Goal: Task Accomplishment & Management: Use online tool/utility

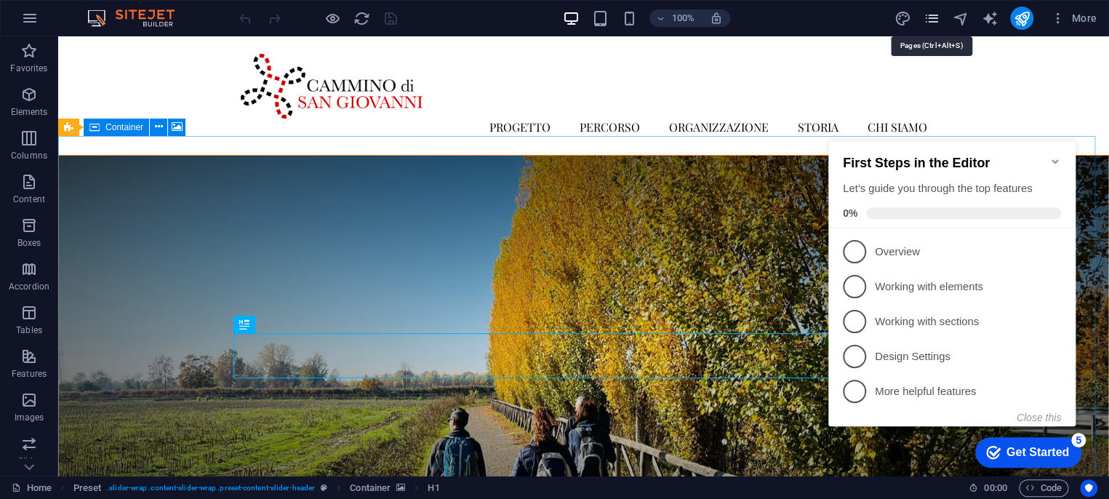
click at [926, 15] on icon "pages" at bounding box center [931, 18] width 17 height 17
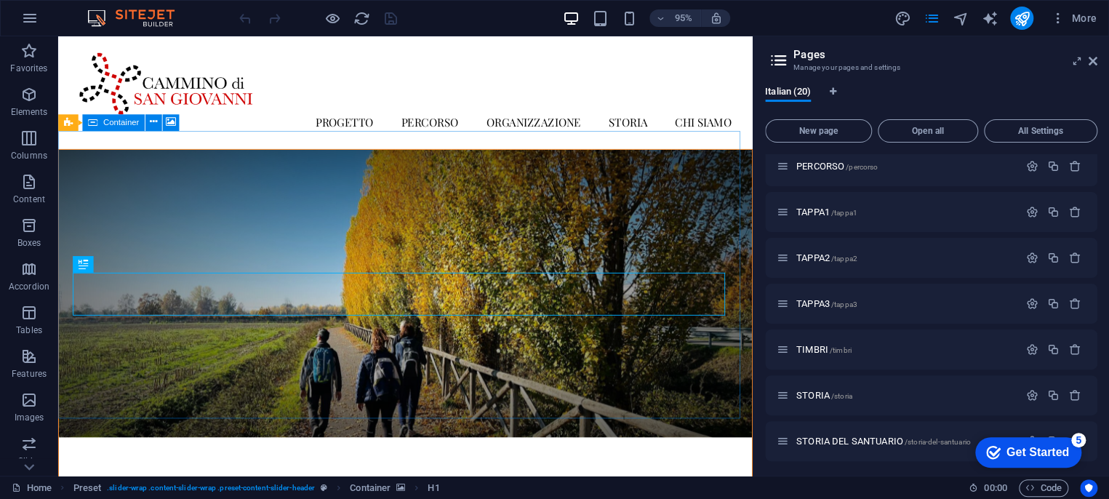
scroll to position [161, 0]
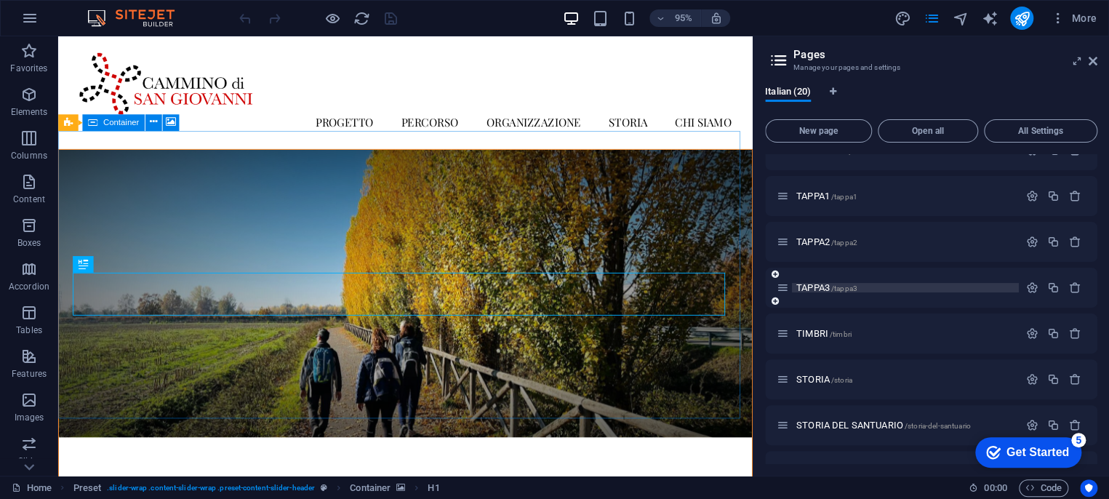
click at [832, 287] on span "/tappa3" at bounding box center [844, 288] width 26 height 8
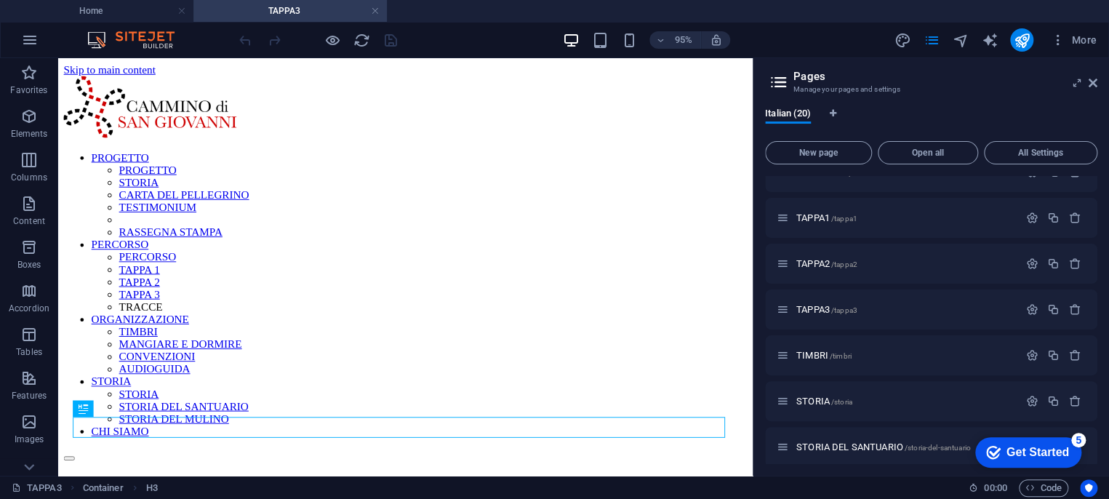
scroll to position [0, 0]
click at [1052, 263] on icon "button" at bounding box center [1053, 263] width 12 height 12
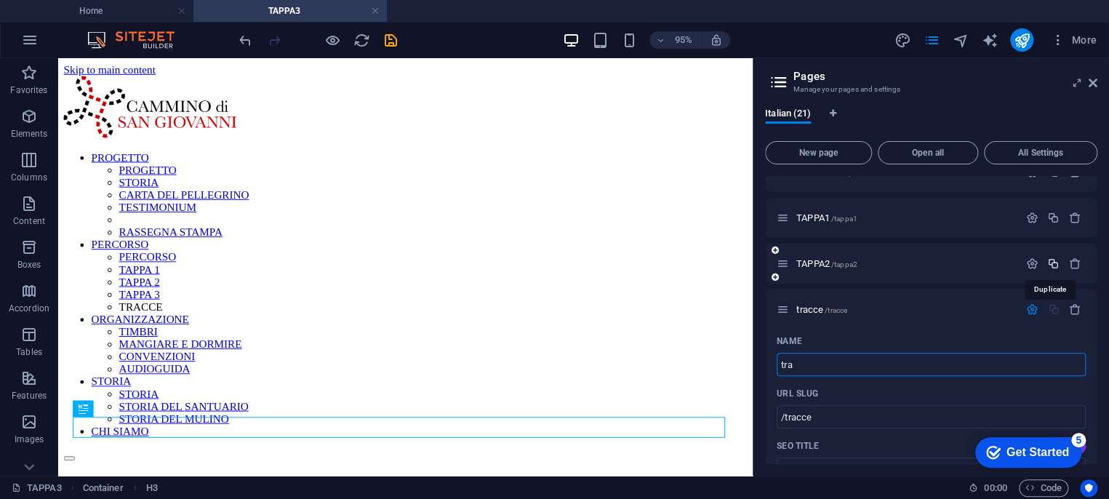
type input "tr"
type input "/tracce"
type input "tracce"
type input "t"
type input "TRACC"
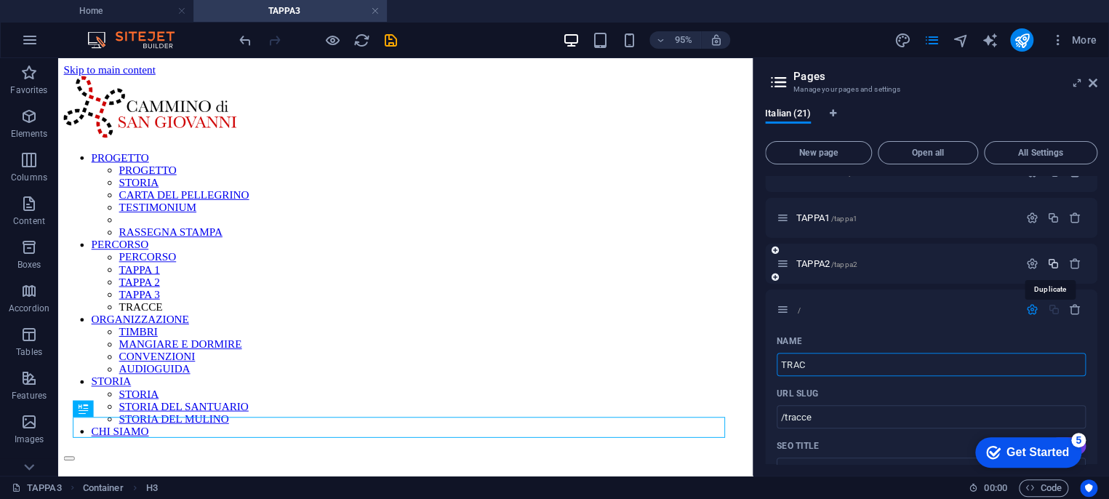
type input "/"
type input "TRACCE"
type input "/tracce"
type input "TRACCE"
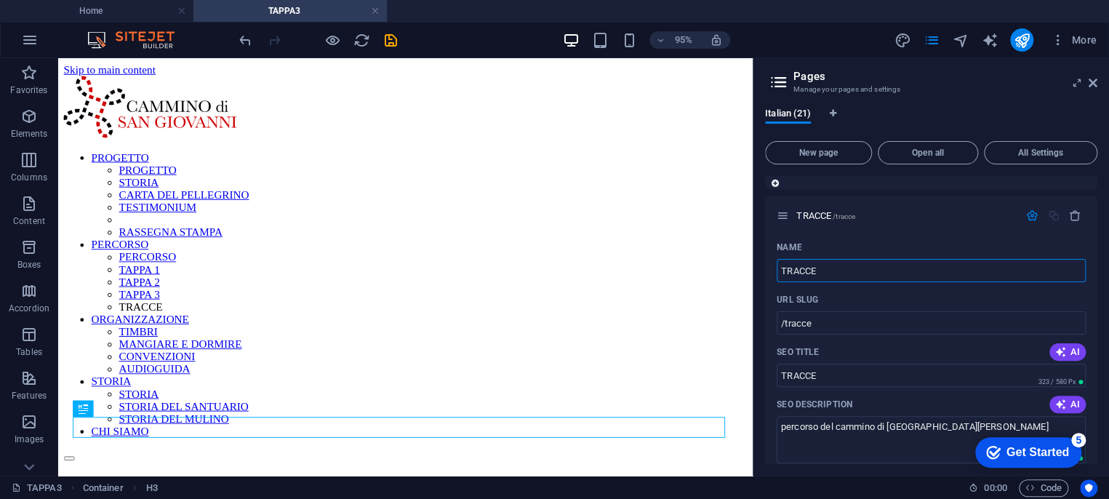
scroll to position [323, 0]
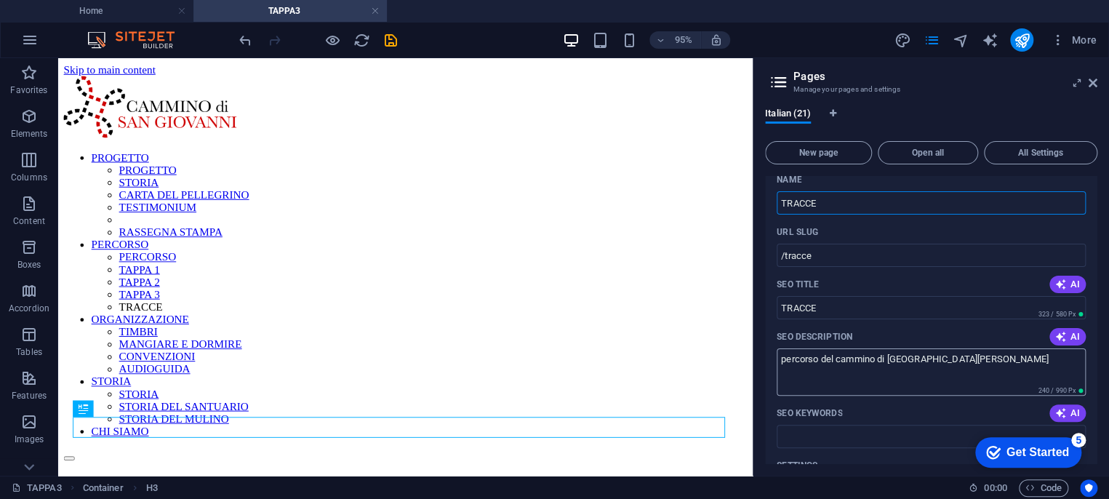
type input "TRACCE"
click at [806, 358] on textarea "percorso del cammino di [GEOGRAPHIC_DATA][PERSON_NAME]" at bounding box center [931, 371] width 309 height 47
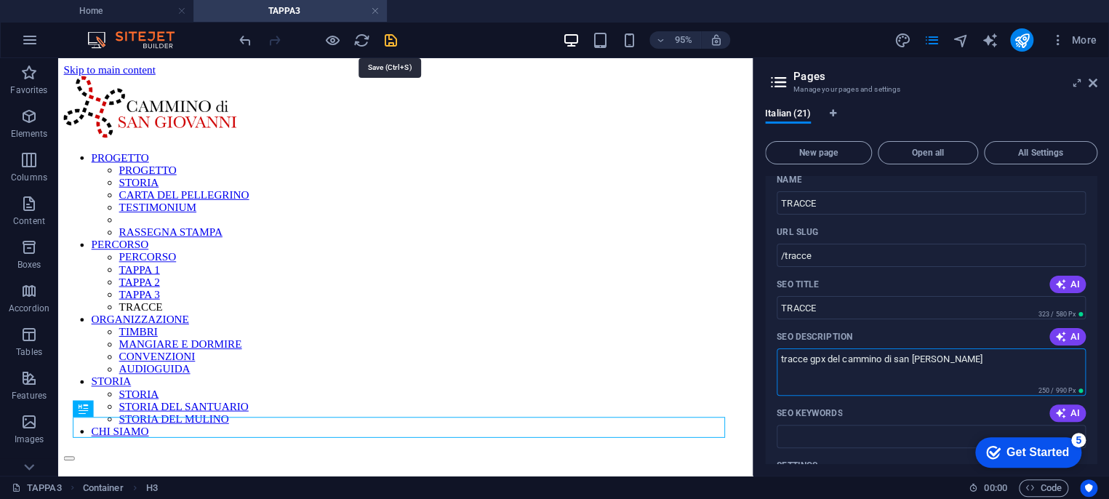
type textarea "tracce gpx del cammino di san [PERSON_NAME]"
click at [388, 41] on icon "save" at bounding box center [391, 40] width 17 height 17
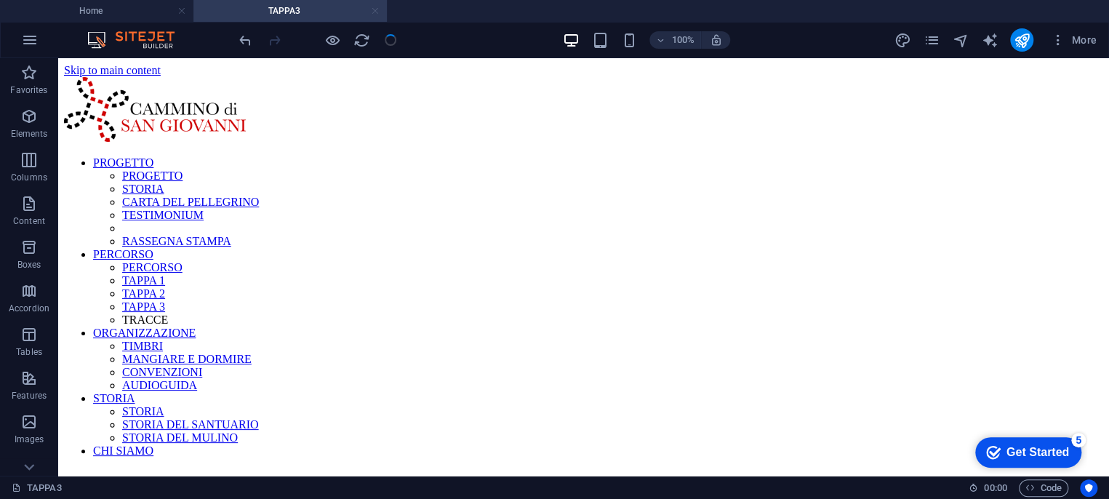
click at [375, 11] on link at bounding box center [375, 11] width 9 height 14
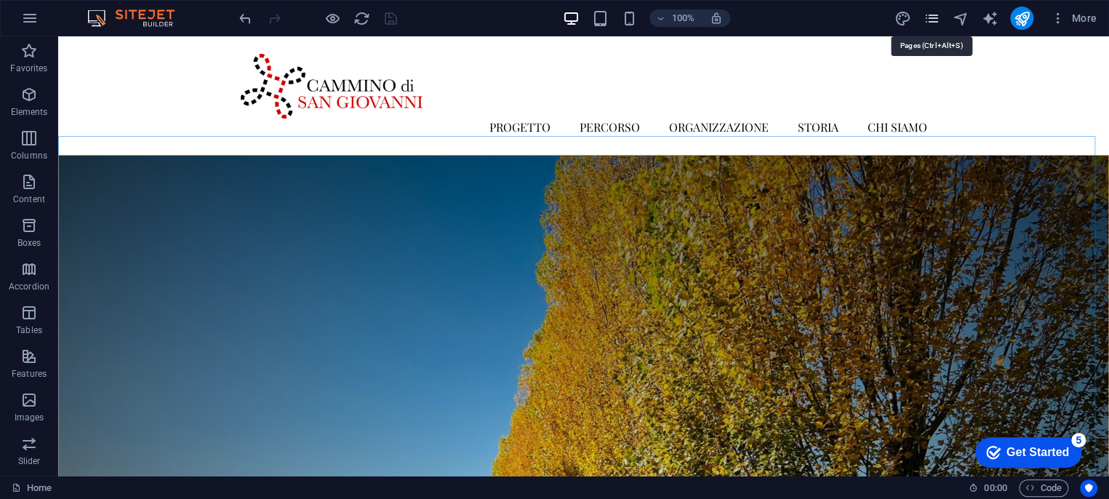
click at [939, 15] on icon "pages" at bounding box center [931, 18] width 17 height 17
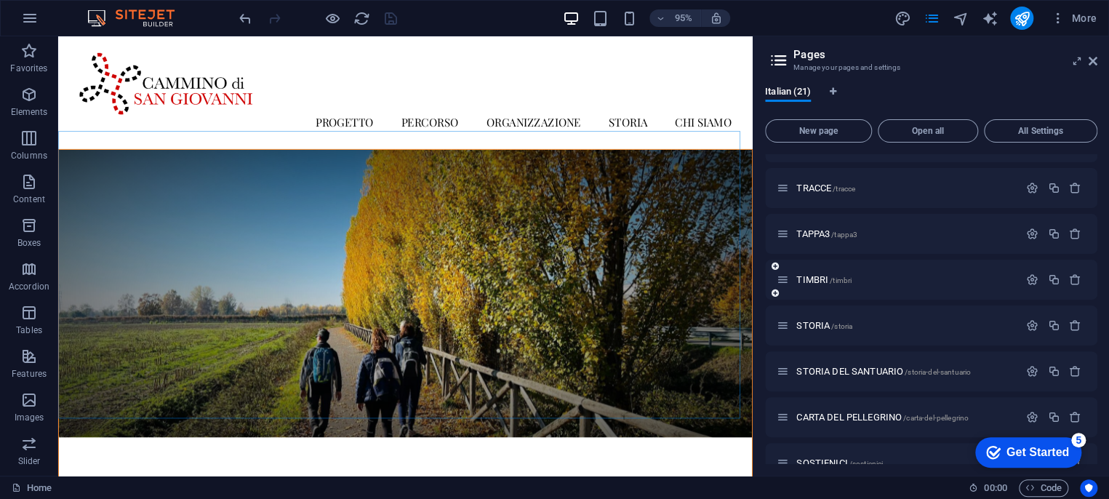
scroll to position [242, 0]
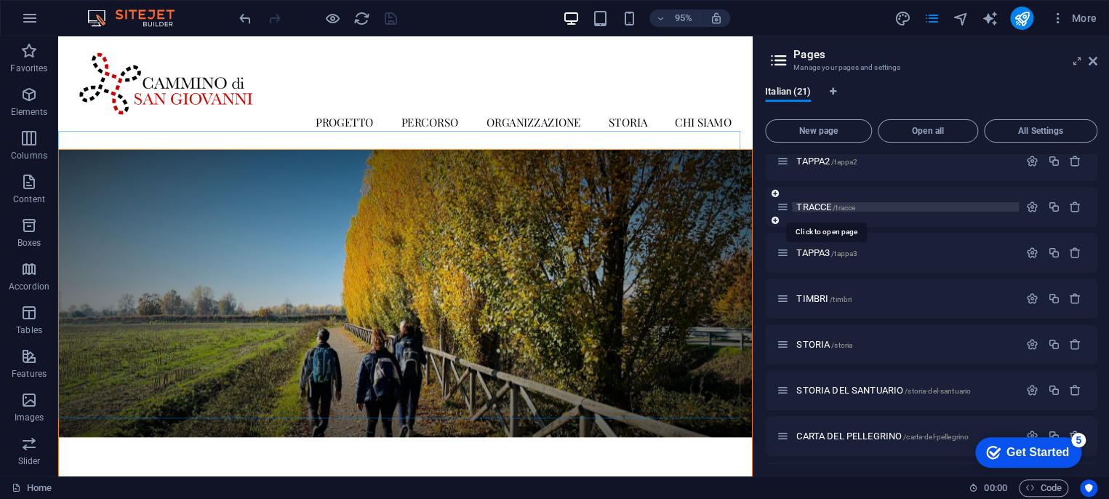
click at [827, 207] on span "TRACCE /tracce" at bounding box center [825, 206] width 59 height 11
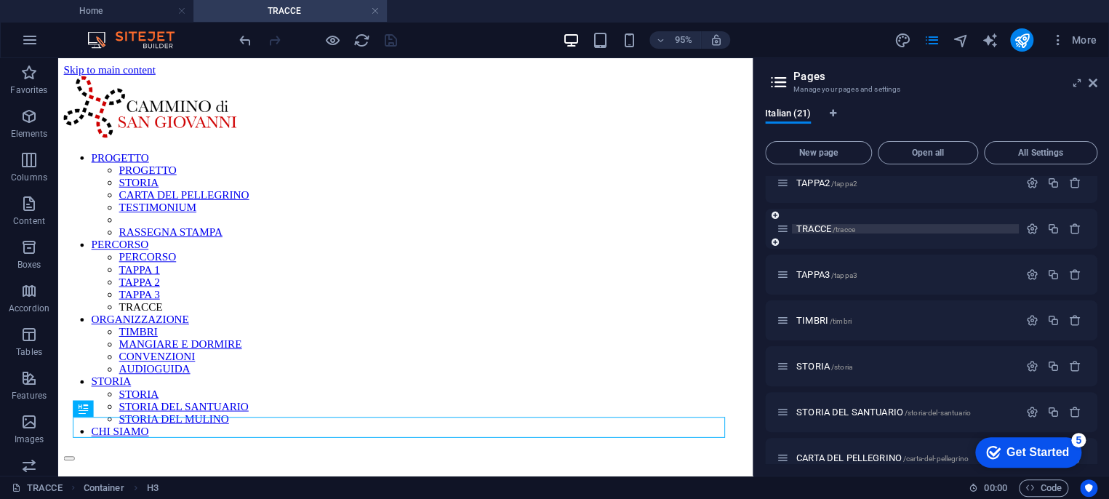
scroll to position [0, 0]
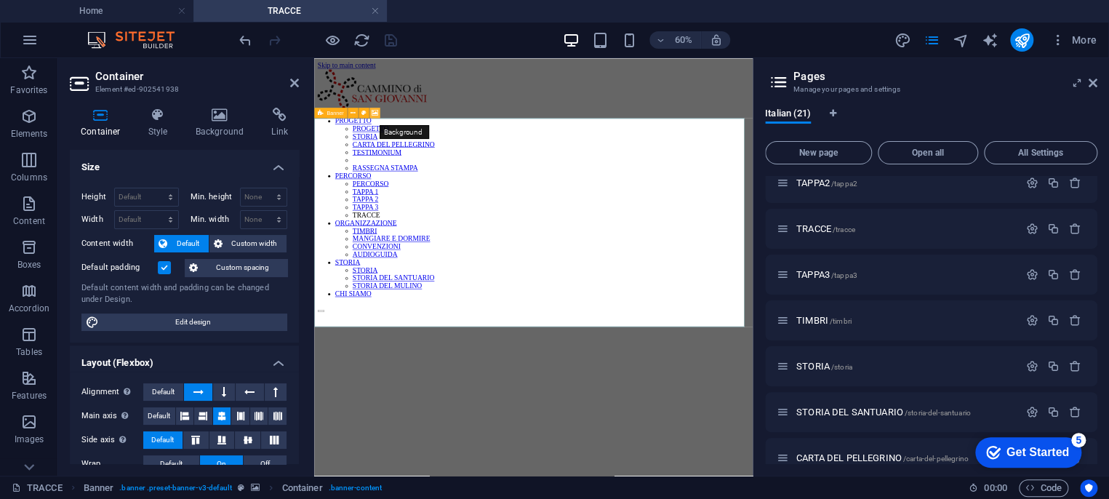
click at [375, 111] on icon at bounding box center [375, 112] width 7 height 9
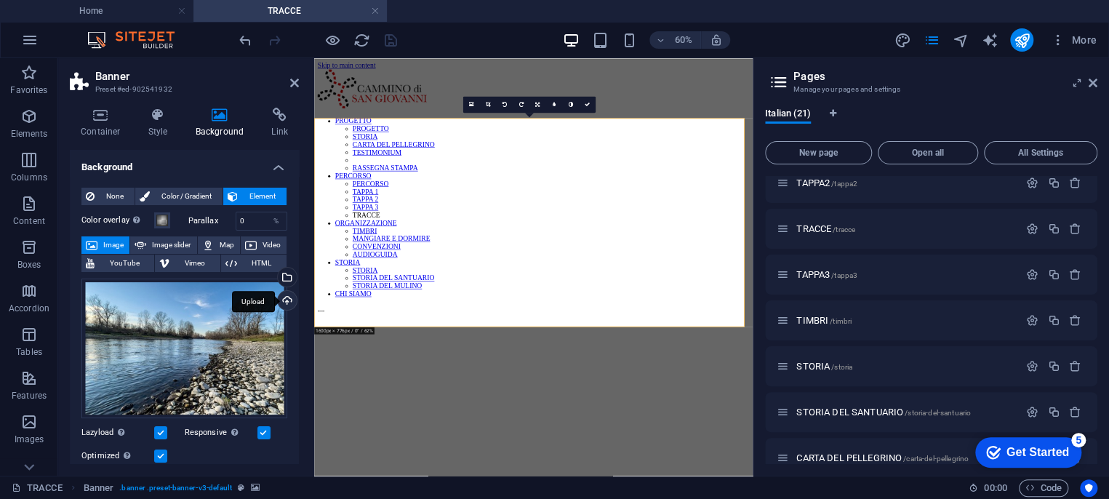
click at [284, 300] on div "Upload" at bounding box center [286, 302] width 22 height 22
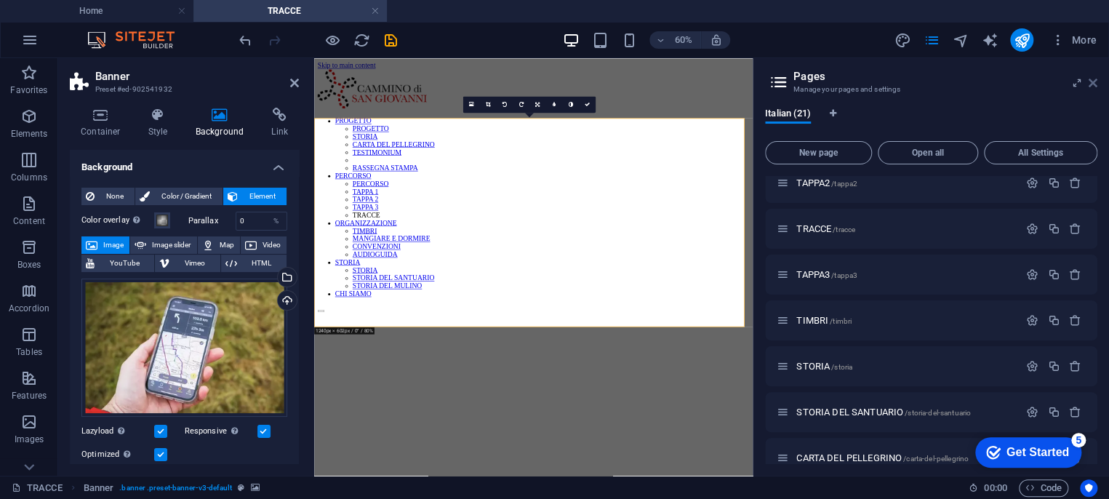
click at [1094, 81] on icon at bounding box center [1093, 83] width 9 height 12
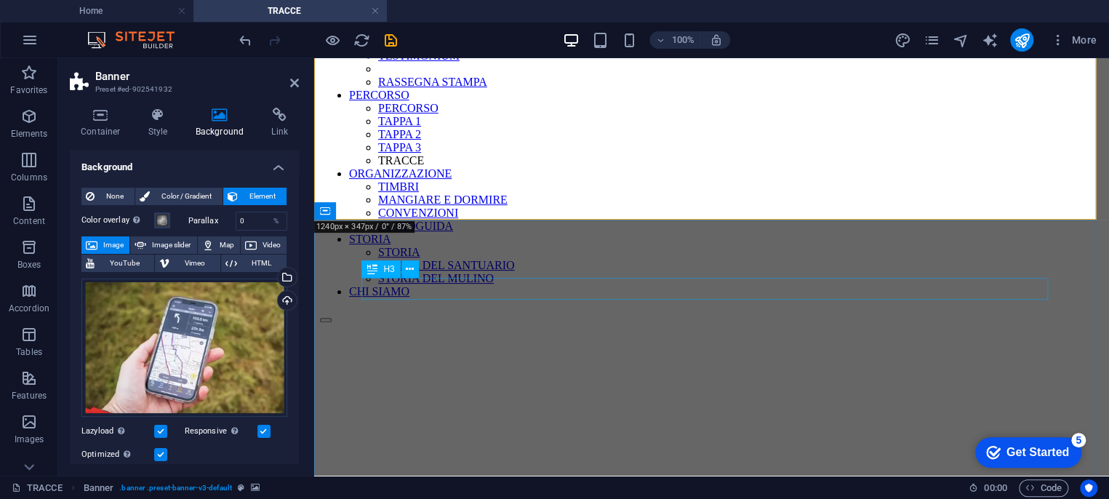
scroll to position [161, 0]
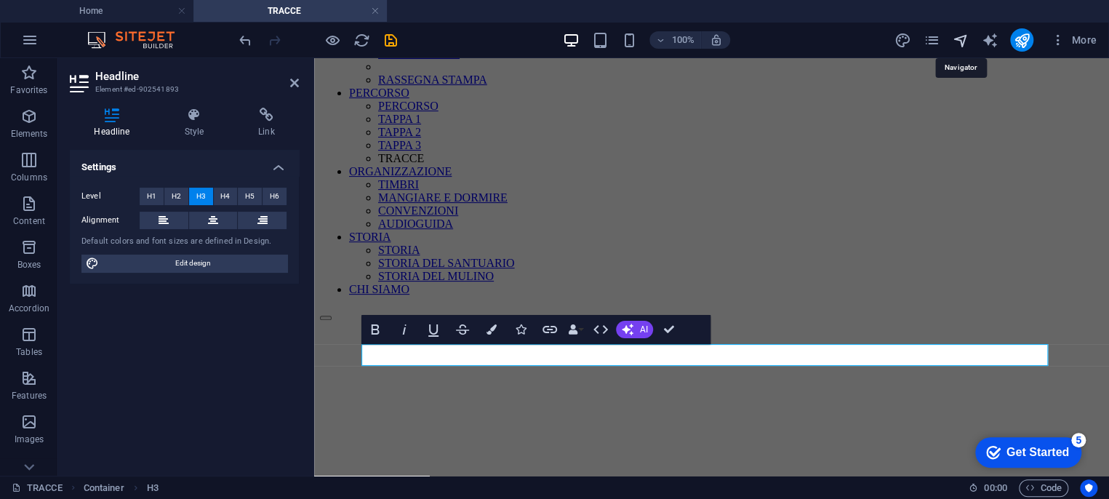
click at [957, 39] on icon "navigator" at bounding box center [960, 40] width 17 height 17
select select "16952189-it"
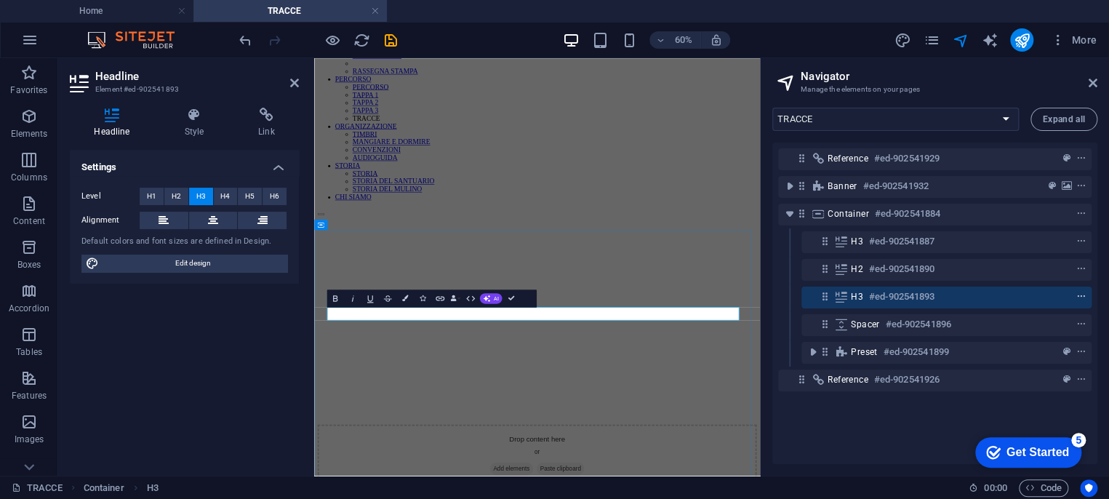
click at [1076, 298] on icon "context-menu" at bounding box center [1081, 297] width 10 height 10
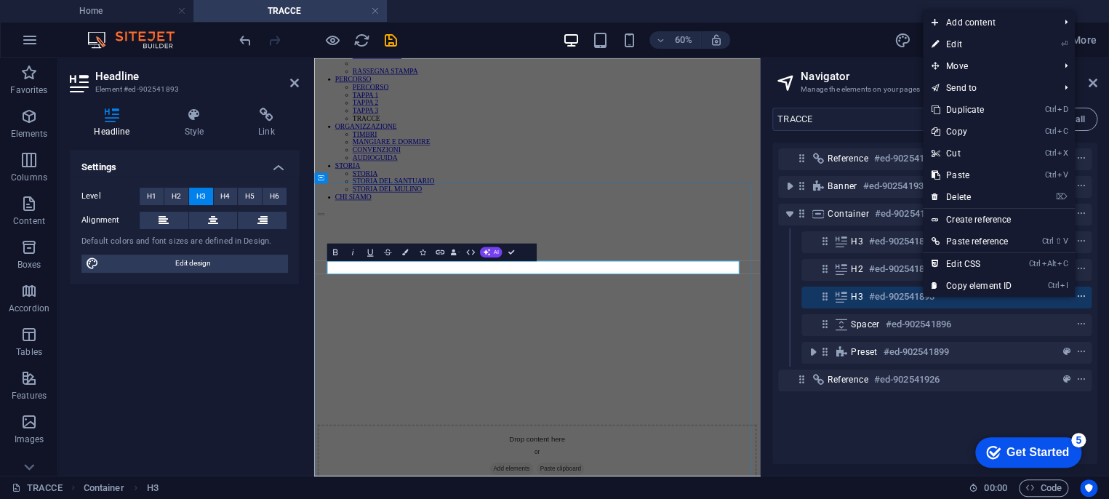
scroll to position [239, 0]
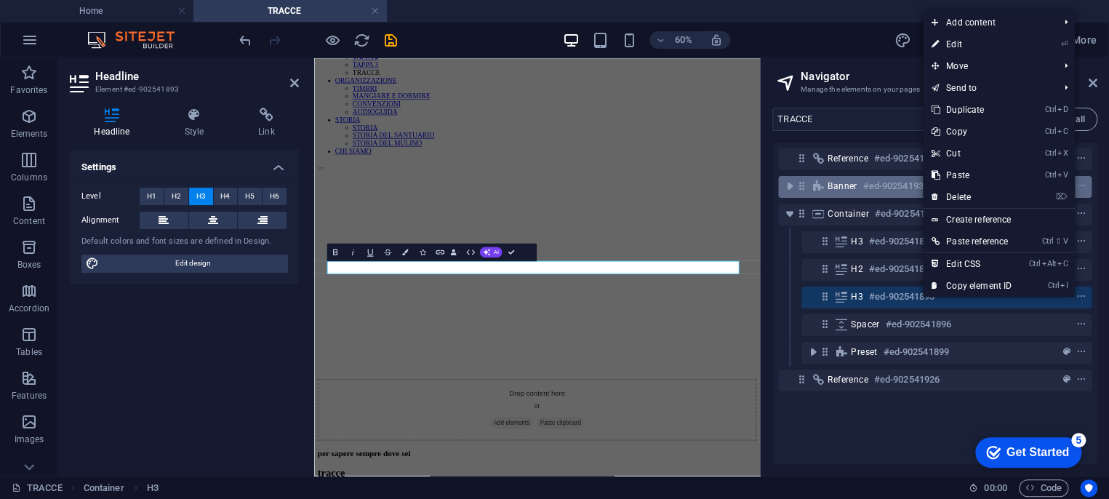
click at [970, 194] on link "⌦ Delete" at bounding box center [971, 197] width 97 height 22
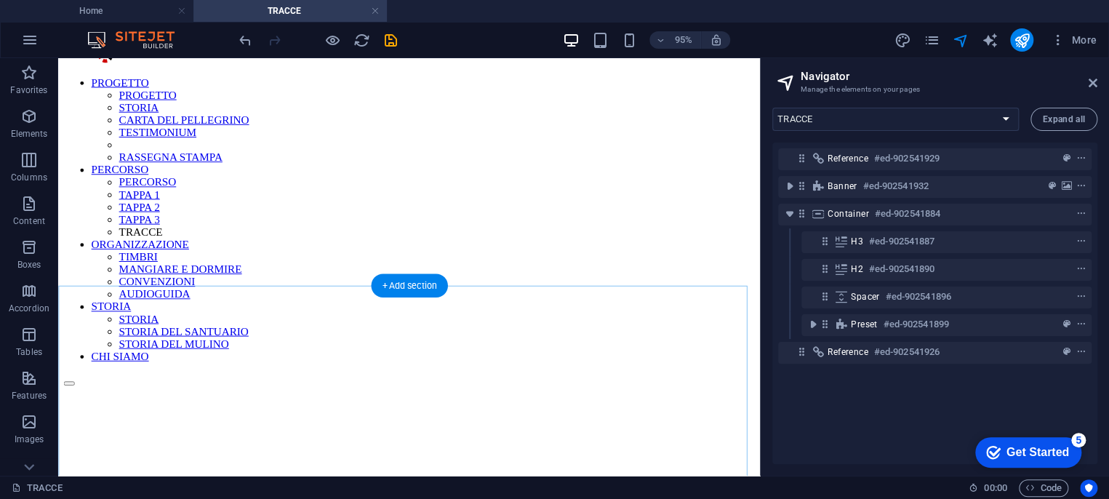
scroll to position [77, 0]
click at [31, 161] on icon "button" at bounding box center [28, 159] width 17 height 17
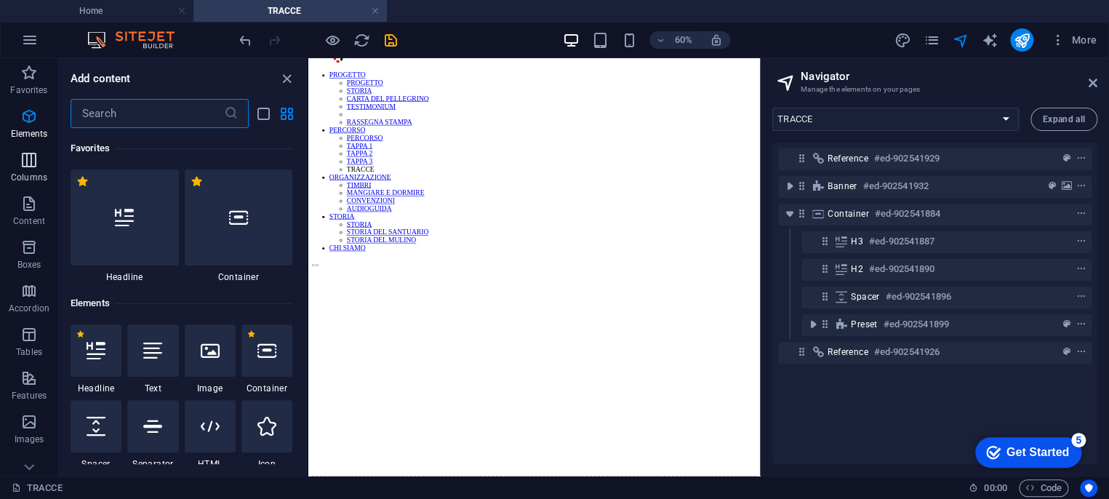
scroll to position [719, 0]
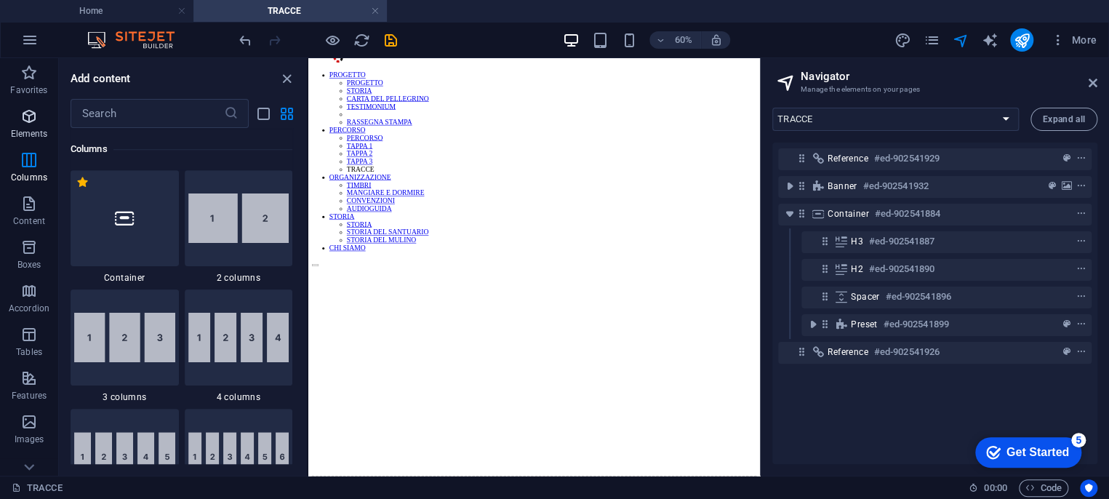
click at [32, 119] on icon "button" at bounding box center [28, 116] width 17 height 17
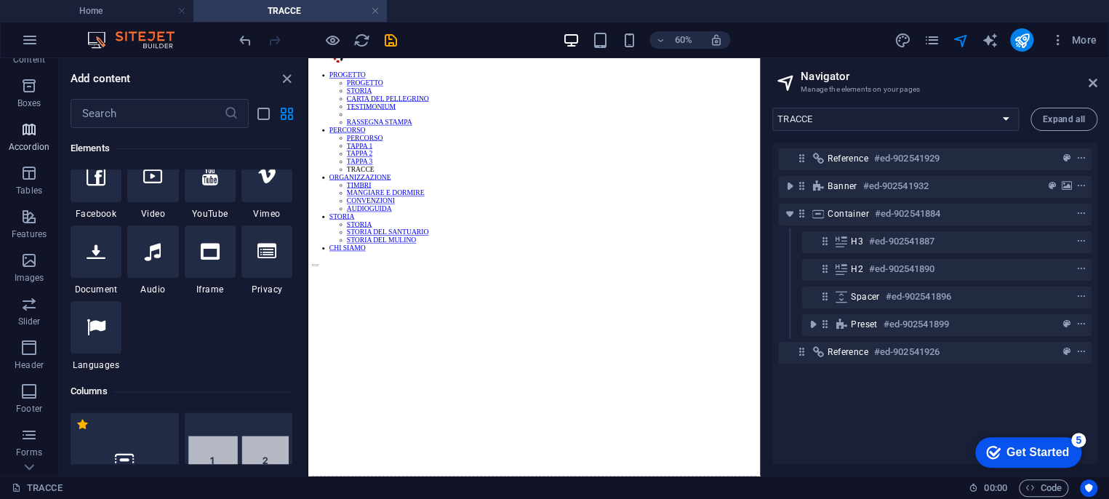
scroll to position [237, 0]
click at [24, 455] on span "Collections" at bounding box center [29, 455] width 58 height 35
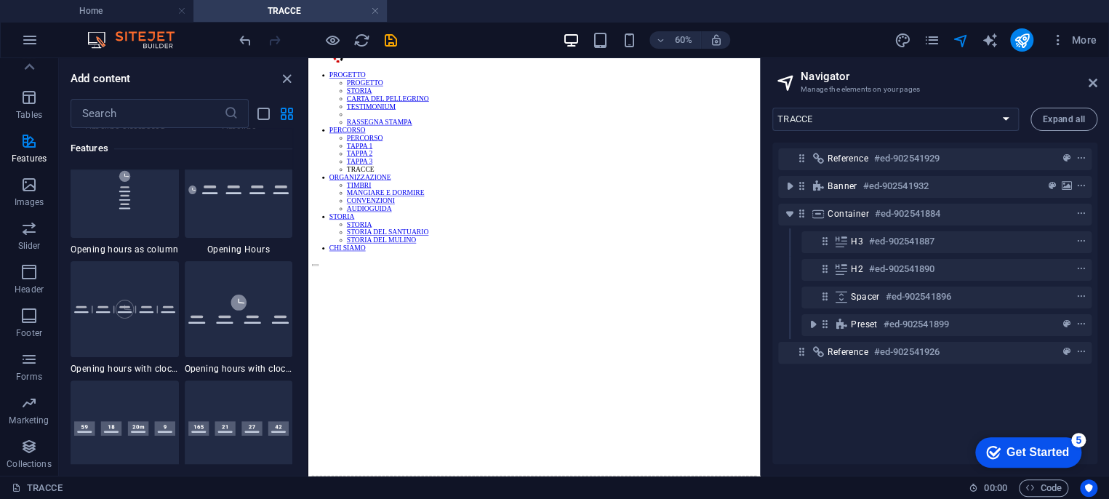
scroll to position [6200, 0]
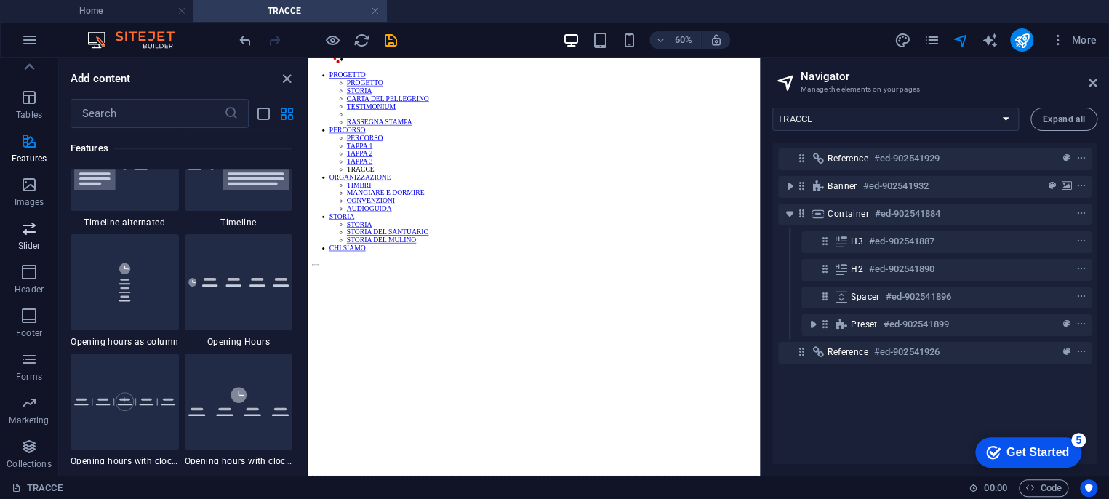
click at [27, 223] on icon "button" at bounding box center [28, 228] width 17 height 17
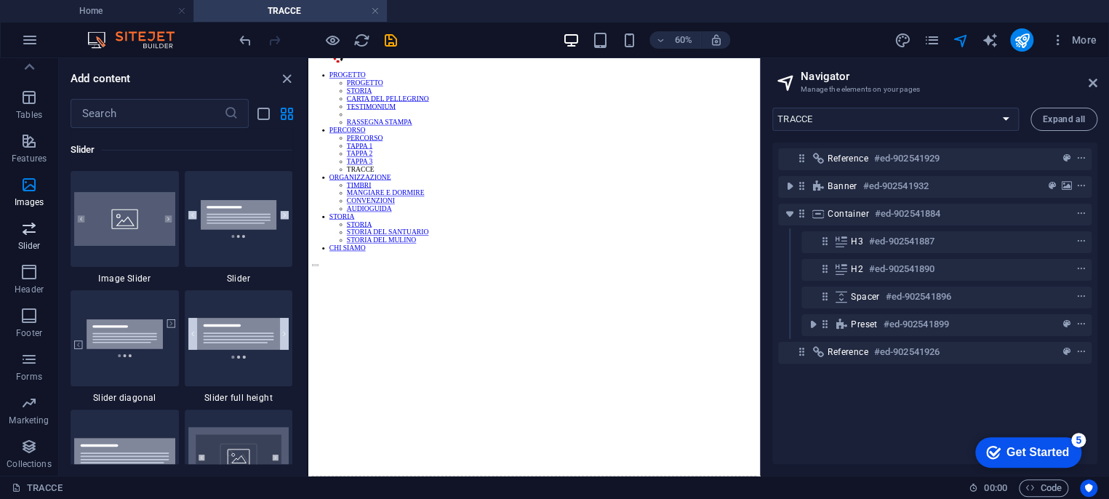
scroll to position [0, 0]
click at [28, 209] on icon "button" at bounding box center [28, 203] width 17 height 17
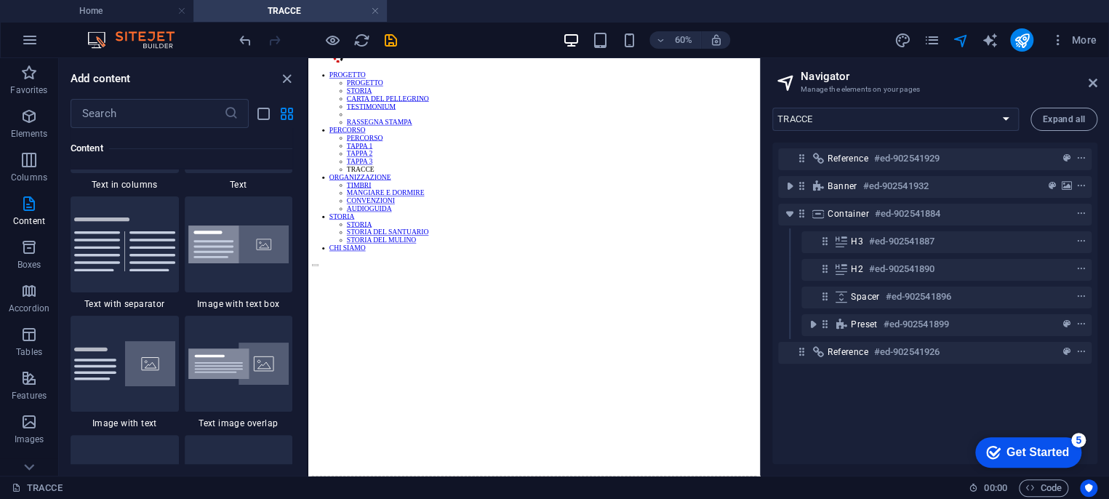
scroll to position [2544, 0]
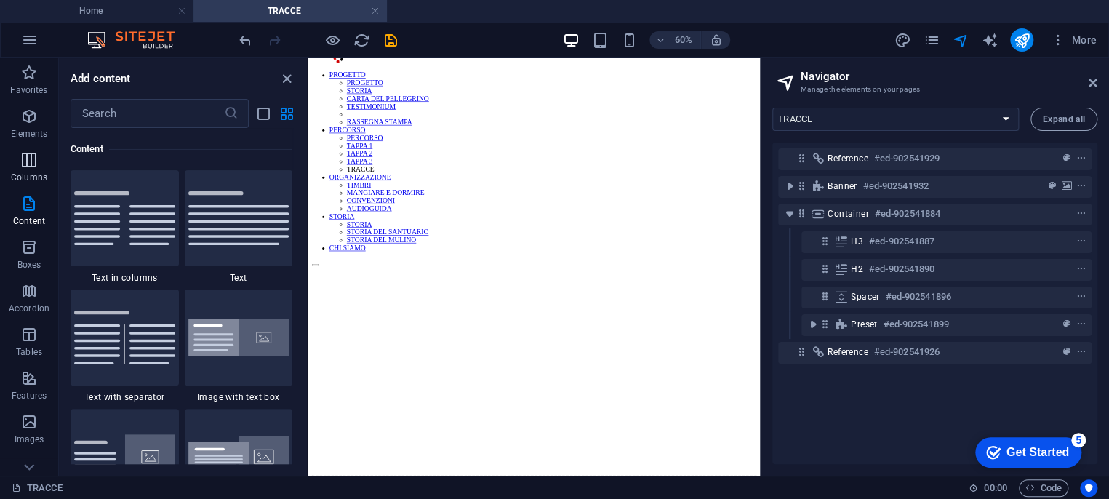
click at [34, 167] on icon "button" at bounding box center [28, 159] width 17 height 17
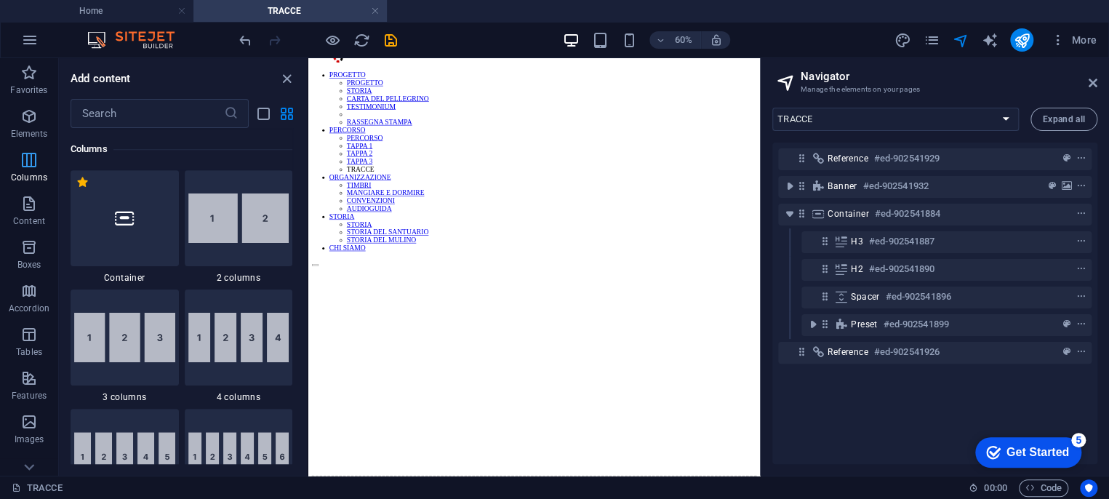
scroll to position [719, 0]
click at [29, 433] on p "Images" at bounding box center [30, 439] width 30 height 12
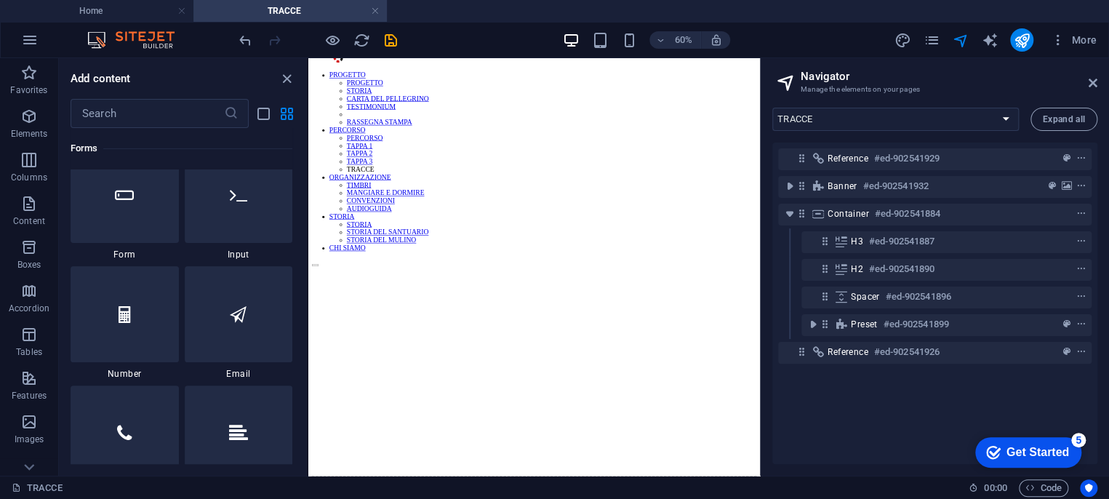
scroll to position [11008, 0]
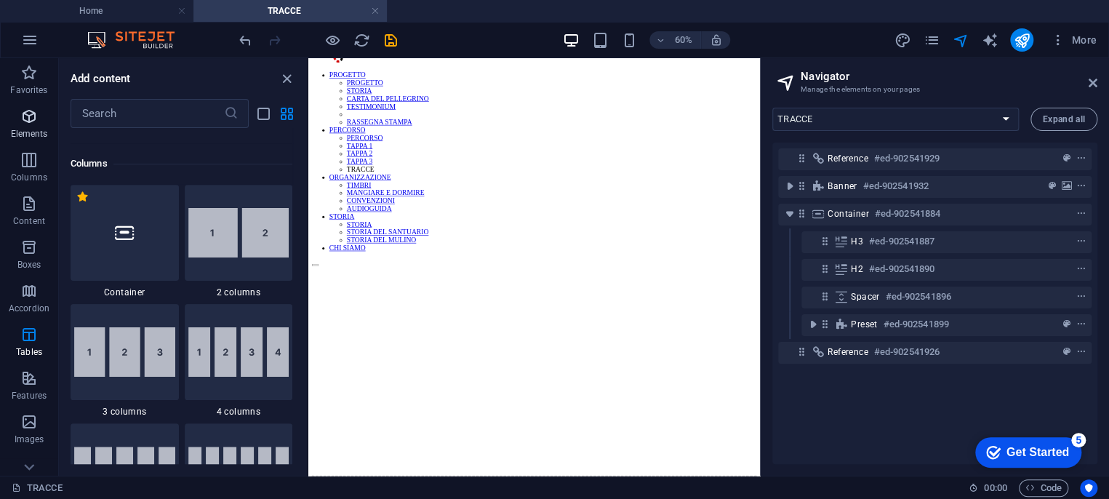
click at [25, 111] on icon "button" at bounding box center [28, 116] width 17 height 17
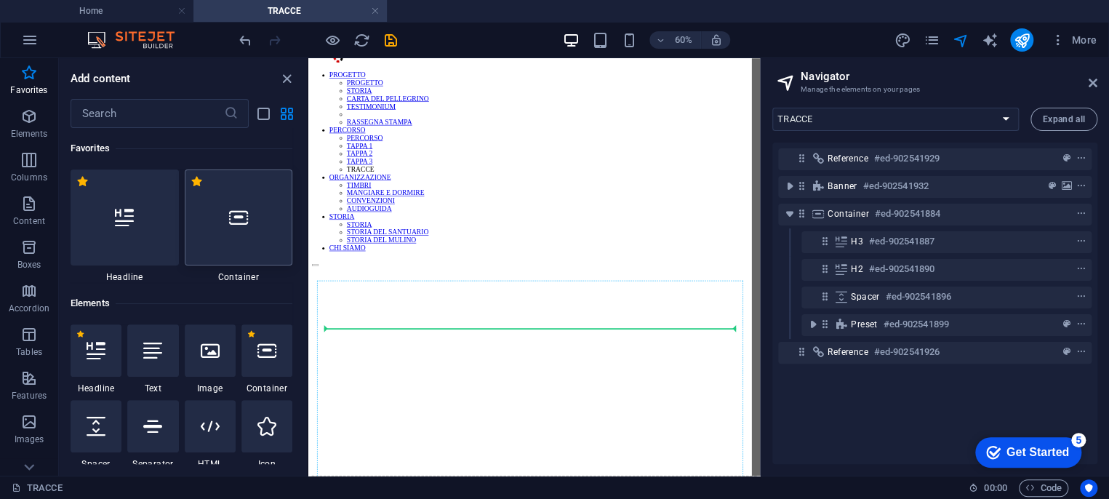
scroll to position [92, 0]
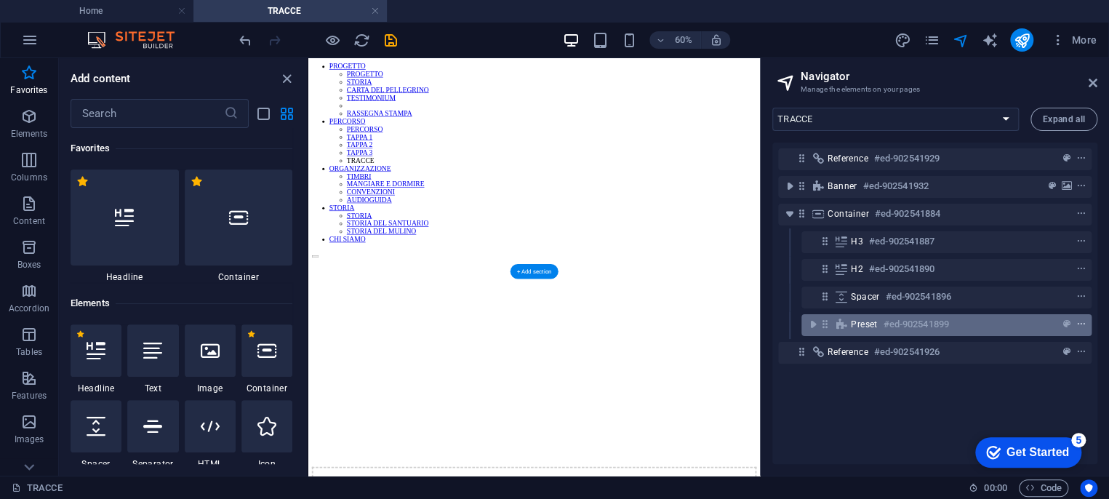
click at [1079, 325] on icon "context-menu" at bounding box center [1081, 324] width 10 height 10
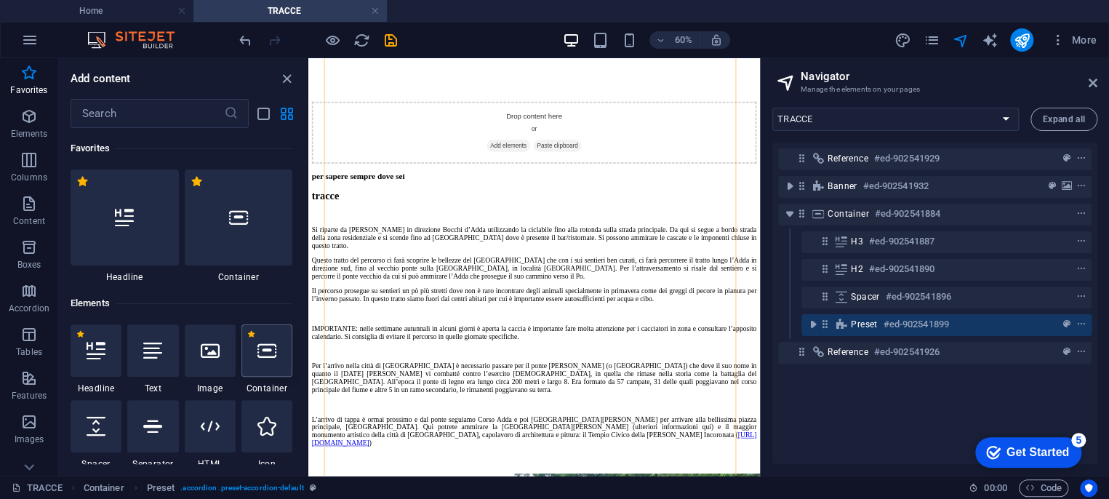
click at [254, 365] on div at bounding box center [266, 350] width 51 height 52
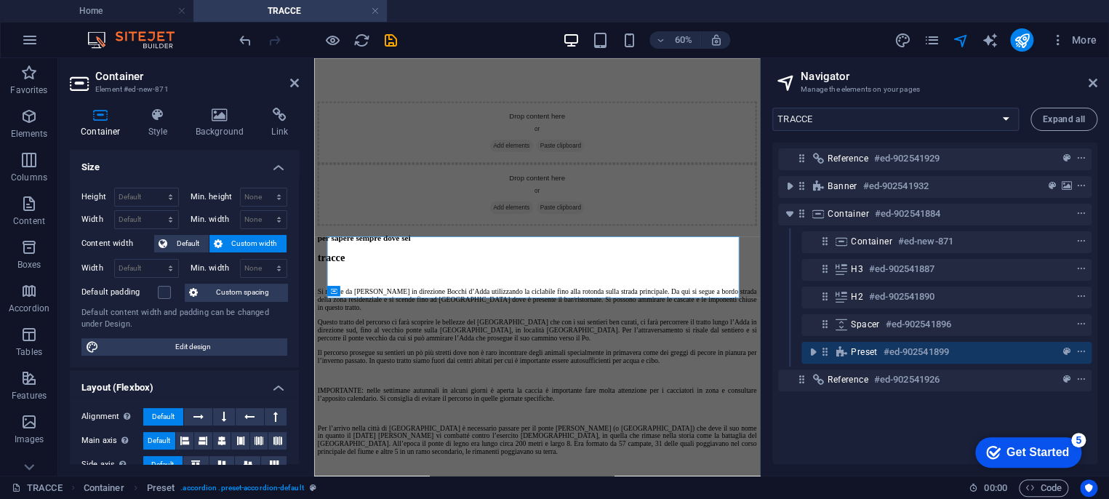
scroll to position [109, 0]
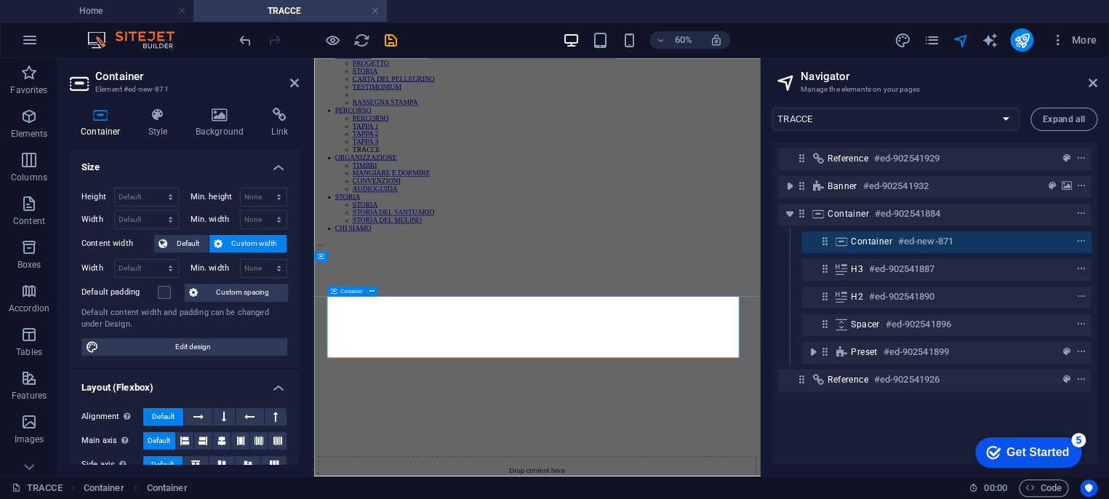
click at [843, 244] on icon at bounding box center [841, 242] width 16 height 12
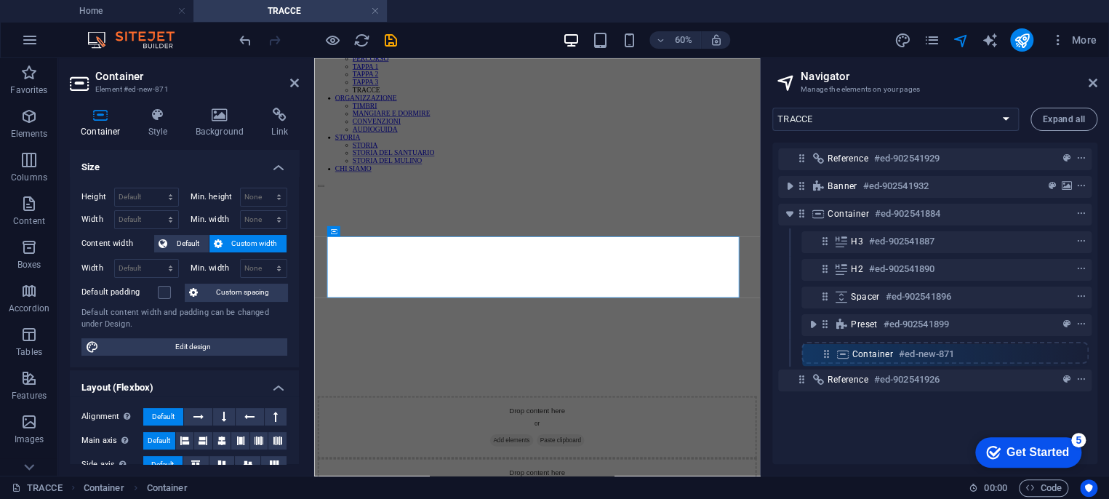
drag, startPoint x: 825, startPoint y: 238, endPoint x: 826, endPoint y: 358, distance: 120.0
click at [826, 358] on div "Reference #ed-902541929 Banner #ed-902541932 Container #ed-902541884 Container …" at bounding box center [934, 303] width 325 height 321
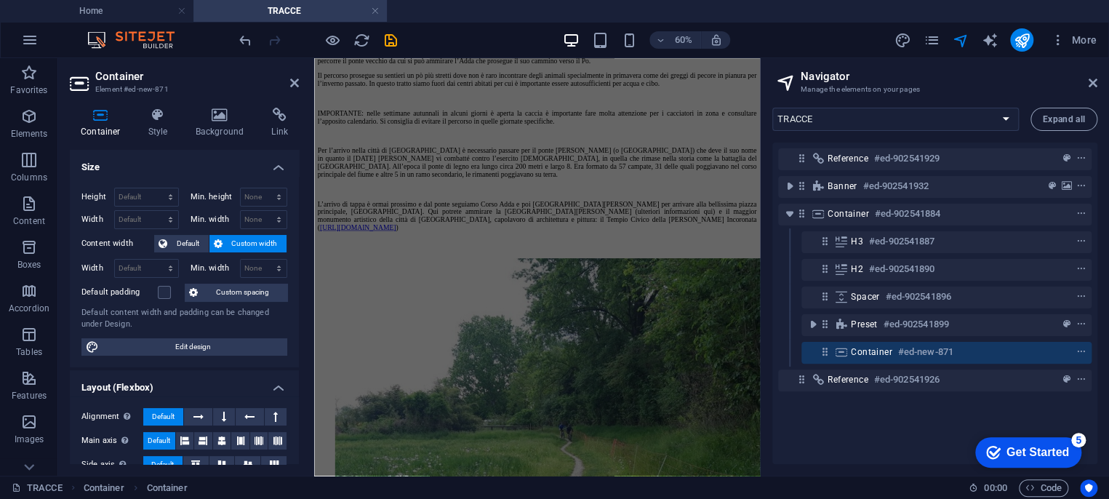
scroll to position [1109, 0]
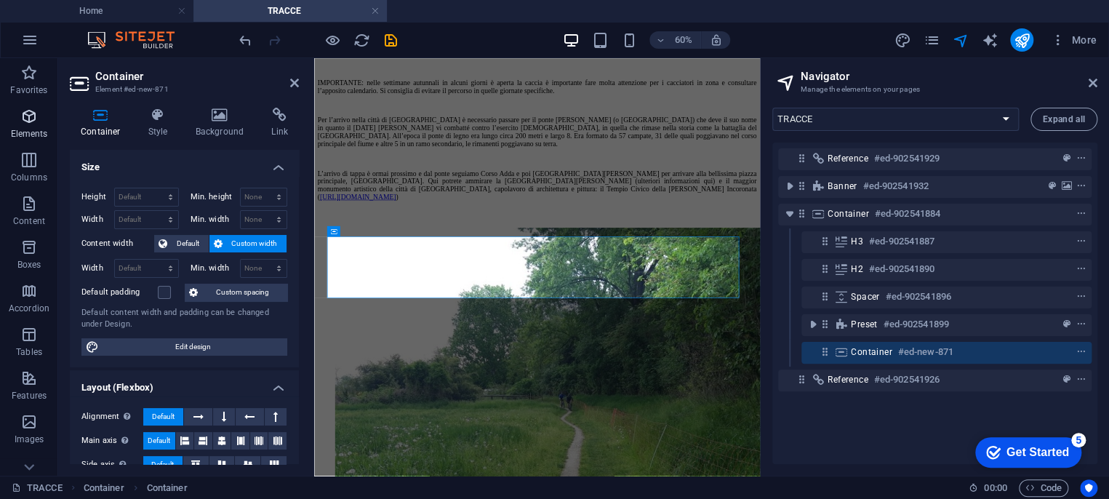
click at [37, 120] on icon "button" at bounding box center [28, 116] width 17 height 17
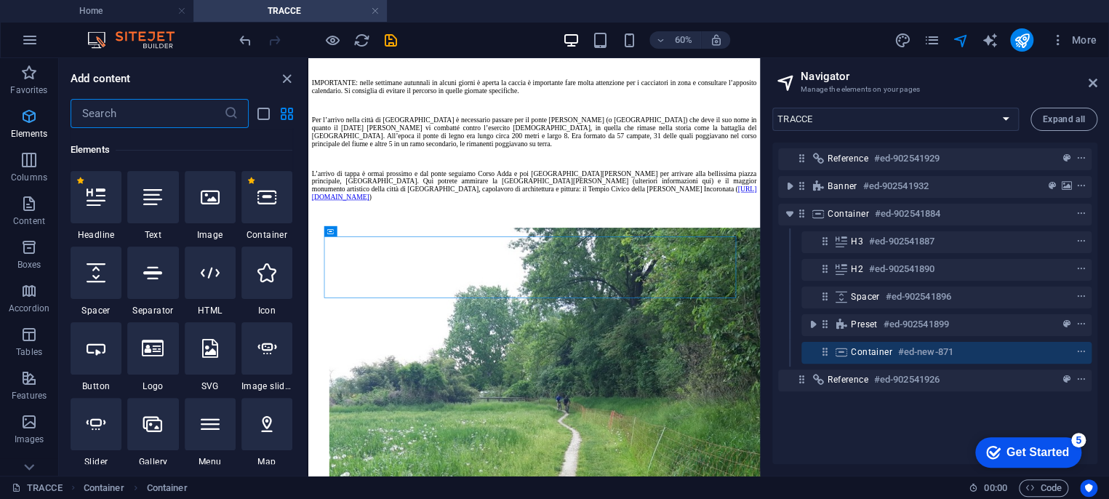
scroll to position [154, 0]
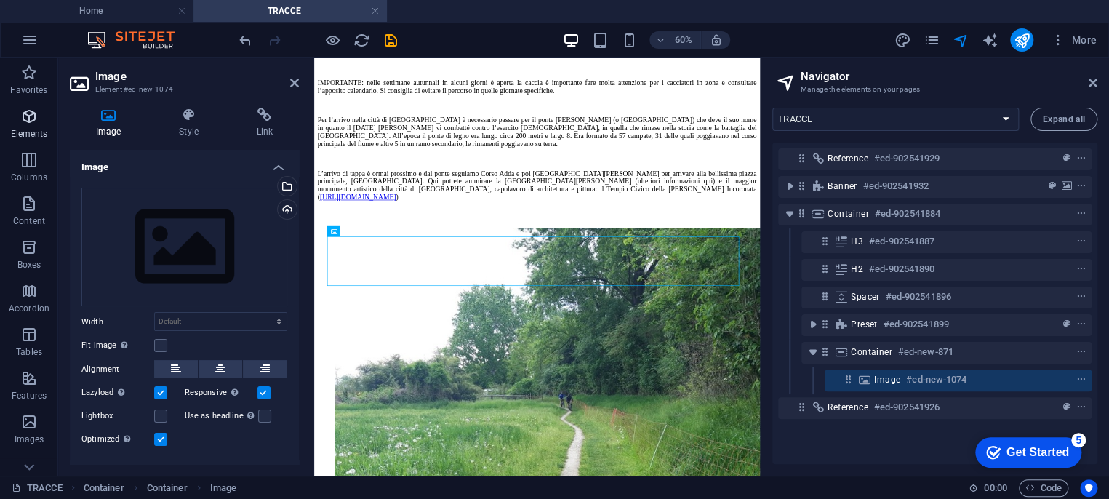
click at [33, 135] on p "Elements" at bounding box center [29, 134] width 37 height 12
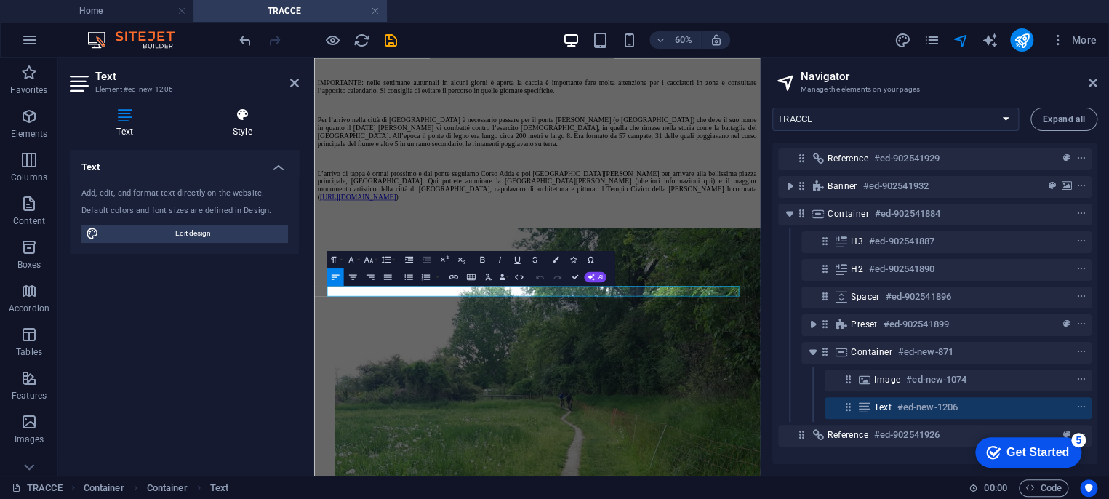
click at [235, 119] on icon at bounding box center [241, 115] width 113 height 15
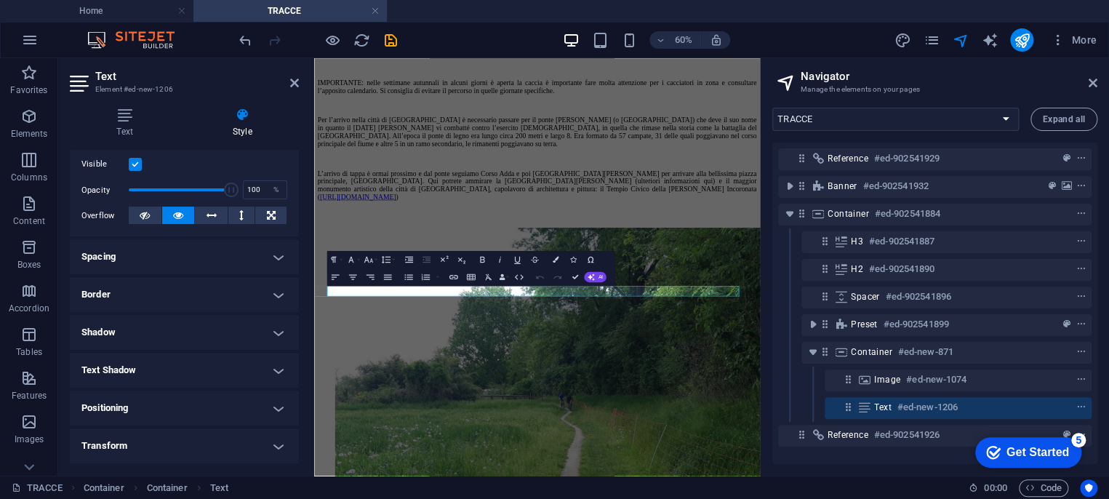
scroll to position [242, 0]
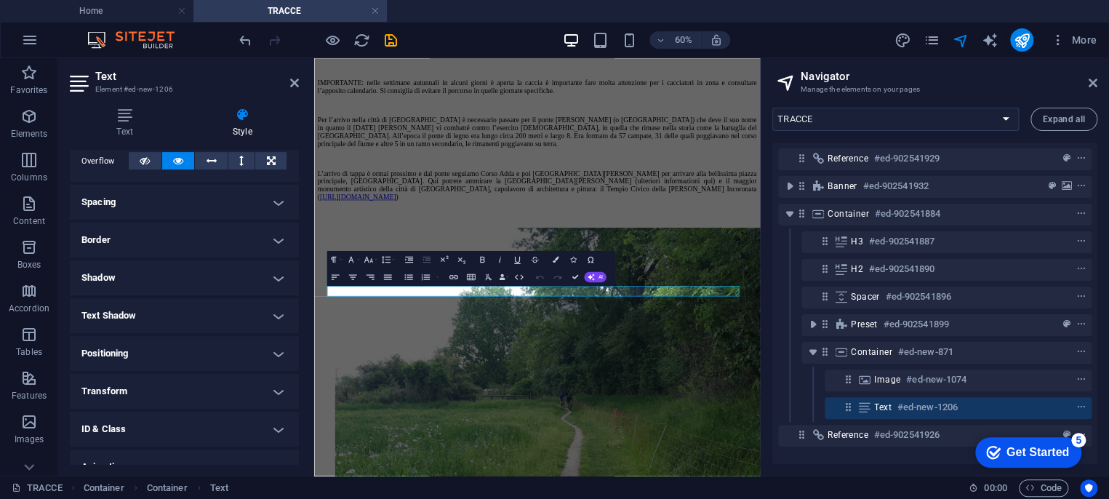
click at [271, 351] on h4 "Positioning" at bounding box center [184, 353] width 229 height 35
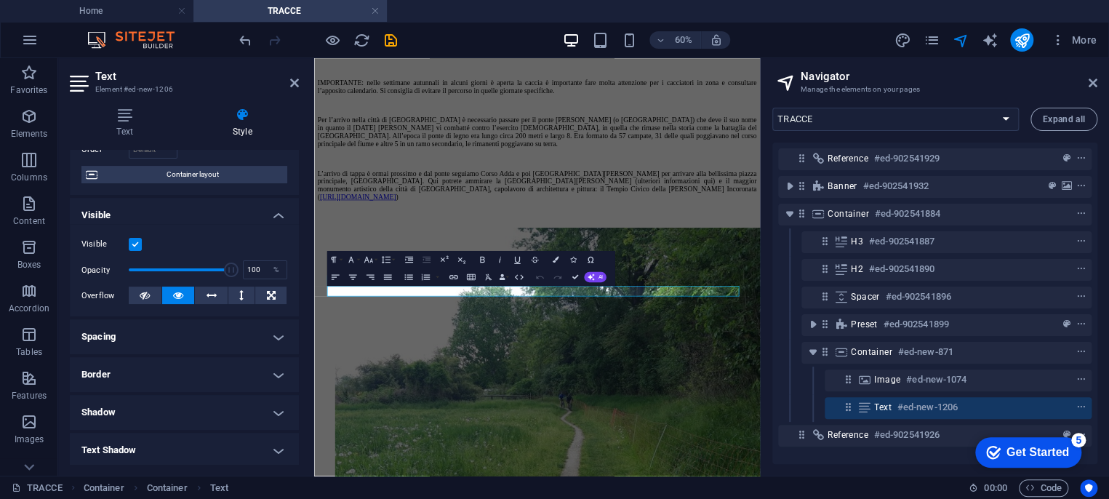
scroll to position [27, 0]
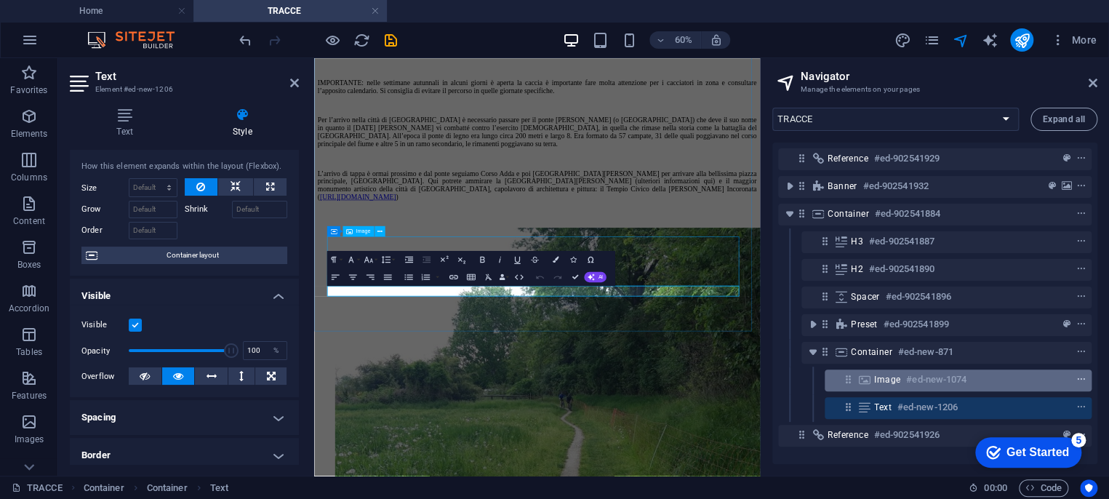
click at [1079, 377] on icon "context-menu" at bounding box center [1081, 380] width 10 height 10
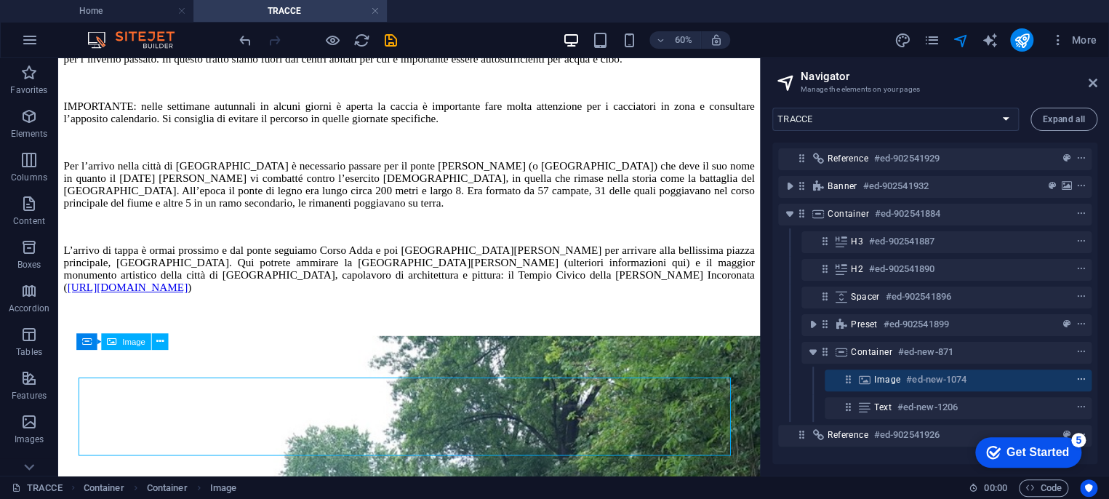
scroll to position [1070, 0]
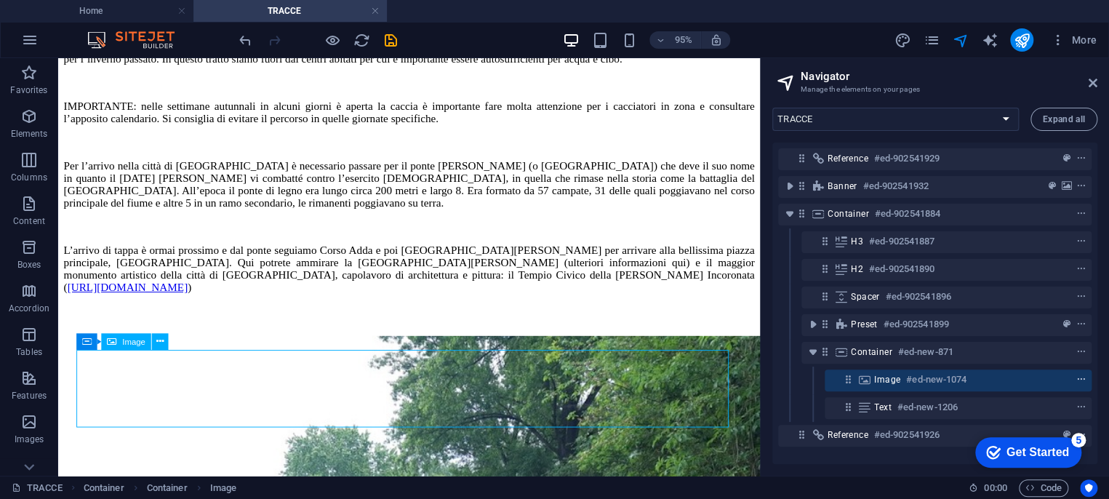
click at [1078, 380] on icon "context-menu" at bounding box center [1081, 380] width 10 height 10
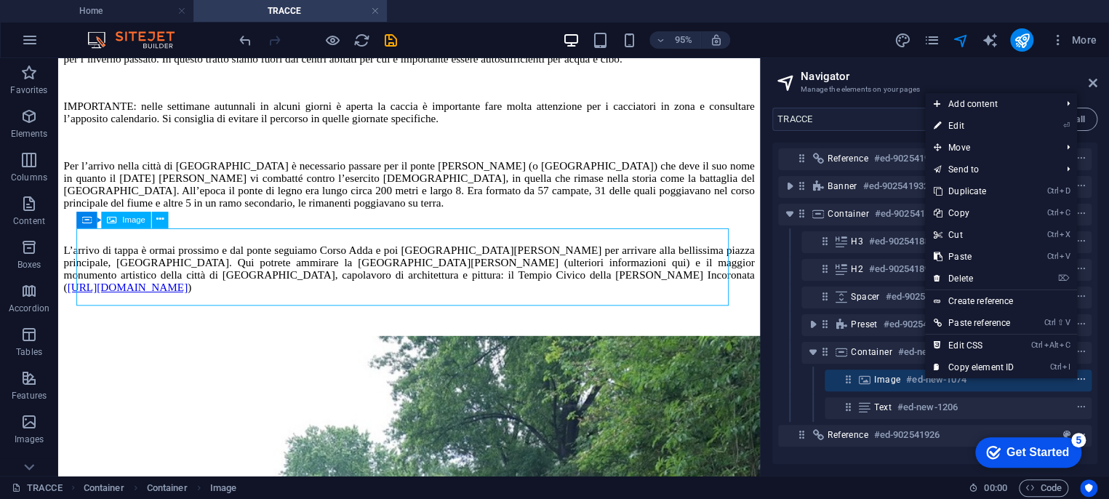
scroll to position [1198, 0]
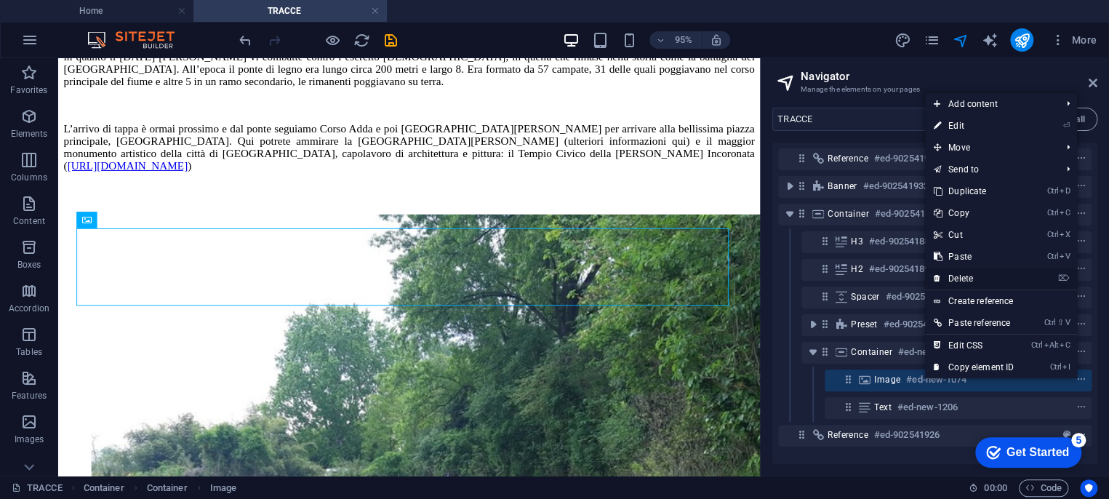
click at [962, 275] on link "⌦ Delete" at bounding box center [973, 279] width 97 height 22
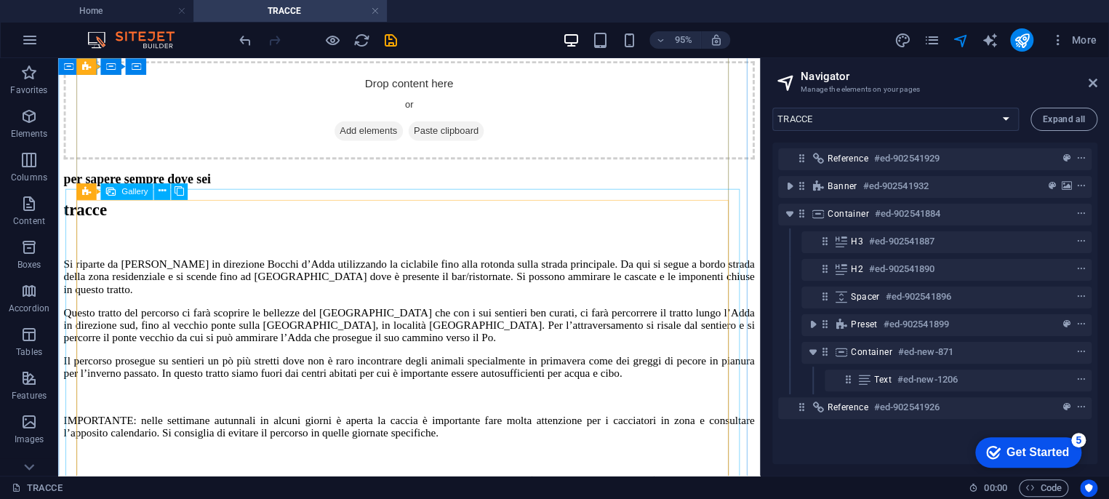
scroll to position [713, 0]
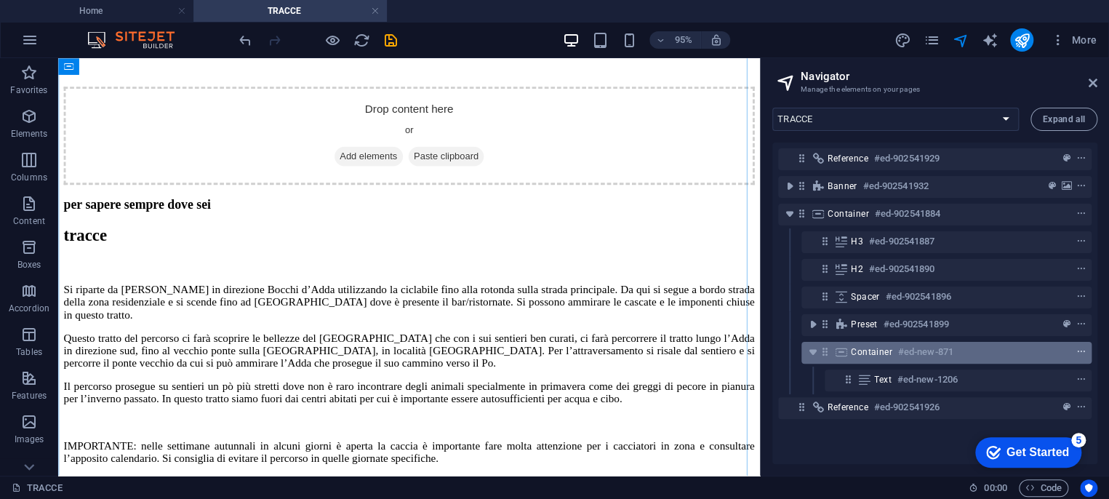
click at [1077, 349] on icon "context-menu" at bounding box center [1081, 352] width 10 height 10
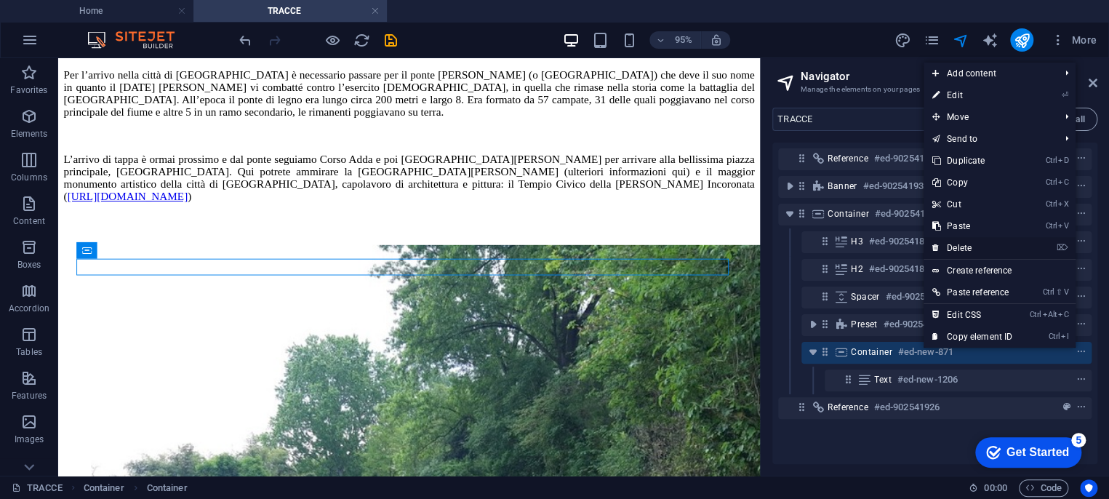
click at [998, 248] on link "⌦ Delete" at bounding box center [972, 248] width 97 height 22
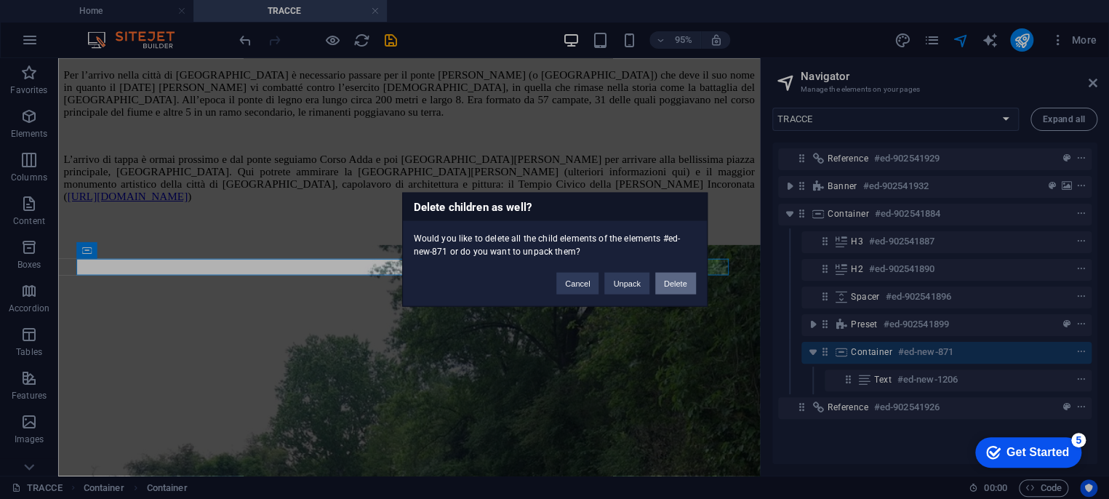
click at [681, 283] on button "Delete" at bounding box center [675, 284] width 41 height 22
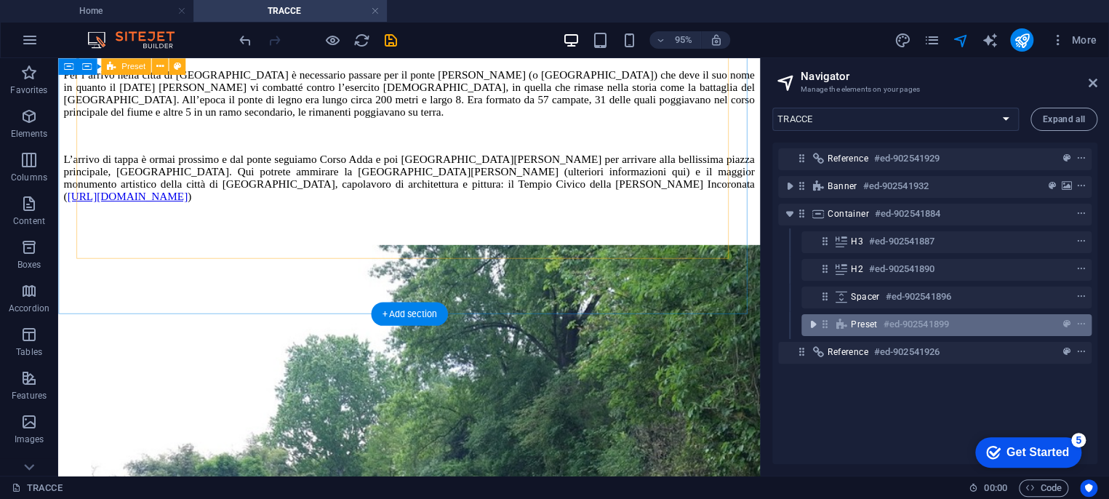
click at [812, 323] on icon "toggle-expand" at bounding box center [813, 324] width 15 height 15
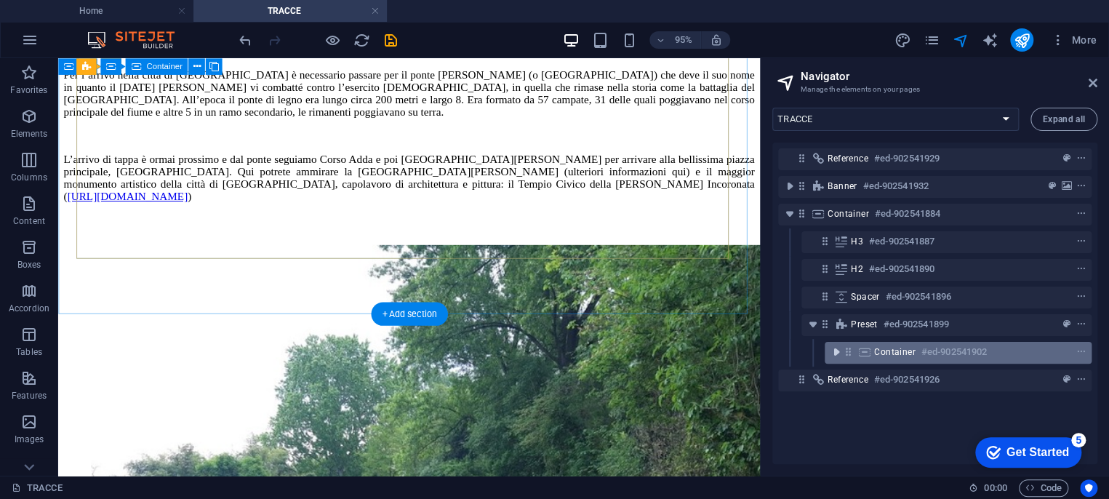
click at [838, 351] on icon "toggle-expand" at bounding box center [836, 352] width 15 height 15
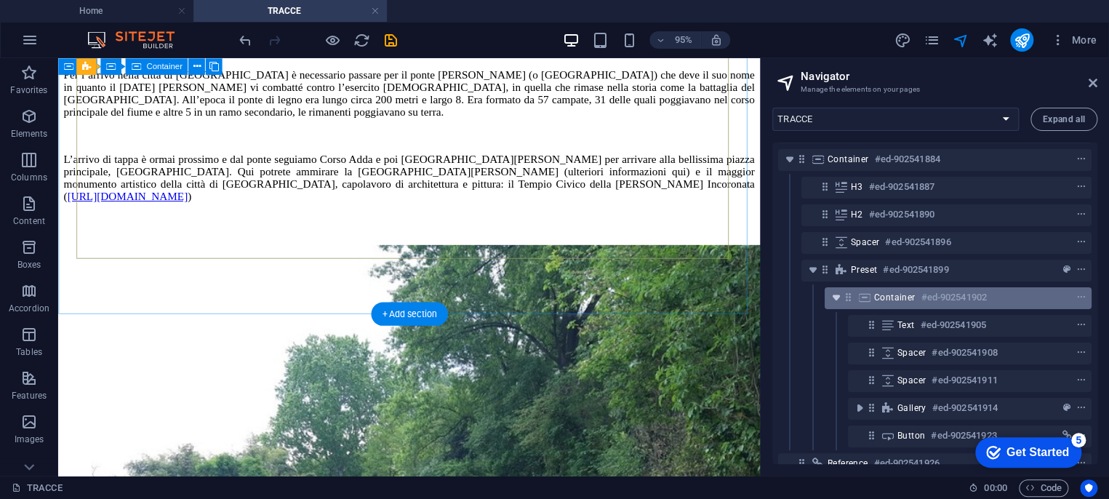
scroll to position [81, 0]
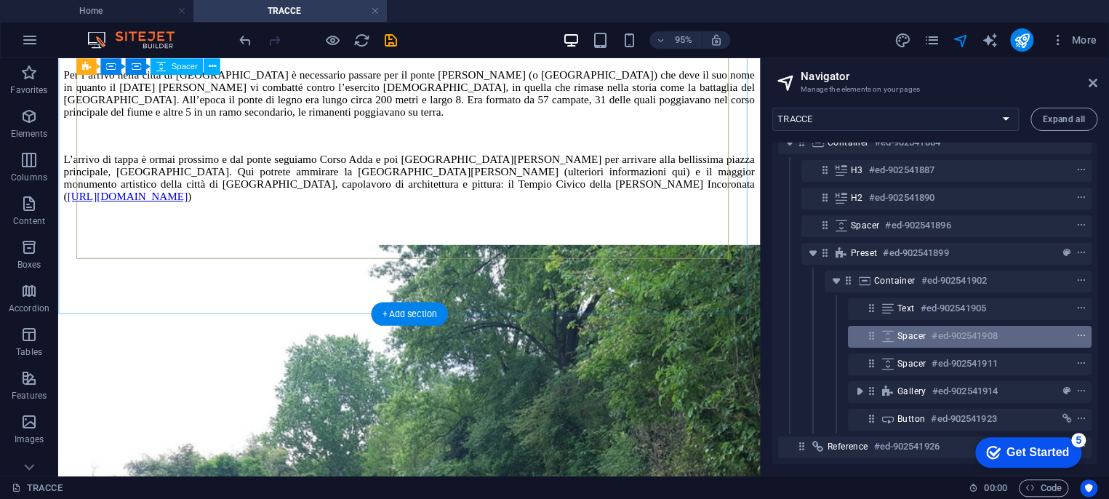
click at [1078, 331] on icon "context-menu" at bounding box center [1081, 336] width 10 height 10
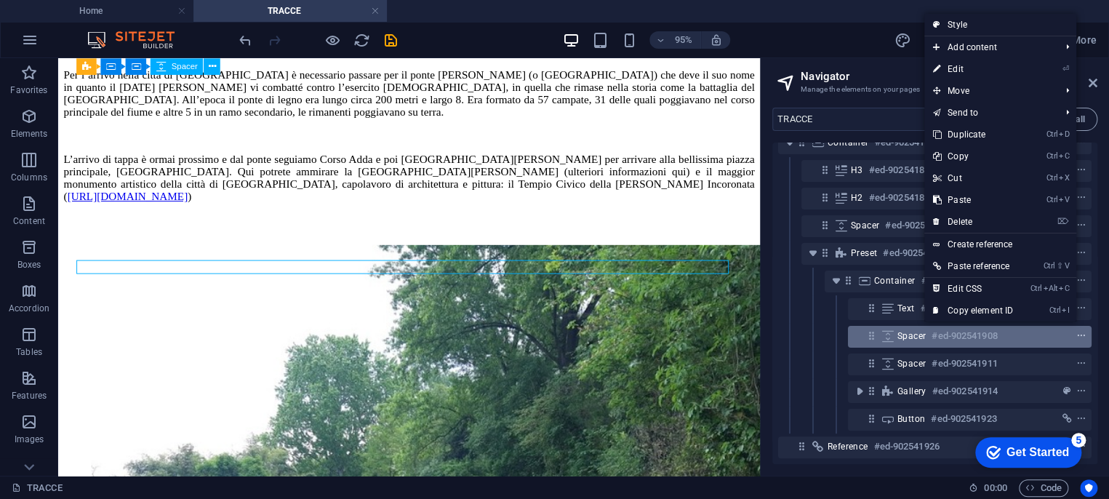
scroll to position [633, 0]
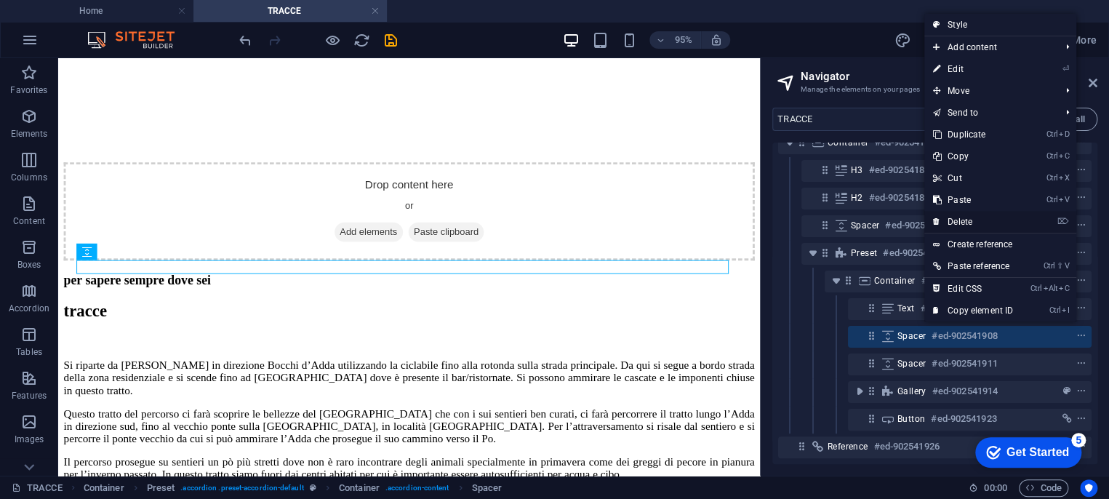
click at [956, 217] on link "⌦ Delete" at bounding box center [972, 222] width 97 height 22
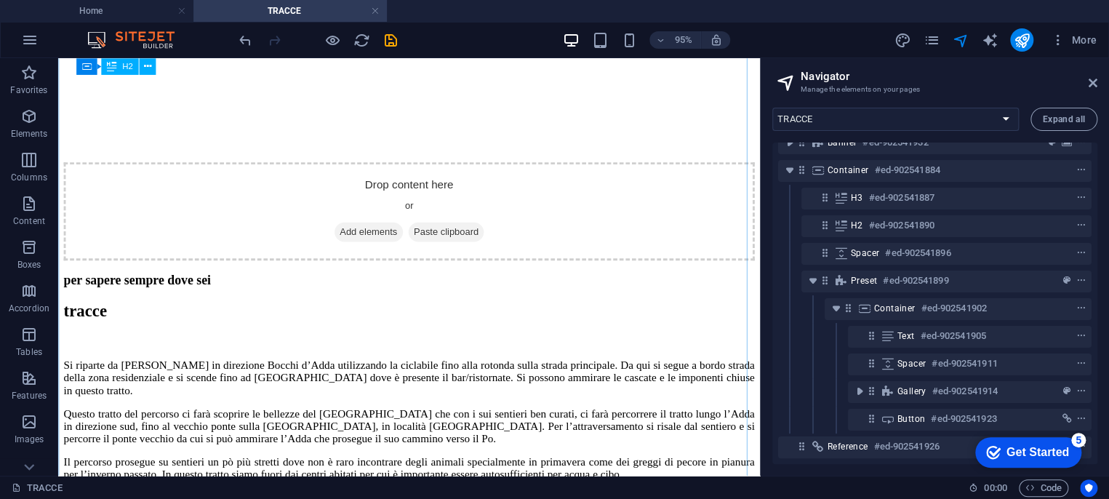
scroll to position [56, 0]
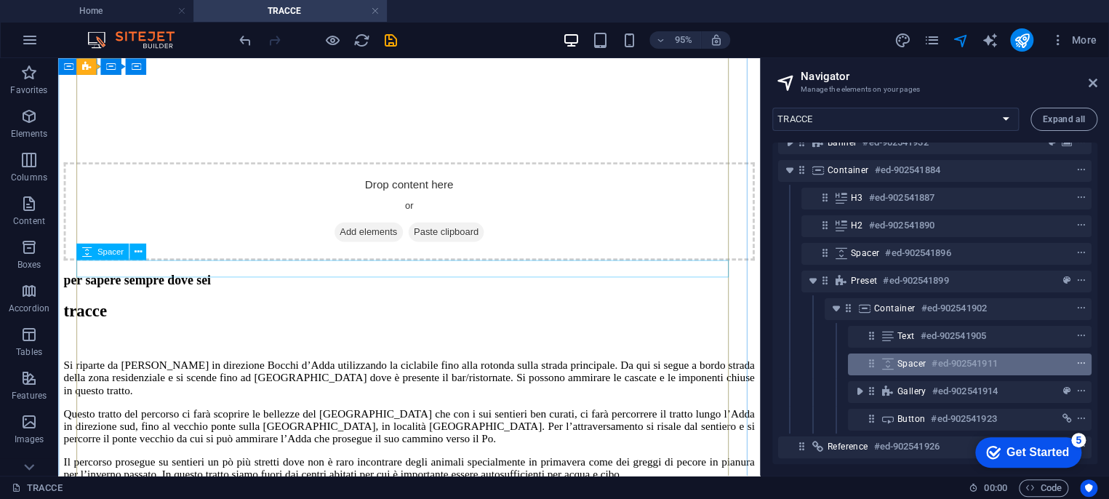
click at [1076, 359] on icon "context-menu" at bounding box center [1081, 364] width 10 height 10
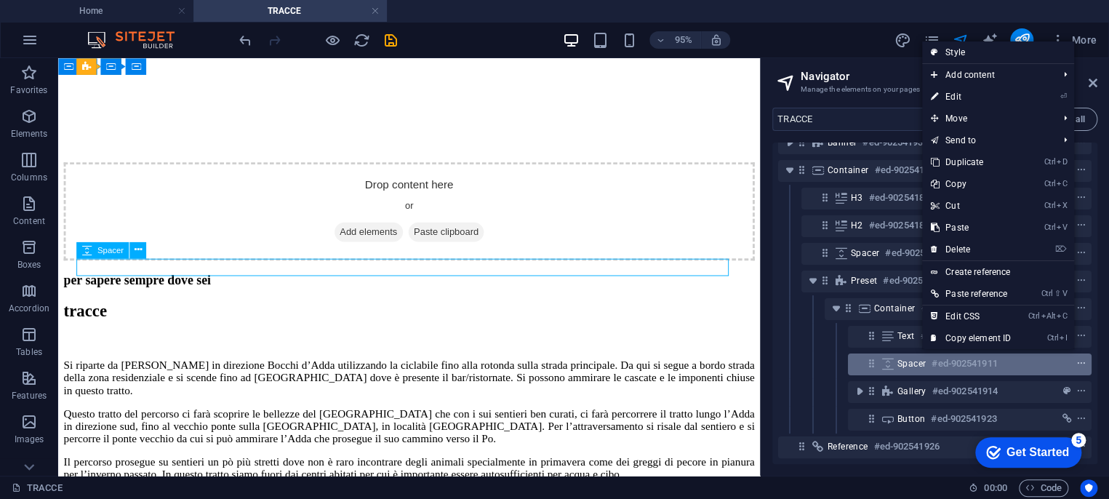
scroll to position [635, 0]
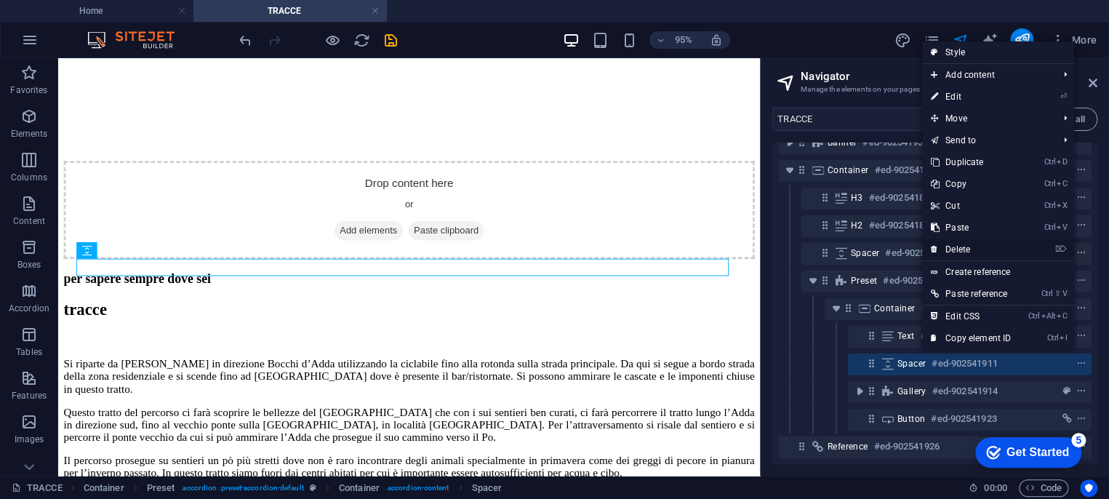
click at [966, 248] on link "⌦ Delete" at bounding box center [970, 250] width 97 height 22
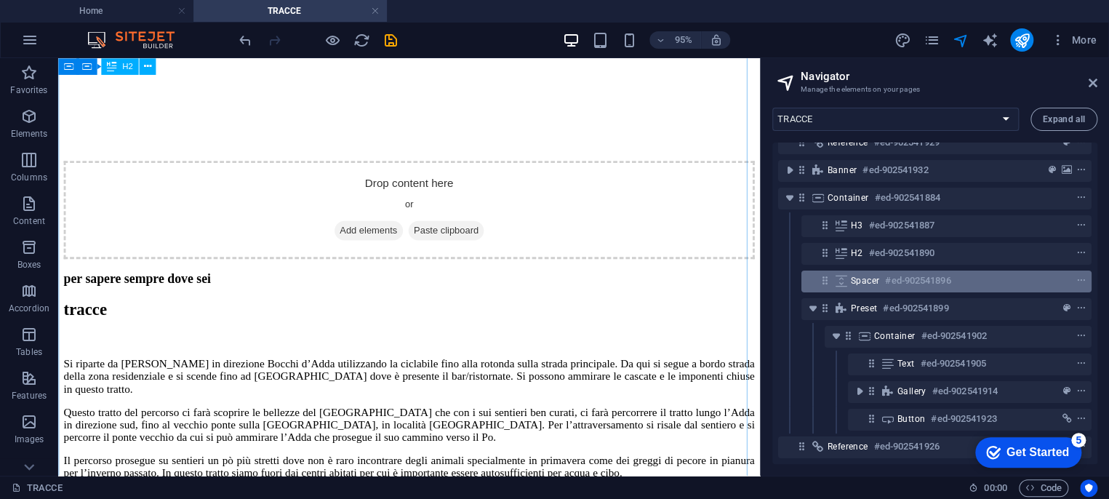
scroll to position [28, 0]
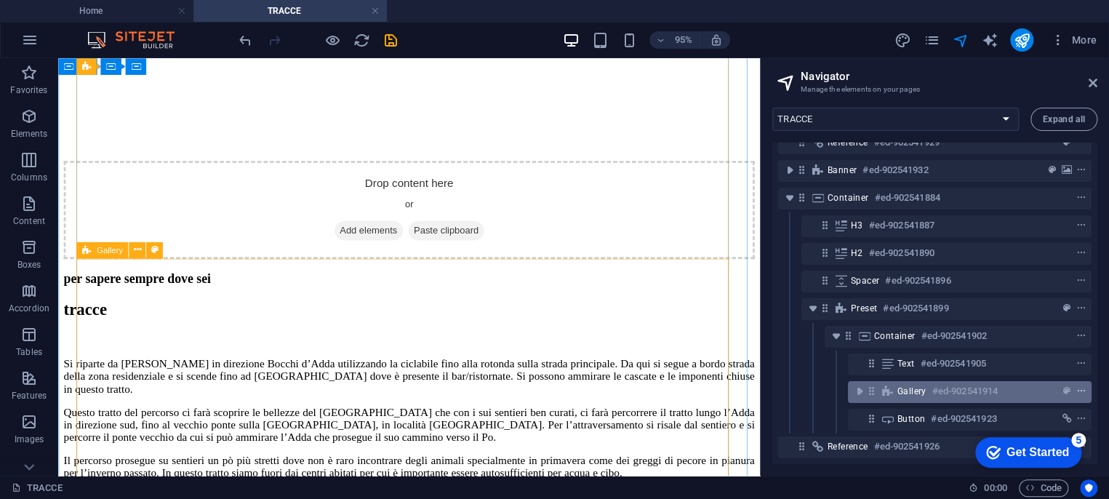
click at [1076, 386] on icon "context-menu" at bounding box center [1081, 391] width 10 height 10
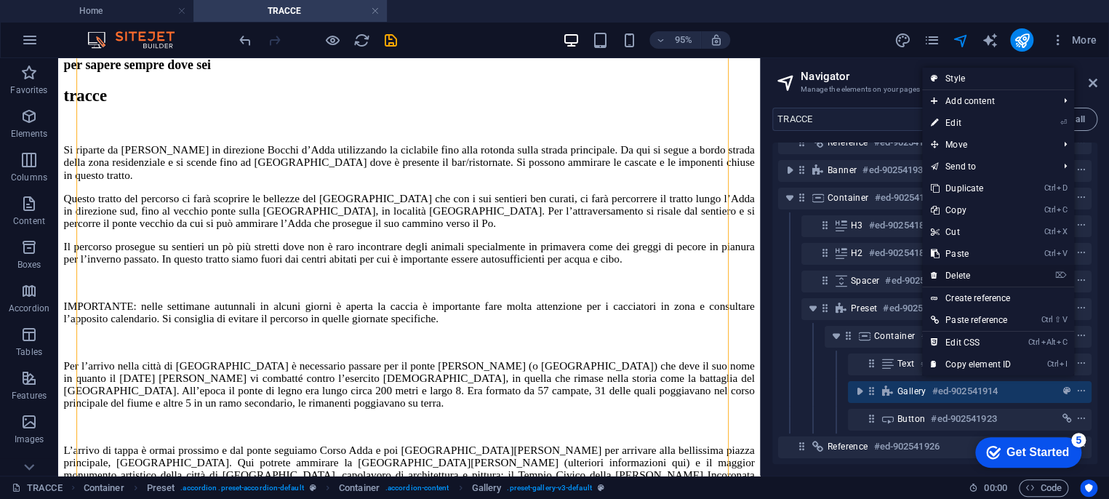
click at [967, 276] on link "⌦ Delete" at bounding box center [970, 276] width 97 height 22
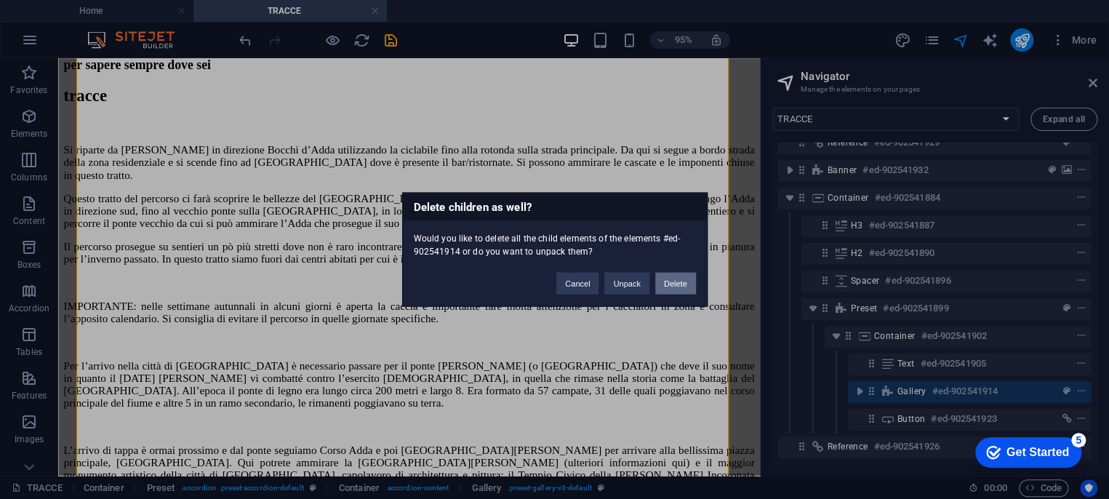
click at [682, 282] on button "Delete" at bounding box center [675, 284] width 41 height 22
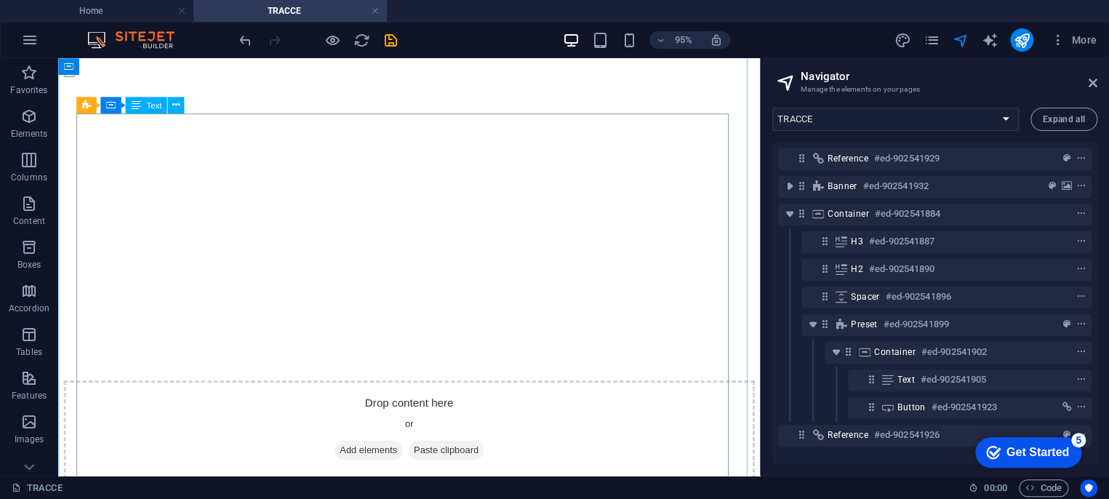
scroll to position [484, 0]
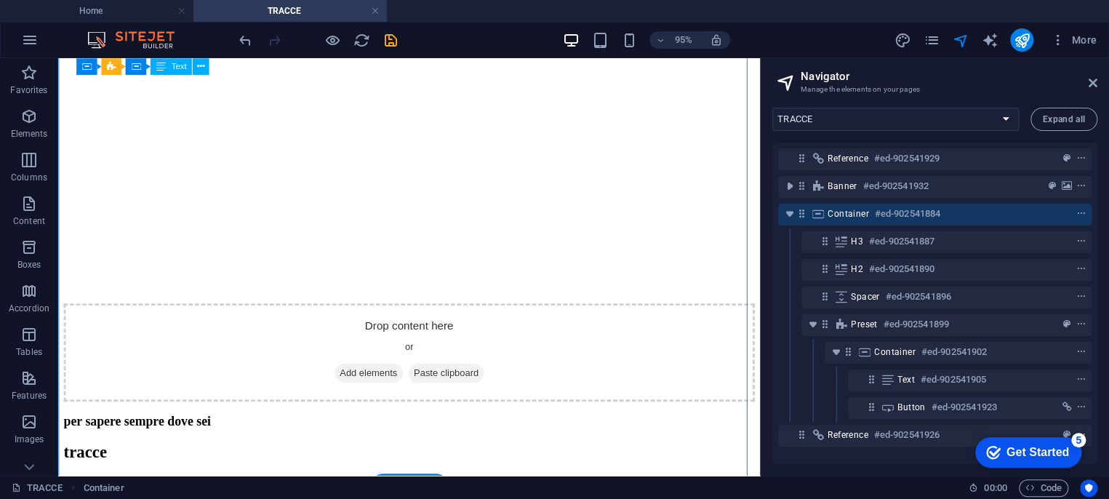
drag, startPoint x: 311, startPoint y: 412, endPoint x: 173, endPoint y: 177, distance: 271.9
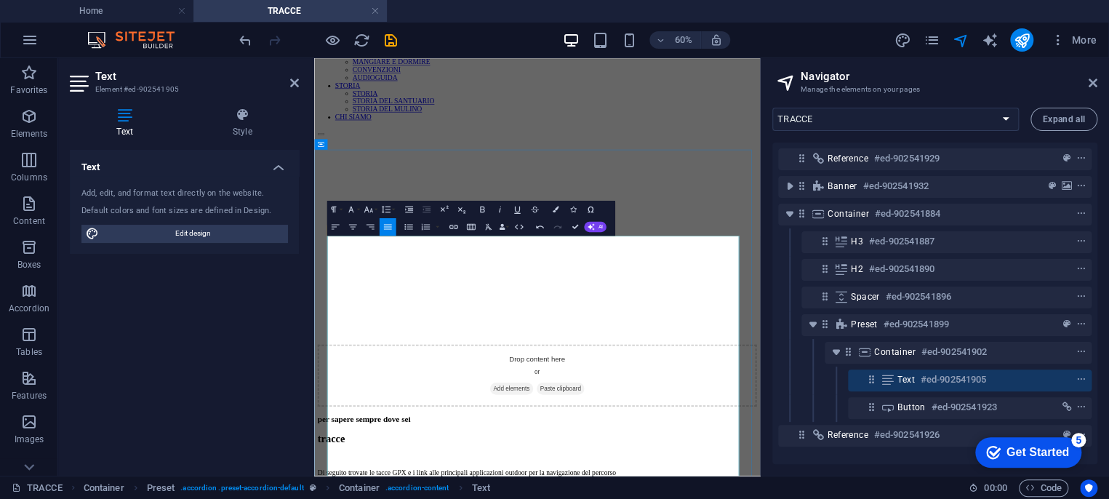
scroll to position [269, 0]
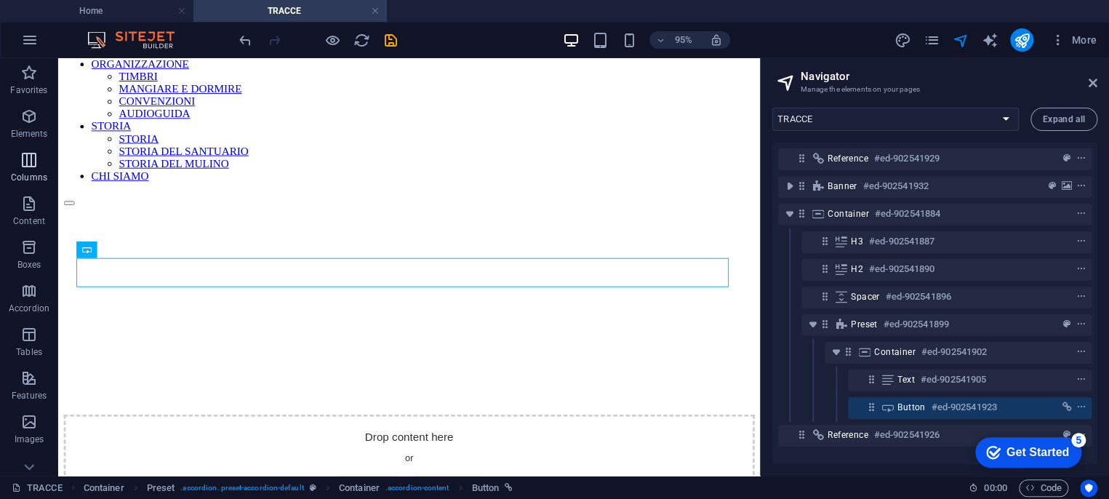
click at [29, 173] on p "Columns" at bounding box center [29, 178] width 36 height 12
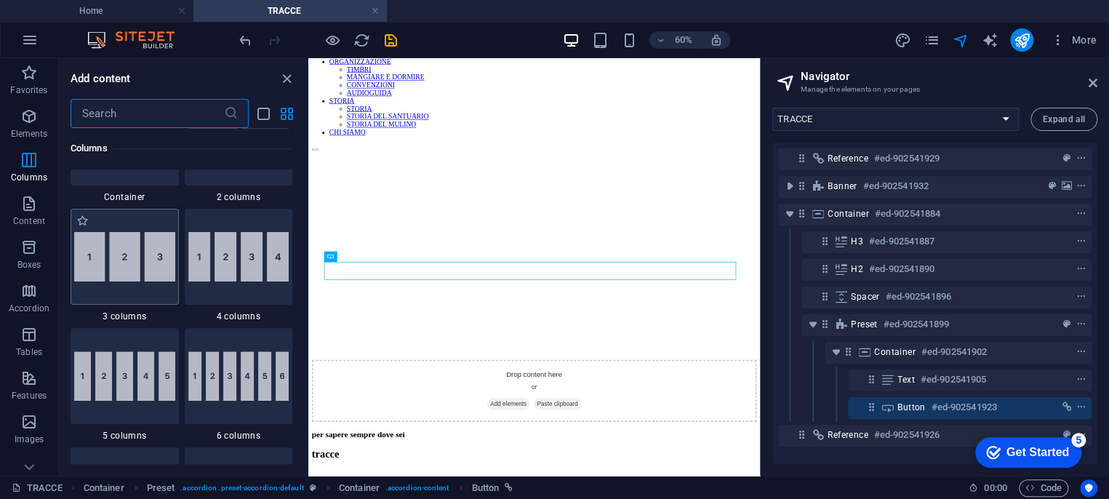
scroll to position [719, 0]
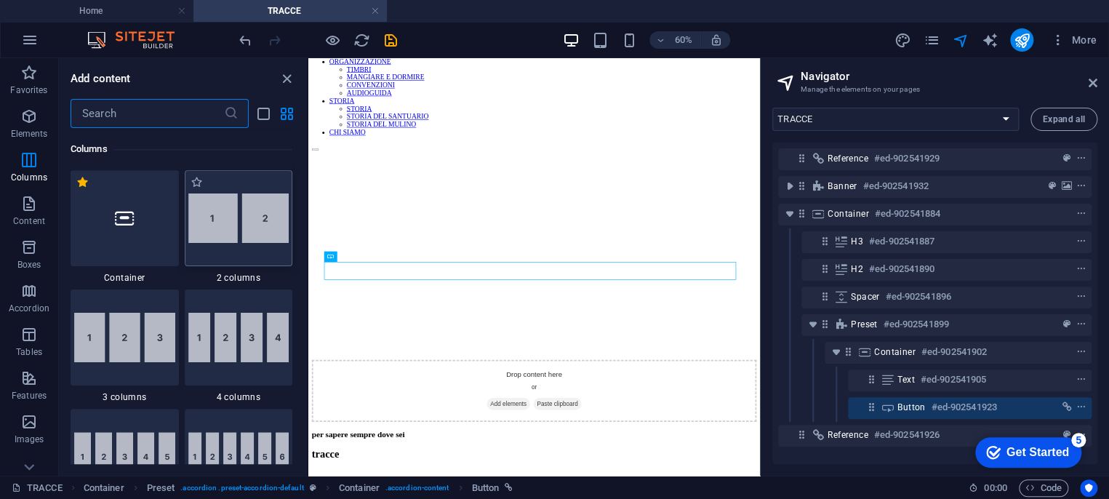
click at [237, 223] on img at bounding box center [238, 217] width 101 height 49
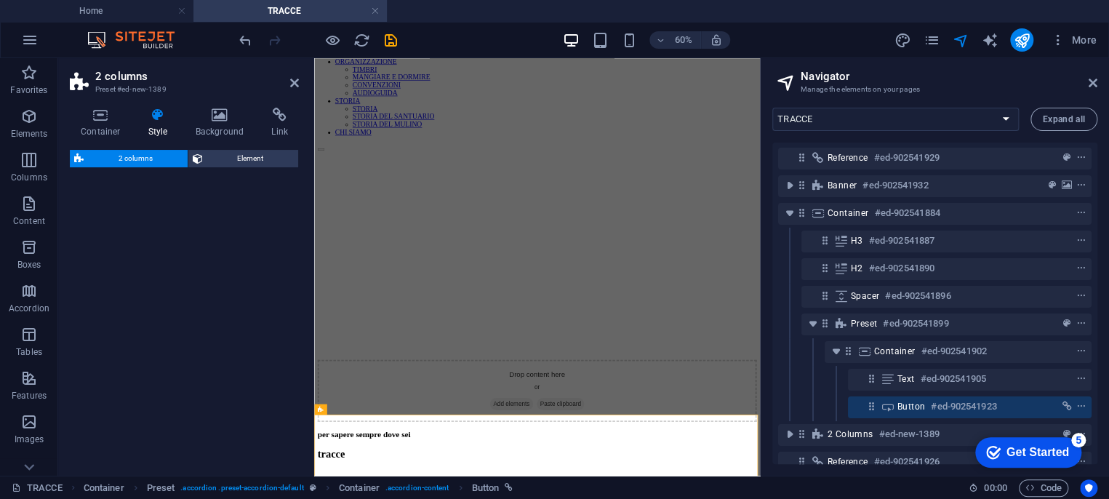
select select "rem"
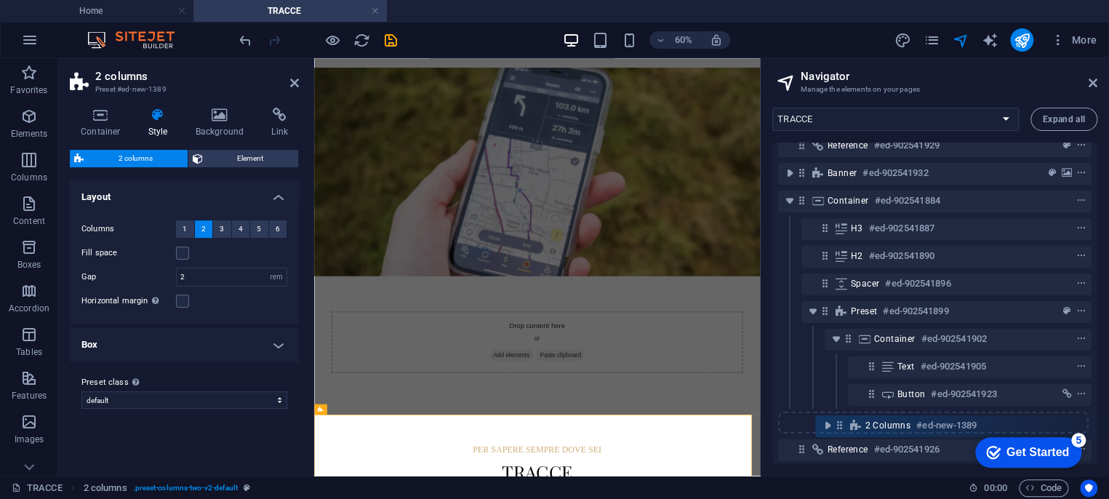
scroll to position [16, 0]
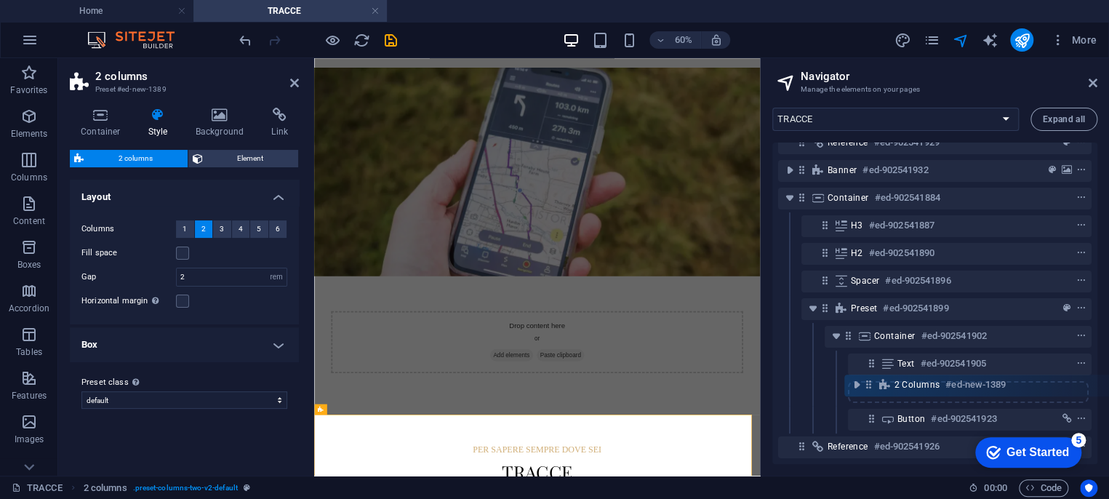
drag, startPoint x: 802, startPoint y: 433, endPoint x: 875, endPoint y: 383, distance: 88.4
click at [875, 383] on div "Reference #ed-902541929 Banner #ed-902541932 Container #ed-902541884 H3 #ed-902…" at bounding box center [934, 303] width 325 height 321
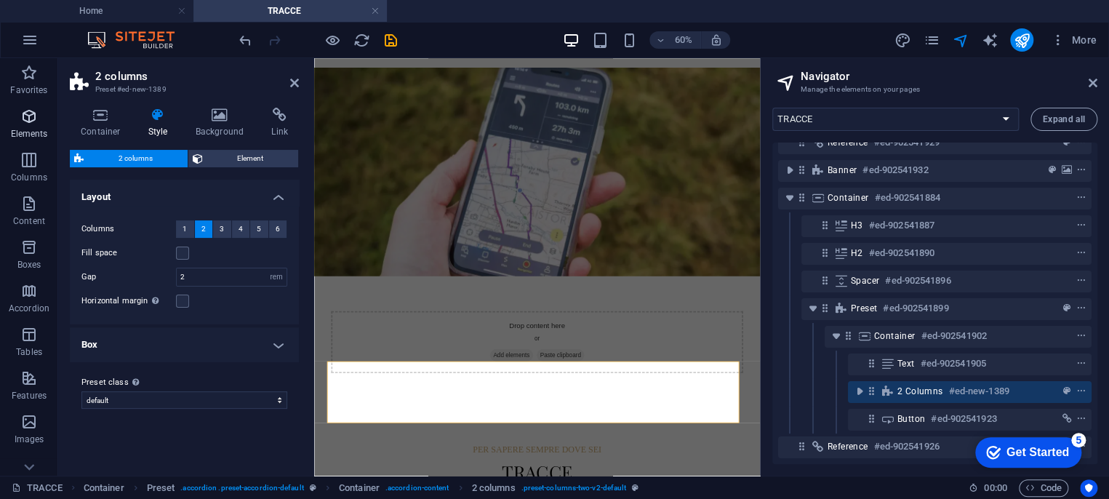
click at [37, 121] on icon "button" at bounding box center [28, 116] width 17 height 17
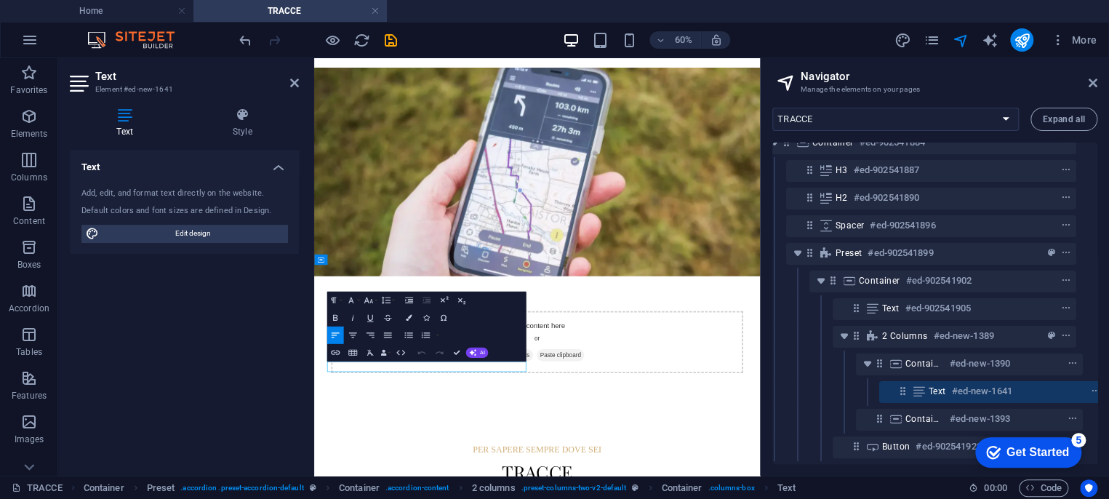
scroll to position [111, 26]
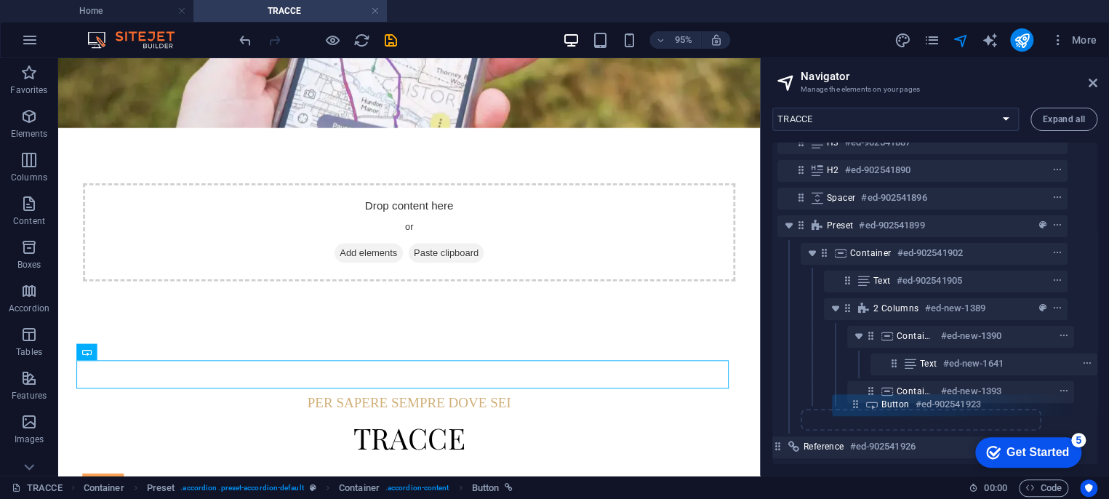
scroll to position [111, 25]
drag, startPoint x: 844, startPoint y: 406, endPoint x: 921, endPoint y: 401, distance: 77.9
click at [921, 401] on div "Reference #ed-902541929 Banner #ed-902541932 Container #ed-902541884 H3 #ed-902…" at bounding box center [934, 303] width 325 height 321
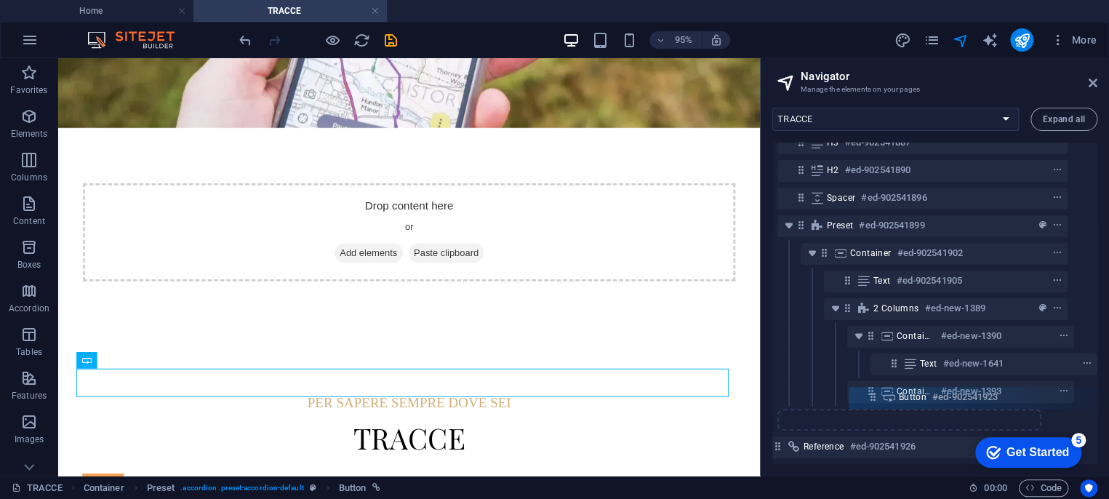
scroll to position [111, 24]
drag, startPoint x: 825, startPoint y: 407, endPoint x: 903, endPoint y: 392, distance: 80.0
click at [903, 392] on div "Reference #ed-902541929 Banner #ed-902541932 Container #ed-902541884 H3 #ed-902…" at bounding box center [934, 303] width 325 height 321
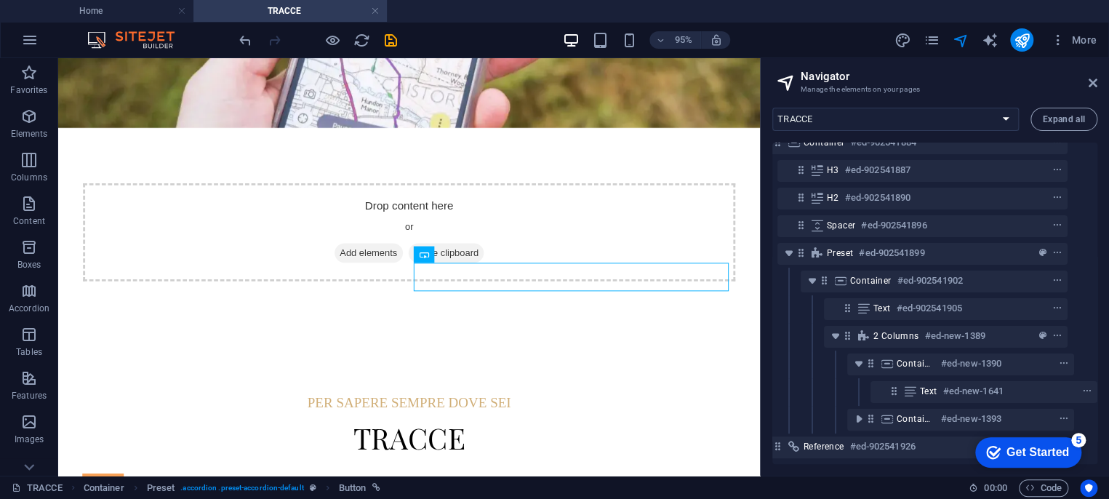
scroll to position [84, 24]
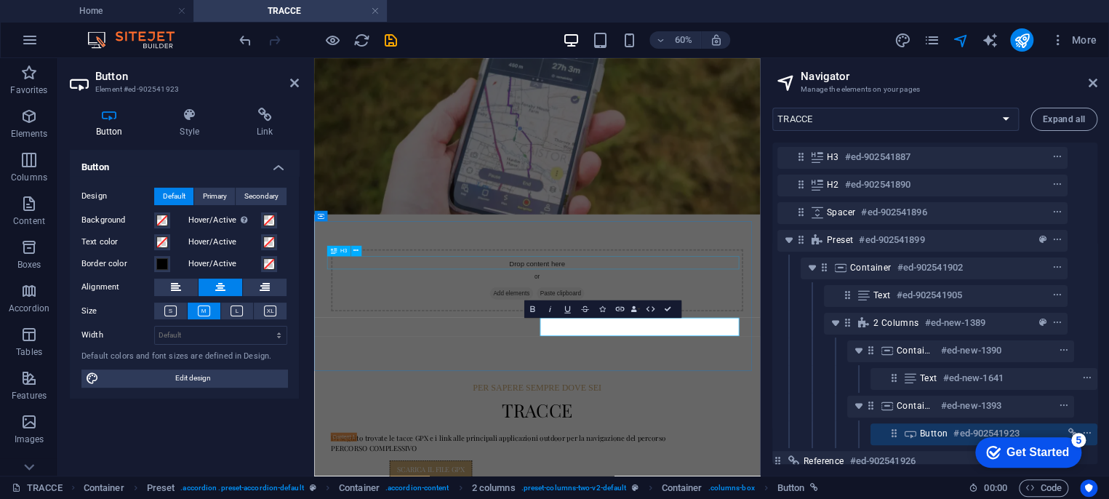
scroll to position [176, 0]
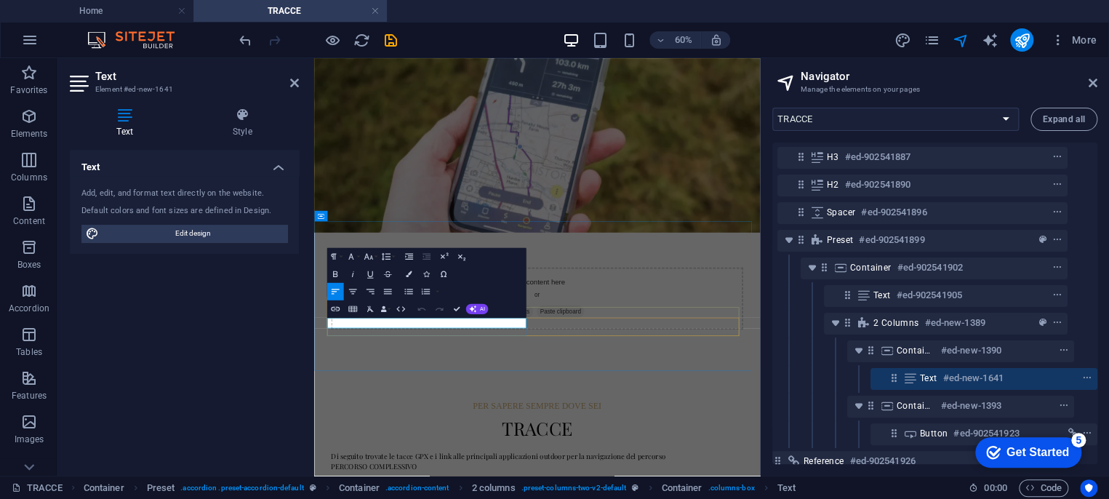
click at [335, 273] on icon "button" at bounding box center [335, 273] width 10 height 10
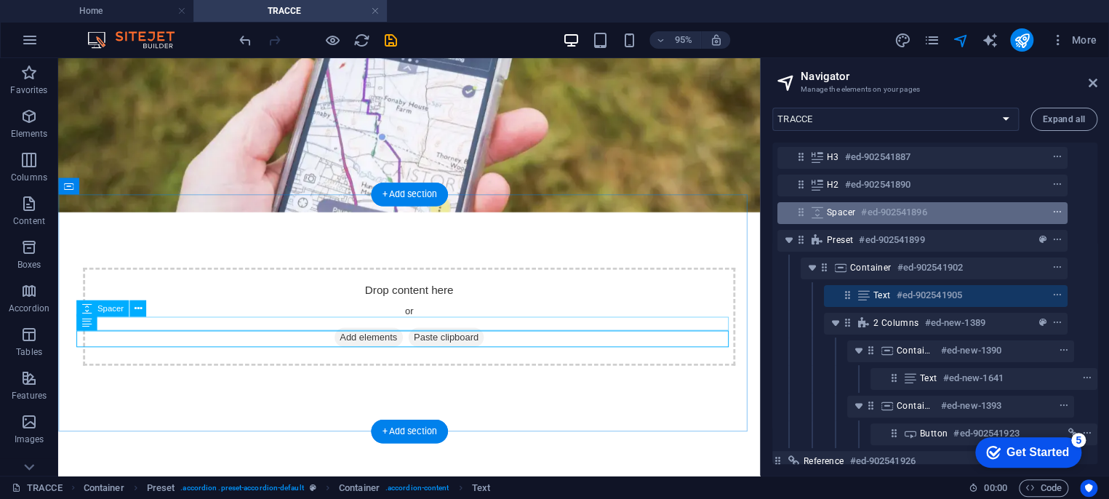
click at [1056, 211] on icon "context-menu" at bounding box center [1057, 212] width 10 height 10
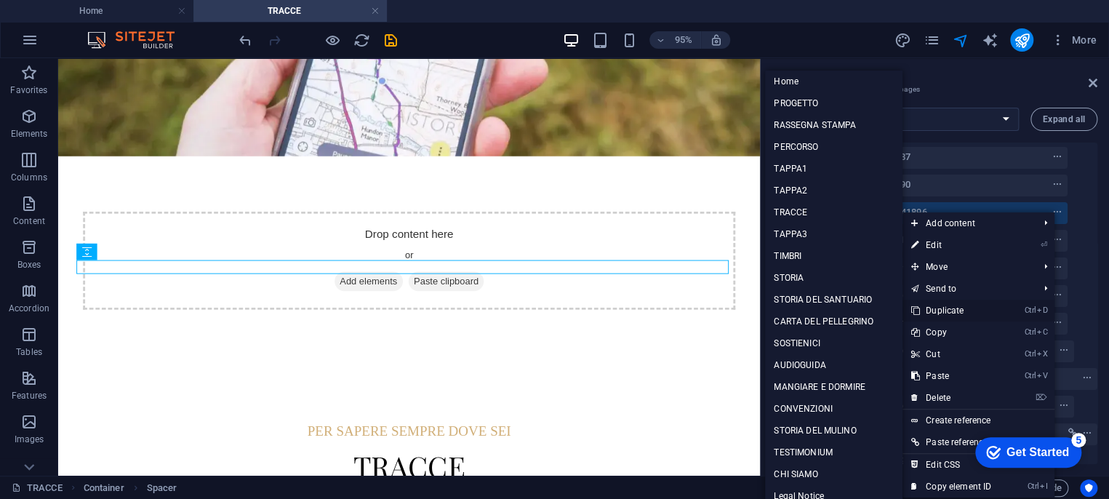
click at [964, 307] on link "Ctrl D Duplicate" at bounding box center [950, 311] width 97 height 22
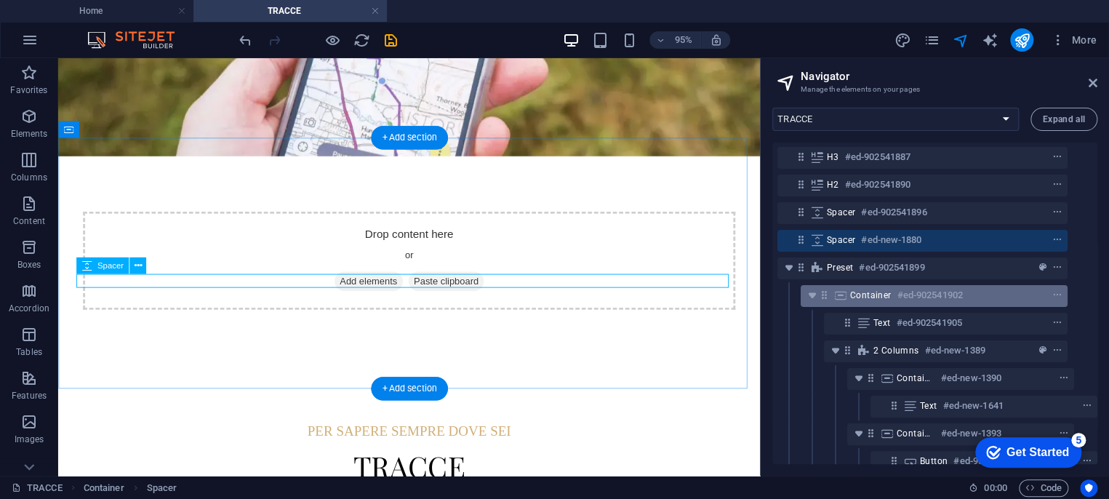
scroll to position [84, 23]
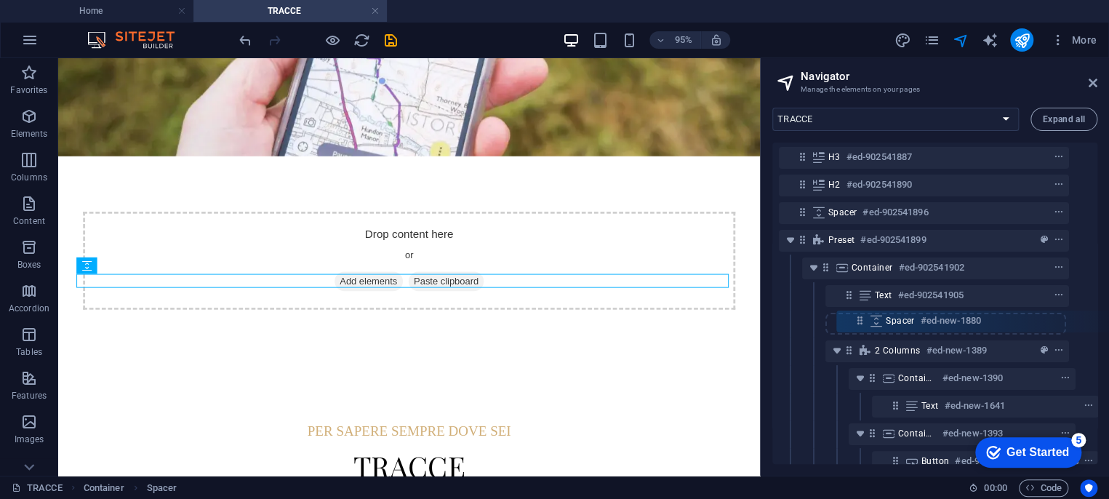
drag, startPoint x: 798, startPoint y: 236, endPoint x: 861, endPoint y: 319, distance: 103.7
click at [861, 319] on div "Reference #ed-902541929 Banner #ed-902541932 Container #ed-902541884 H3 #ed-902…" at bounding box center [934, 303] width 325 height 321
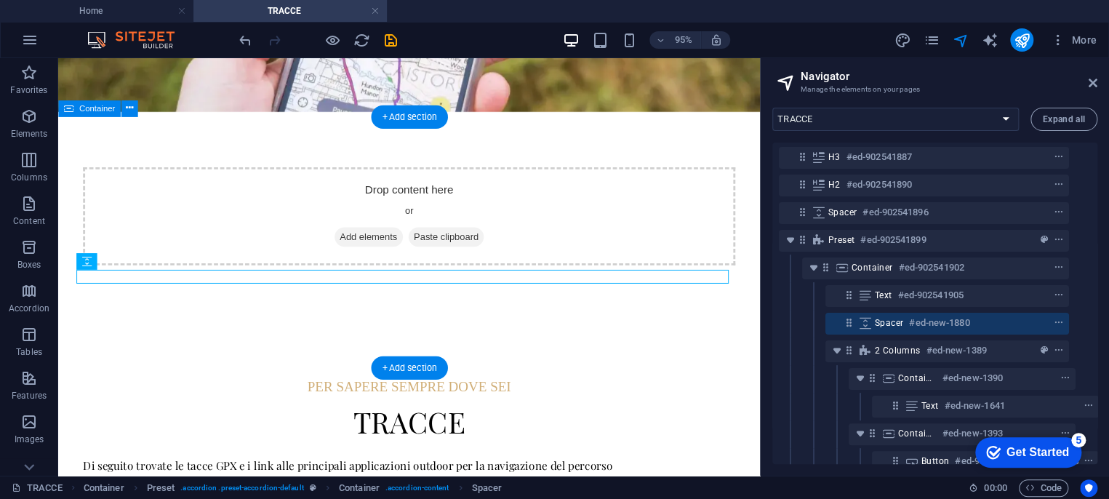
scroll to position [316, 0]
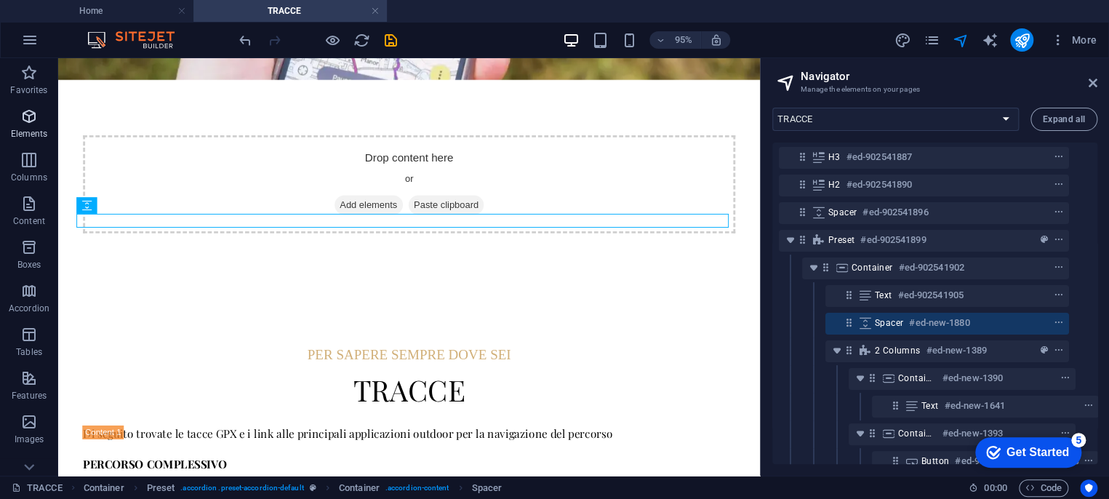
click at [18, 116] on span "Elements" at bounding box center [29, 125] width 58 height 35
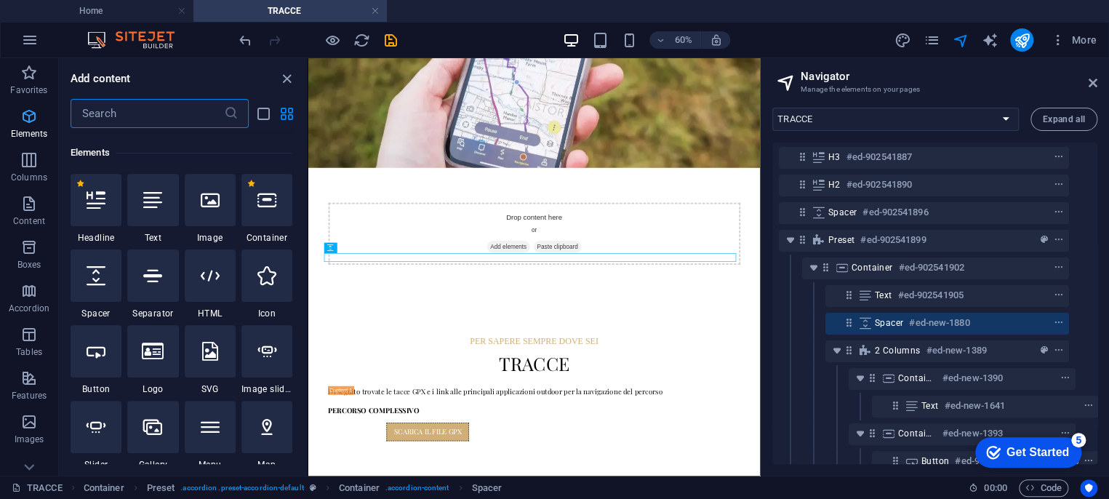
scroll to position [154, 0]
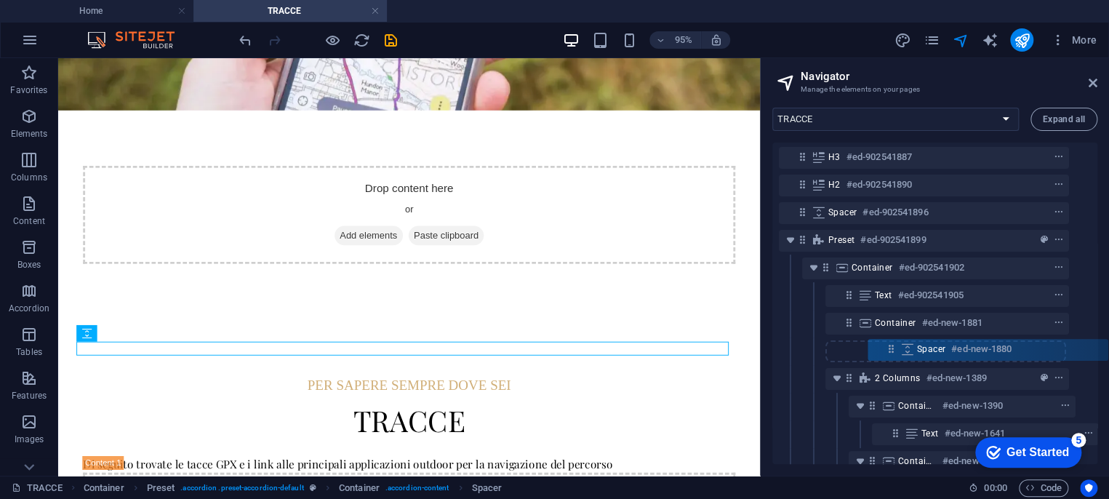
drag, startPoint x: 850, startPoint y: 351, endPoint x: 897, endPoint y: 348, distance: 47.4
click at [897, 349] on div "Reference #ed-902541929 Banner #ed-902541932 Container #ed-902541884 H3 #ed-902…" at bounding box center [934, 303] width 325 height 321
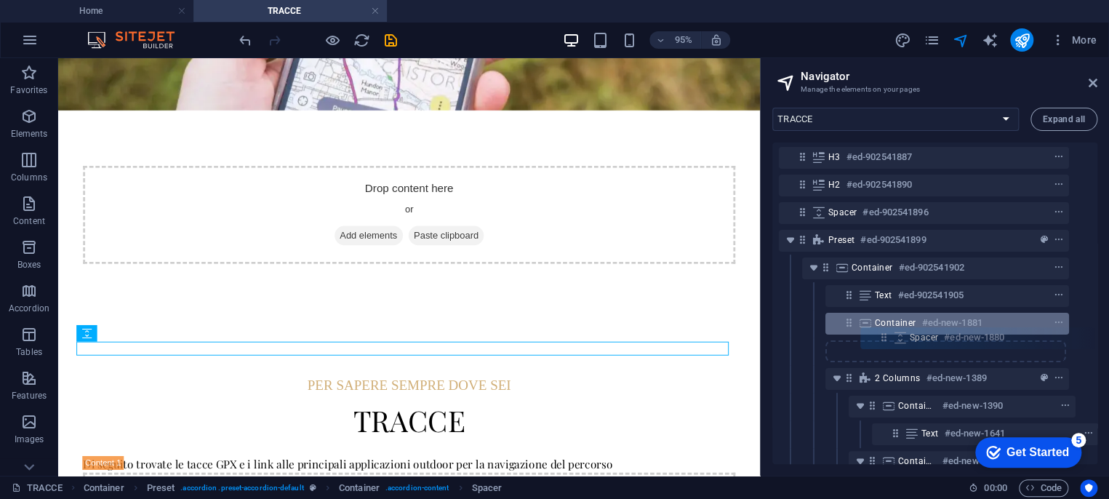
scroll to position [84, 22]
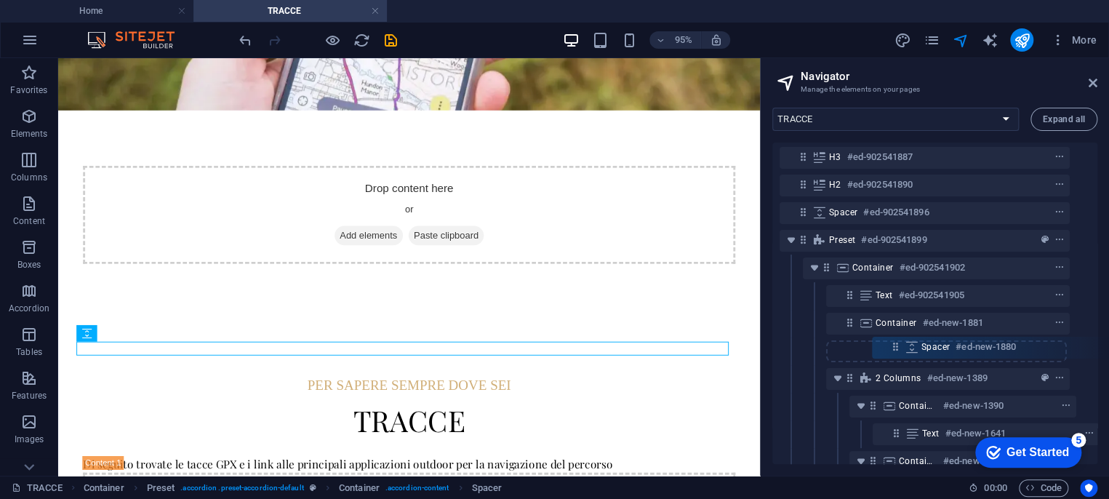
drag, startPoint x: 849, startPoint y: 349, endPoint x: 900, endPoint y: 346, distance: 51.7
click at [900, 346] on div "Reference #ed-902541929 Banner #ed-902541932 Container #ed-902541884 H3 #ed-902…" at bounding box center [934, 303] width 325 height 321
drag, startPoint x: 854, startPoint y: 350, endPoint x: 934, endPoint y: 349, distance: 80.7
click at [934, 349] on div "Reference #ed-902541929 Banner #ed-902541932 Container #ed-902541884 H3 #ed-902…" at bounding box center [934, 303] width 325 height 321
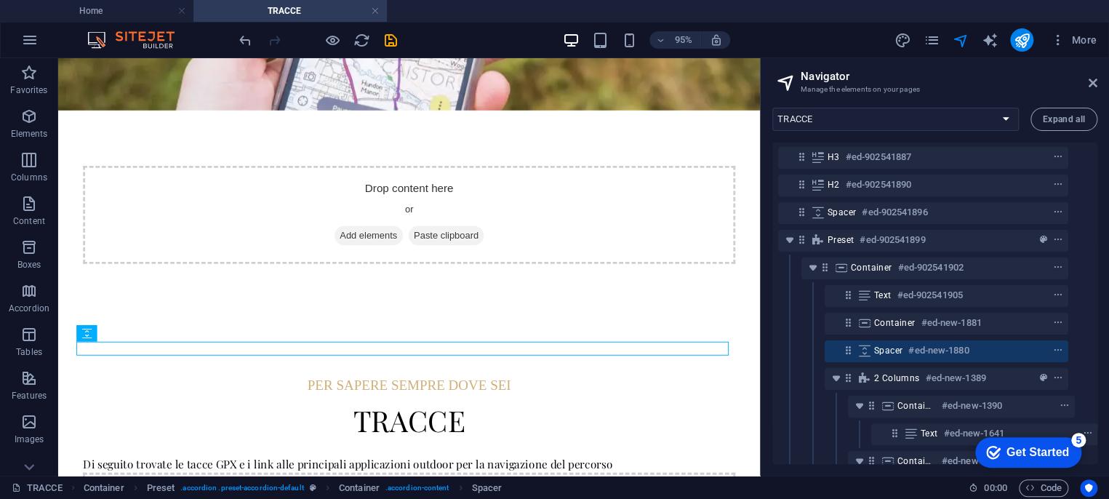
scroll to position [84, 22]
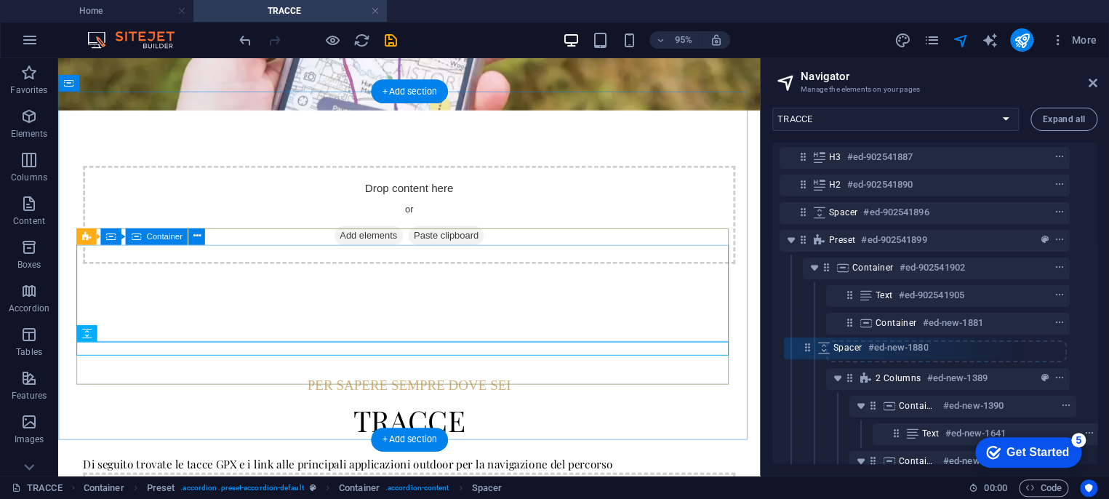
drag, startPoint x: 905, startPoint y: 407, endPoint x: 360, endPoint y: 276, distance: 560.7
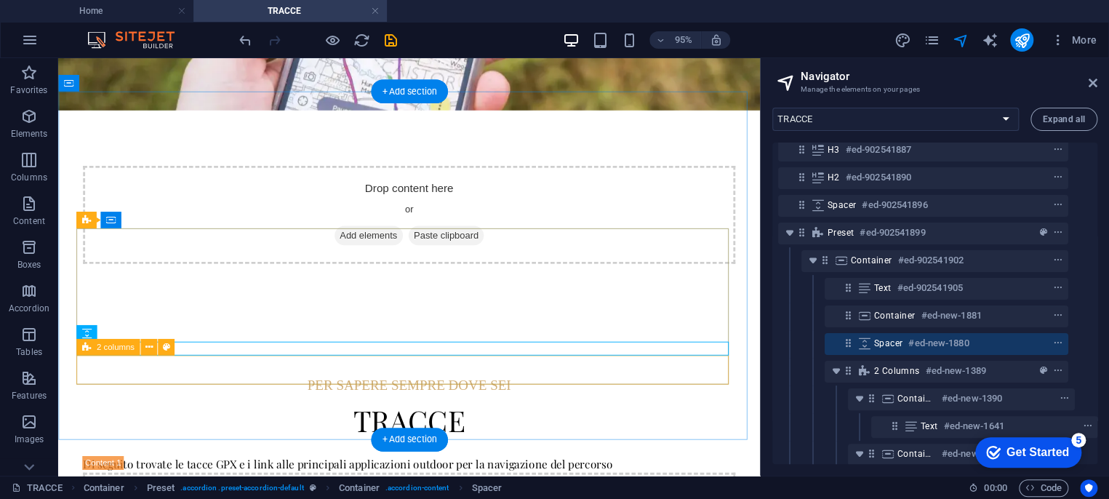
scroll to position [92, 0]
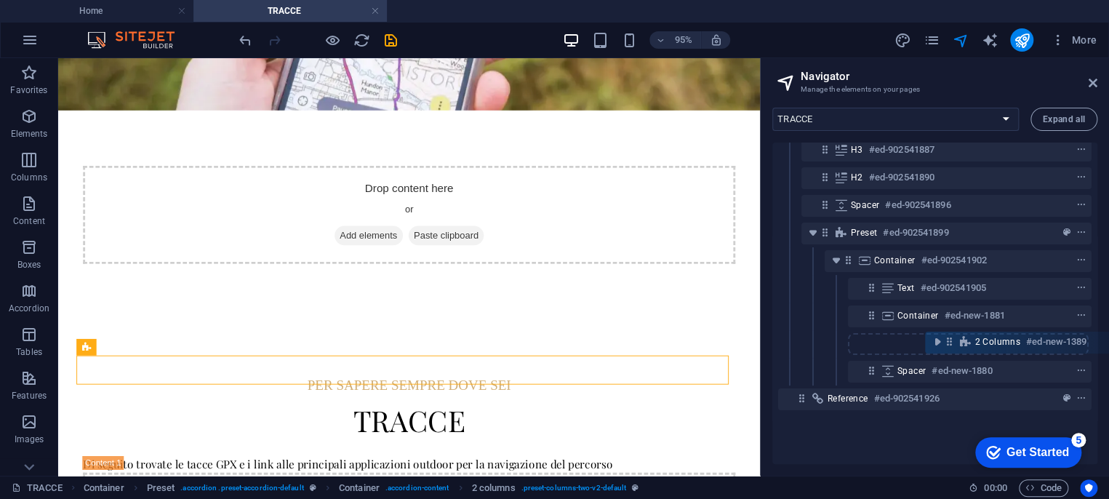
drag, startPoint x: 847, startPoint y: 369, endPoint x: 930, endPoint y: 337, distance: 88.9
click at [930, 337] on div "Reference #ed-902541929 Banner #ed-902541932 Container #ed-902541884 H3 #ed-902…" at bounding box center [934, 303] width 325 height 321
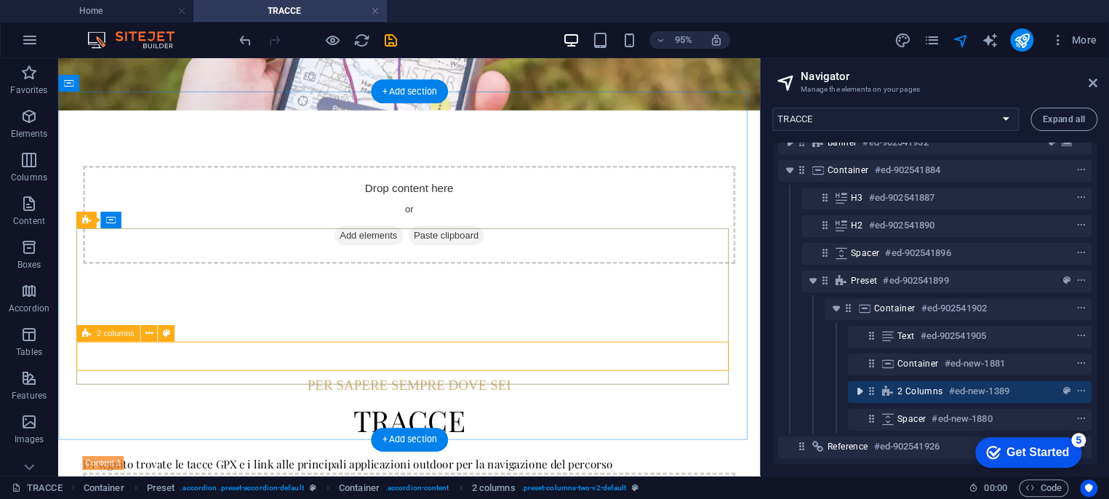
click at [861, 384] on icon "toggle-expand" at bounding box center [859, 391] width 15 height 15
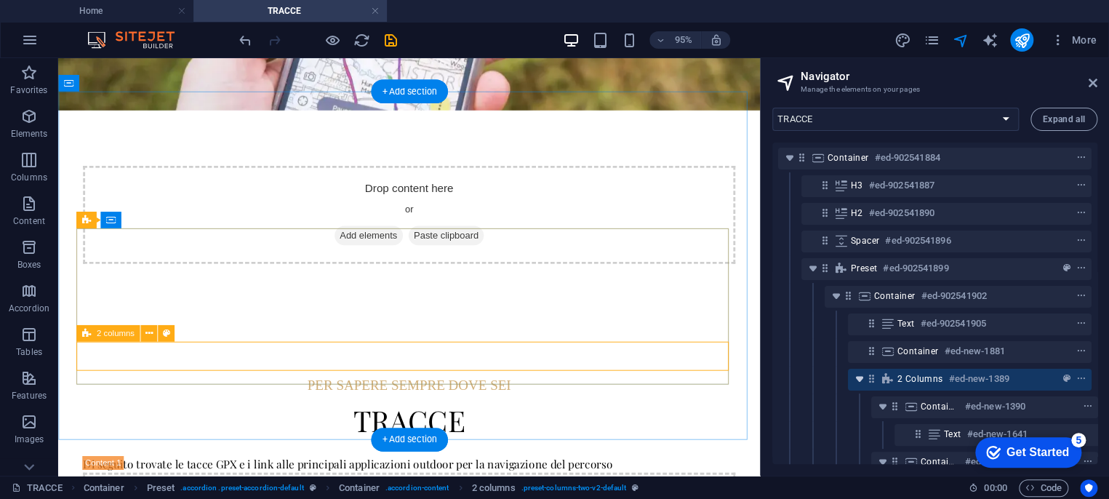
click at [861, 378] on icon "toggle-expand" at bounding box center [859, 379] width 15 height 15
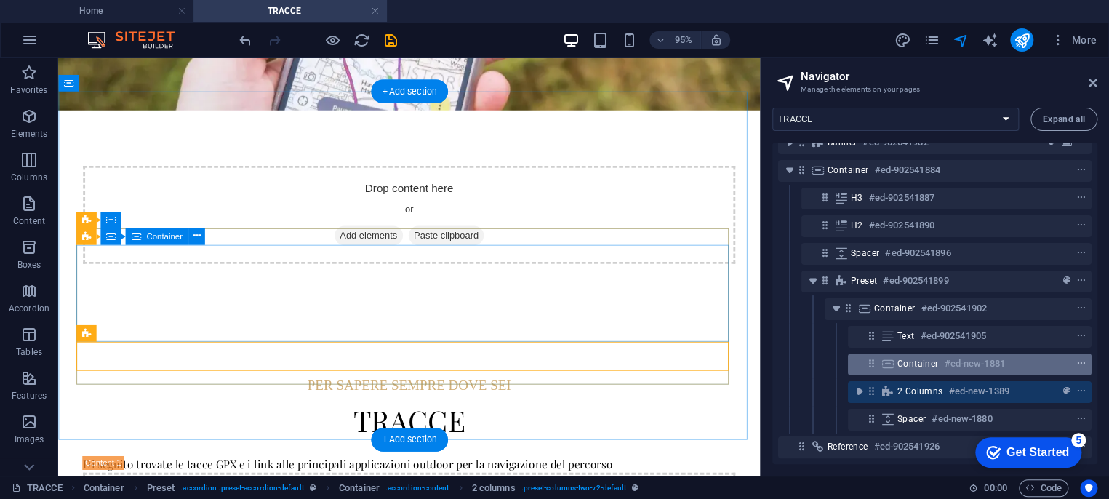
click at [1079, 359] on icon "context-menu" at bounding box center [1081, 364] width 10 height 10
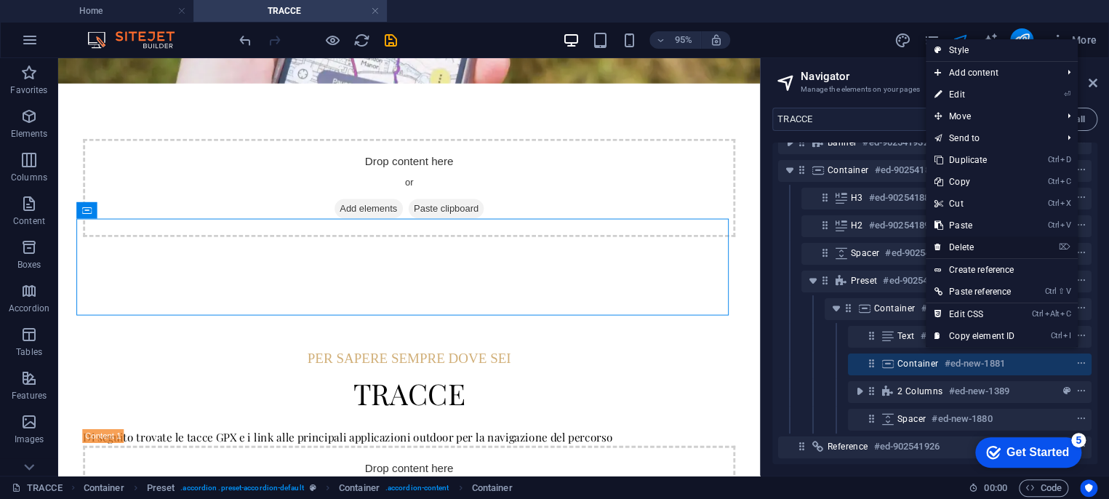
click at [970, 245] on link "⌦ Delete" at bounding box center [974, 247] width 97 height 22
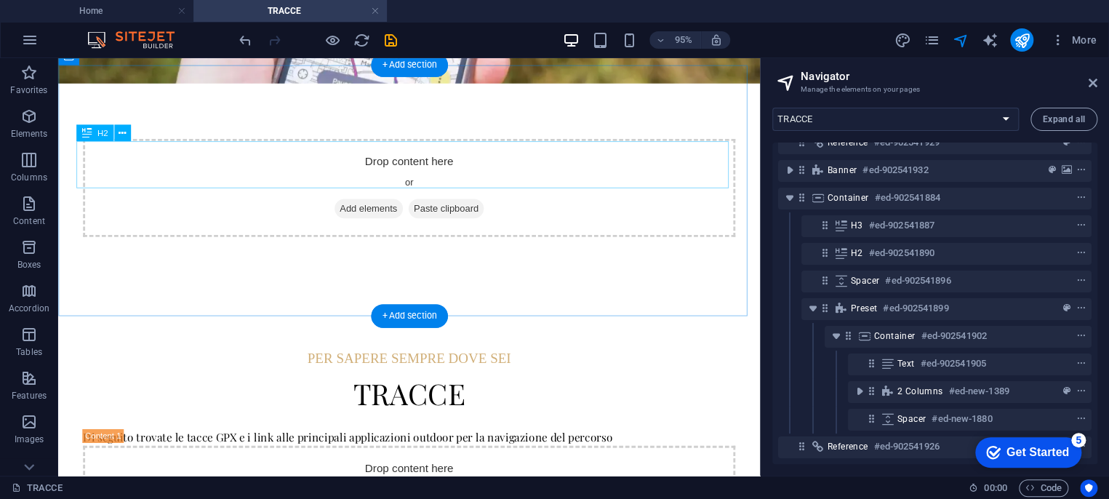
scroll to position [28, 0]
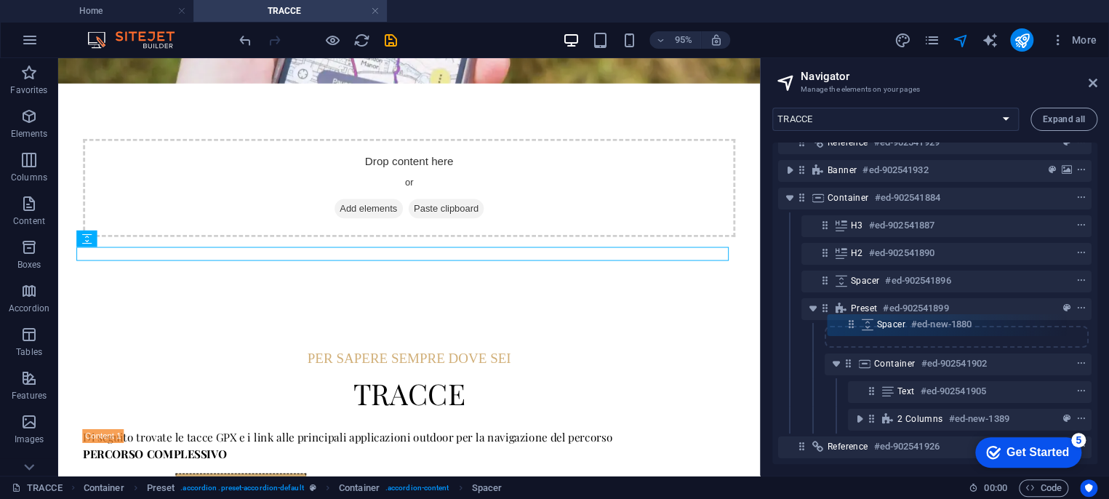
drag, startPoint x: 873, startPoint y: 403, endPoint x: 853, endPoint y: 319, distance: 86.6
click at [853, 319] on div "Reference #ed-902541929 Banner #ed-902541932 Container #ed-902541884 H3 #ed-902…" at bounding box center [934, 303] width 325 height 321
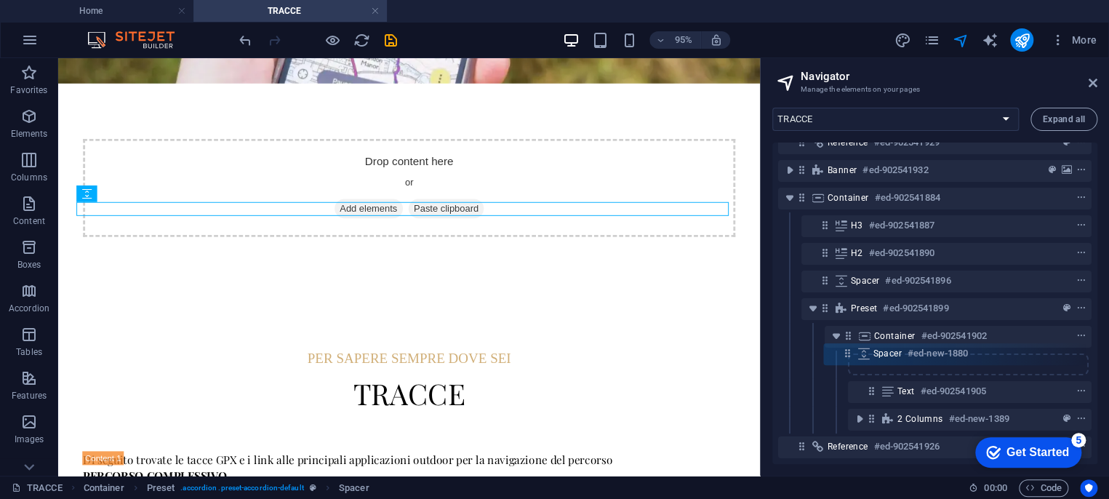
drag, startPoint x: 851, startPoint y: 325, endPoint x: 850, endPoint y: 359, distance: 34.2
click at [850, 359] on div "Reference #ed-902541929 Banner #ed-902541932 Container #ed-902541884 H3 #ed-902…" at bounding box center [934, 303] width 325 height 321
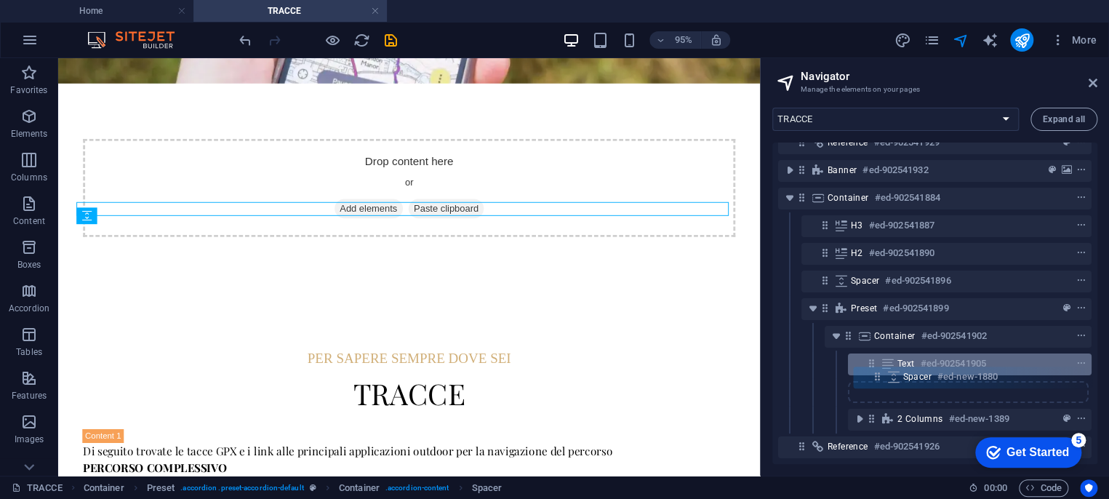
drag, startPoint x: 870, startPoint y: 351, endPoint x: 876, endPoint y: 380, distance: 29.1
click at [877, 383] on div "Reference #ed-902541929 Banner #ed-902541932 Container #ed-902541884 H3 #ed-902…" at bounding box center [934, 303] width 325 height 321
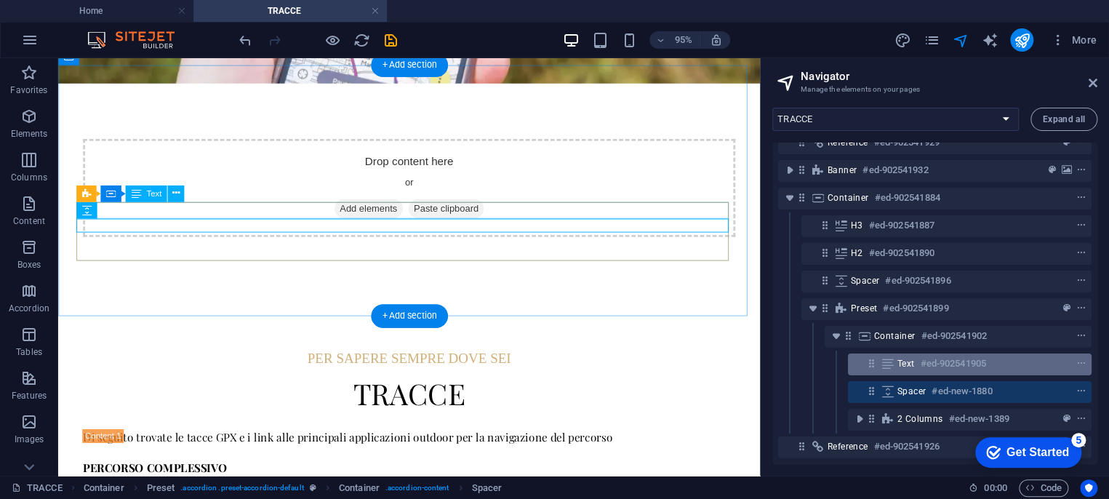
click at [937, 355] on h6 "#ed-902541905" at bounding box center [953, 363] width 65 height 17
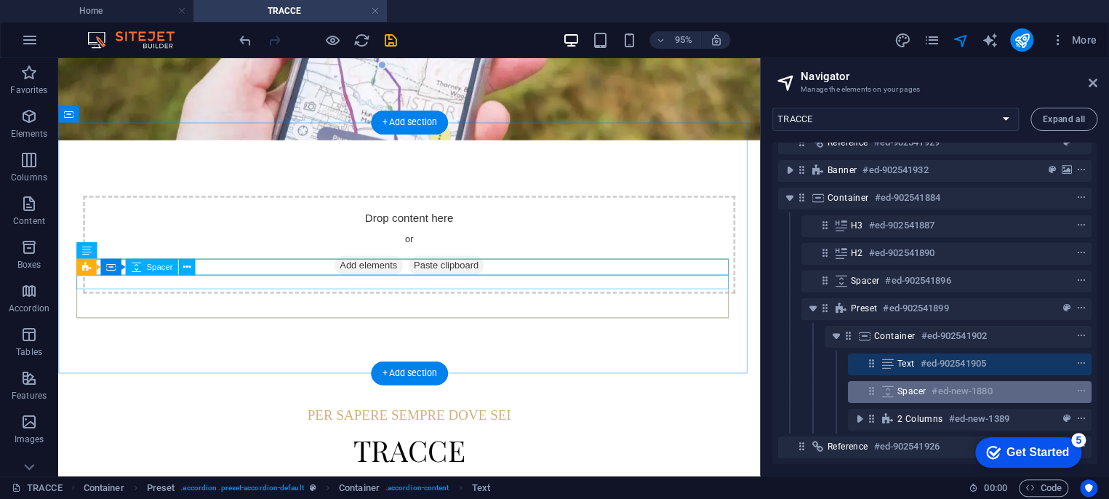
click at [936, 383] on h6 "#ed-new-1880" at bounding box center [962, 391] width 60 height 17
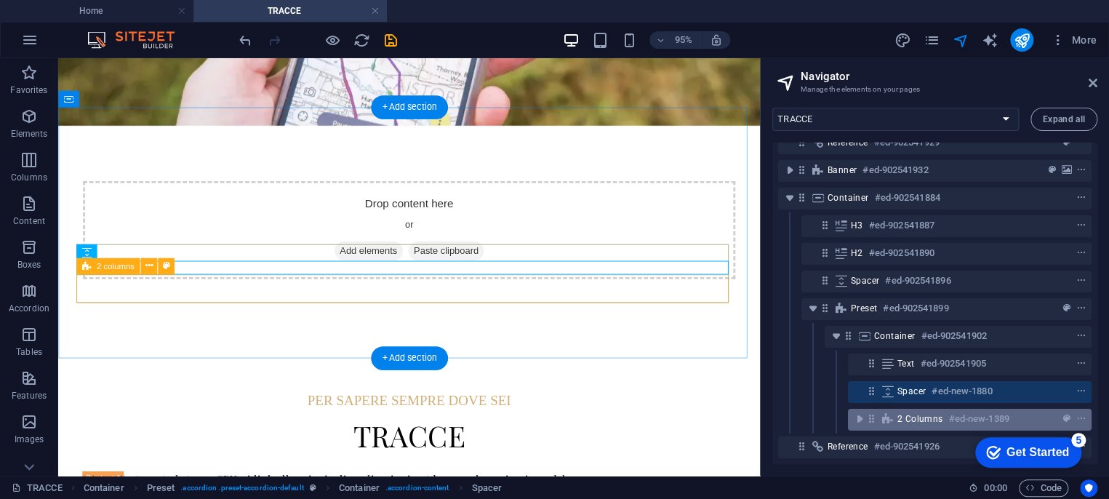
click at [939, 413] on span "2 columns" at bounding box center [920, 419] width 46 height 12
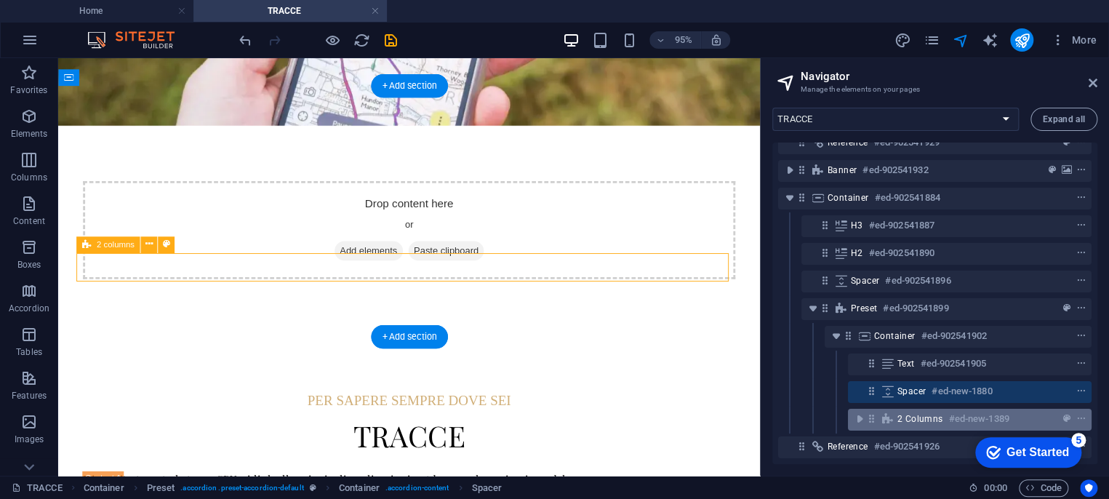
scroll to position [289, 0]
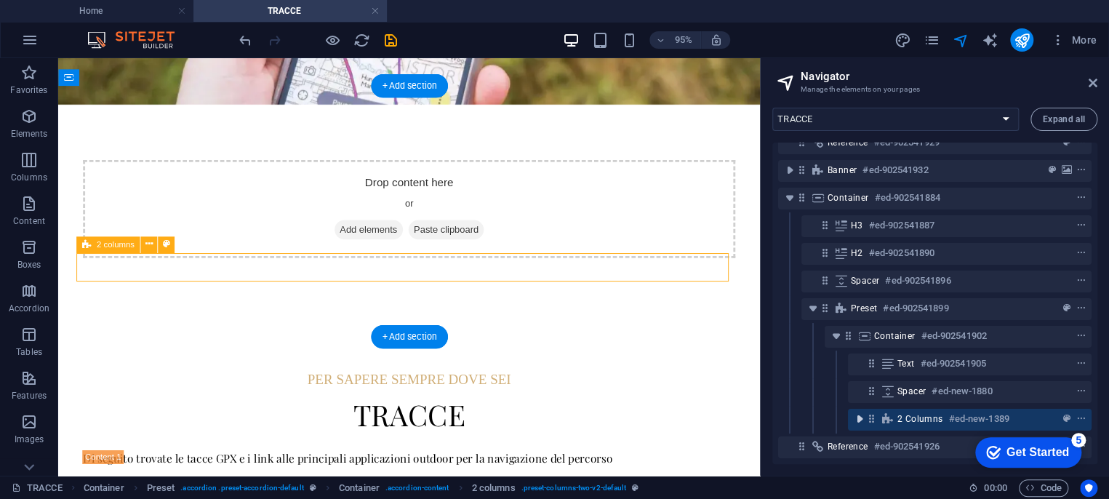
click at [863, 412] on icon "toggle-expand" at bounding box center [859, 419] width 15 height 15
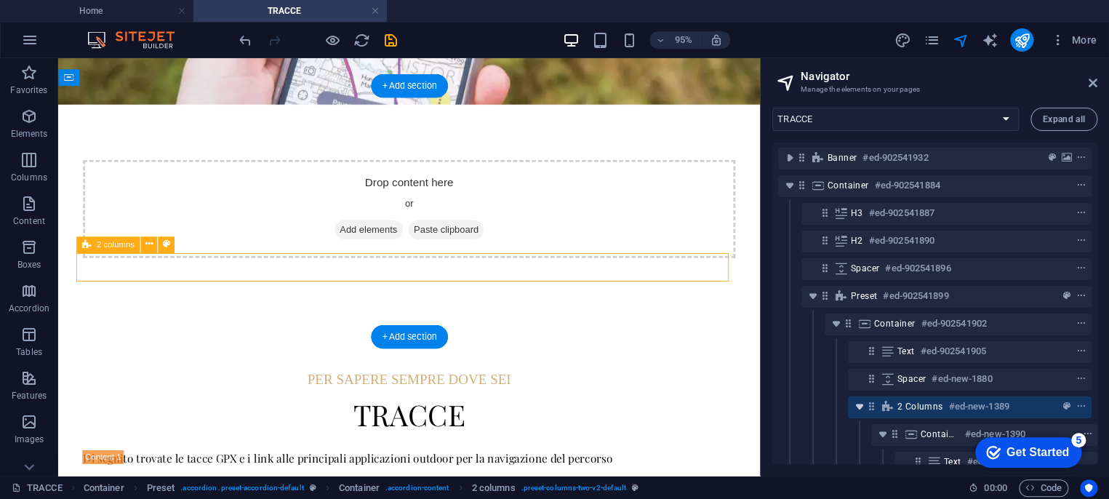
click at [863, 407] on icon "toggle-expand" at bounding box center [859, 406] width 15 height 15
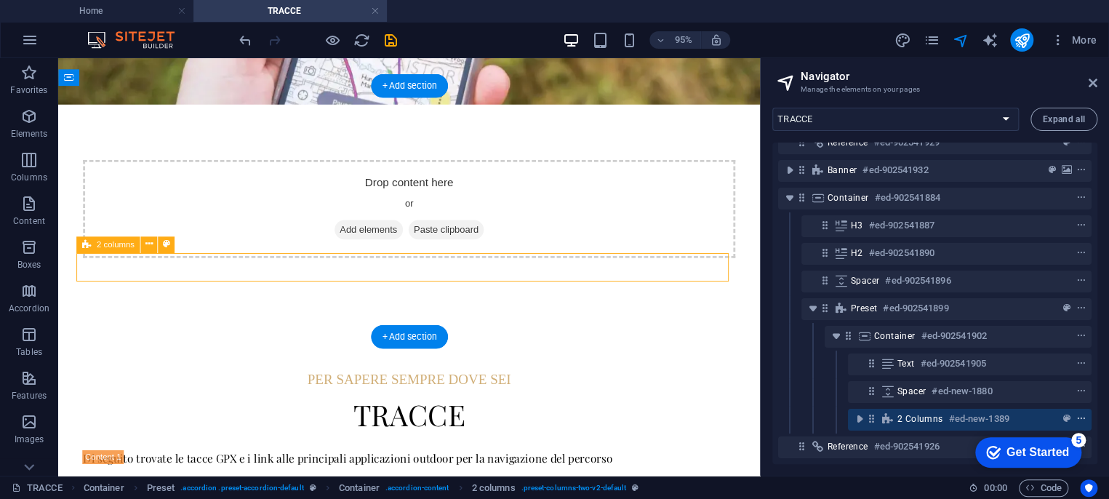
click at [1081, 414] on icon "context-menu" at bounding box center [1081, 419] width 10 height 10
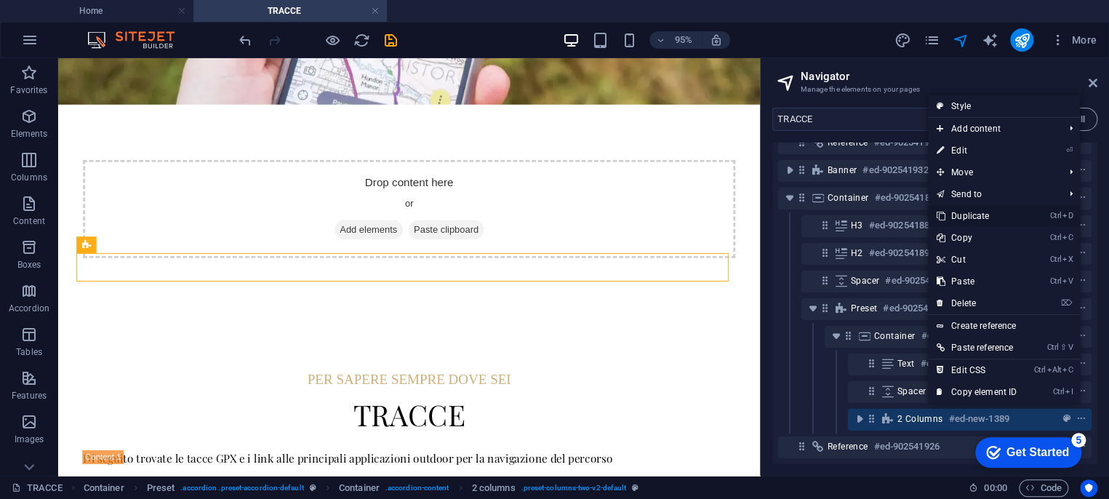
click at [987, 214] on link "Ctrl D Duplicate" at bounding box center [976, 216] width 97 height 22
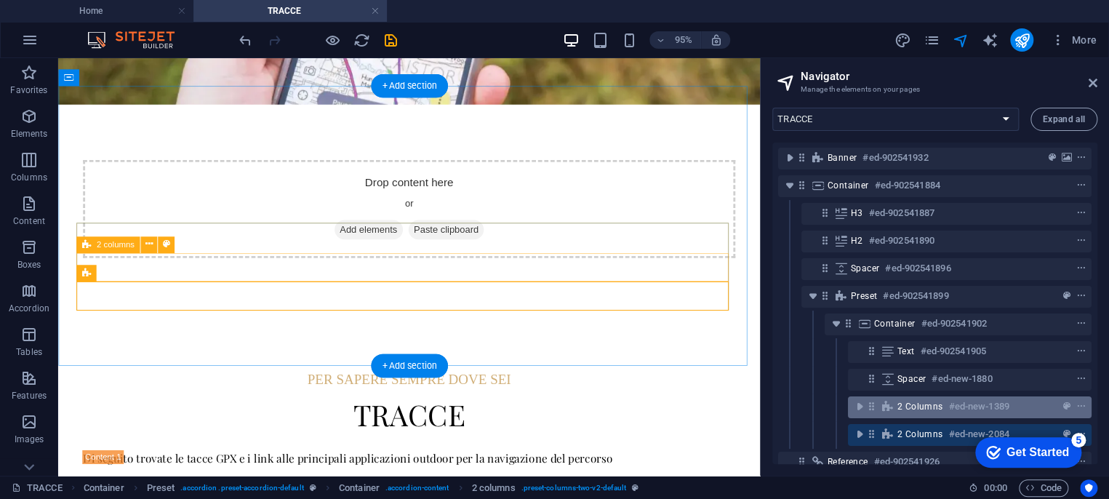
scroll to position [56, 0]
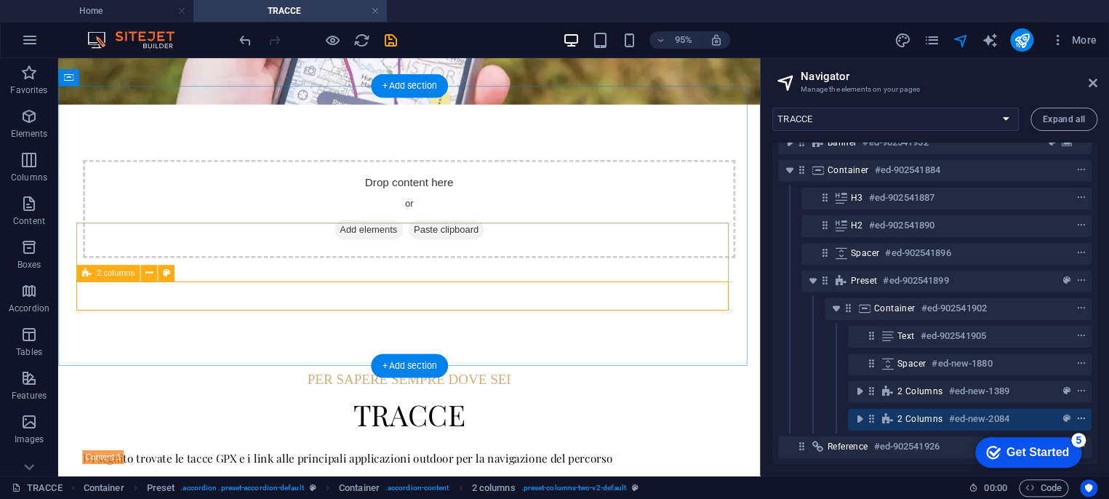
click at [1077, 414] on icon "context-menu" at bounding box center [1081, 419] width 10 height 10
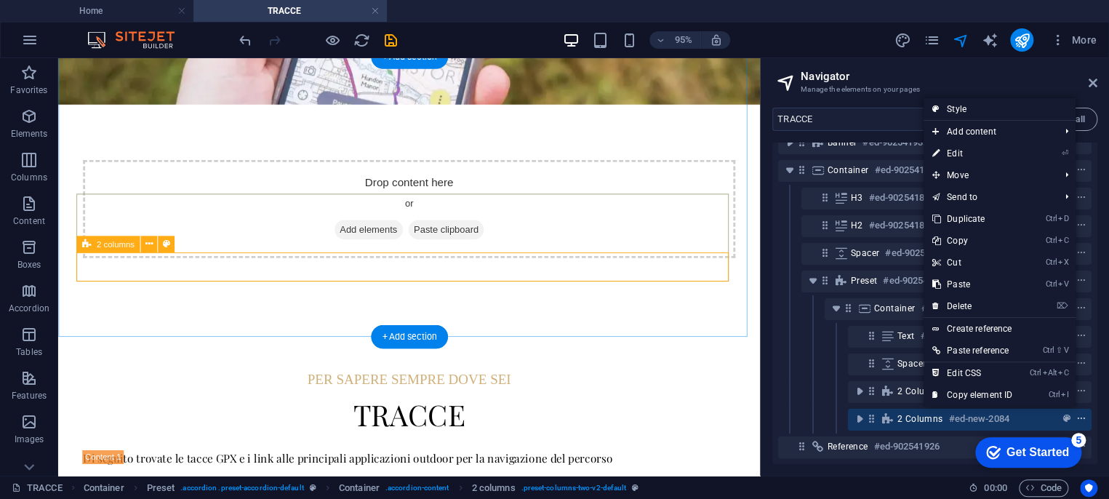
scroll to position [320, 0]
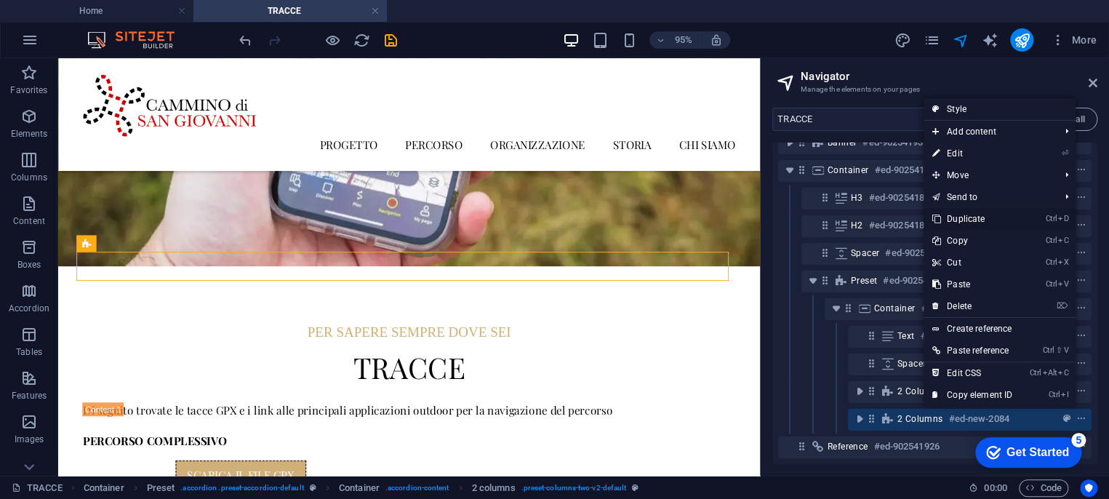
click at [974, 222] on link "Ctrl D Duplicate" at bounding box center [972, 219] width 97 height 22
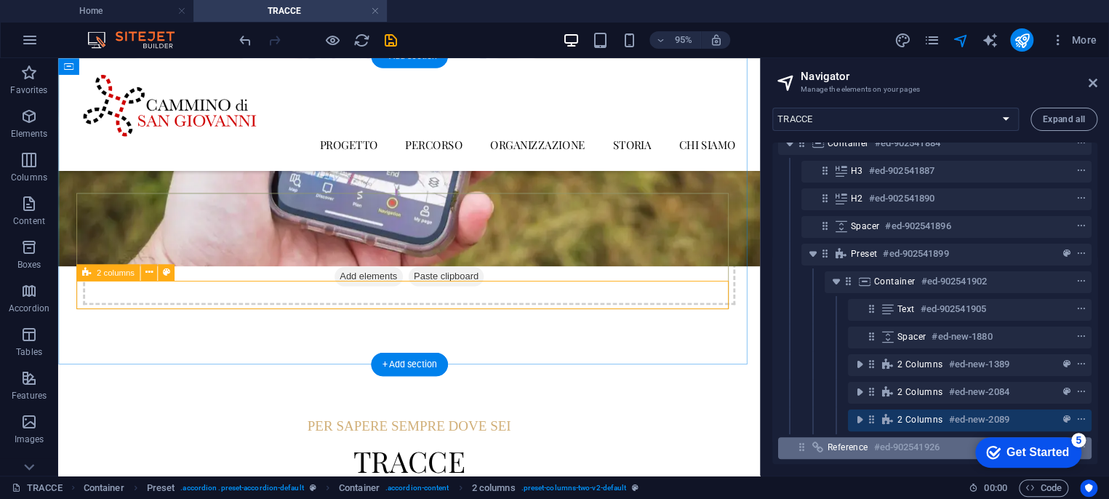
scroll to position [84, 0]
click at [1078, 414] on icon "context-menu" at bounding box center [1081, 419] width 10 height 10
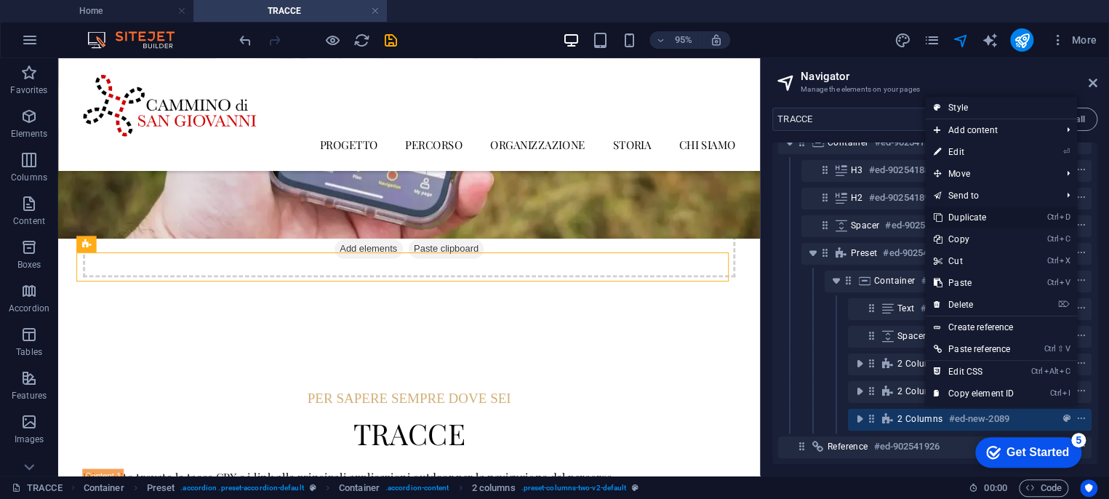
click at [977, 220] on link "Ctrl D Duplicate" at bounding box center [973, 218] width 97 height 22
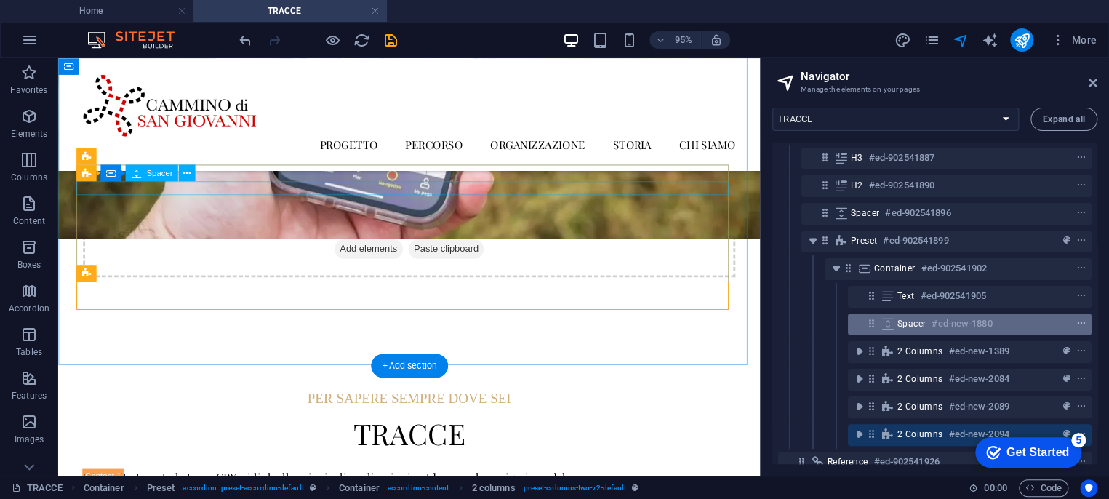
click at [1079, 324] on icon "context-menu" at bounding box center [1081, 324] width 10 height 10
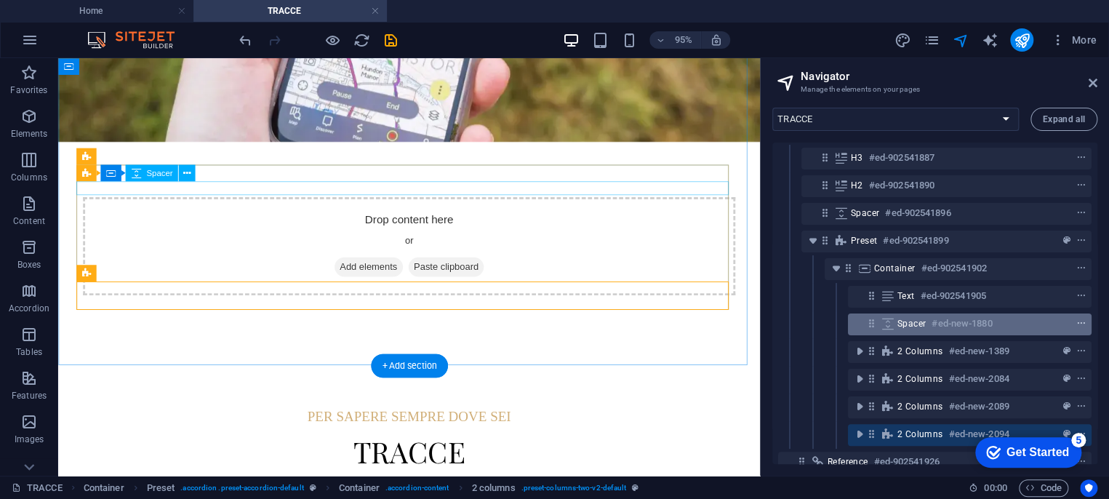
scroll to position [266, 0]
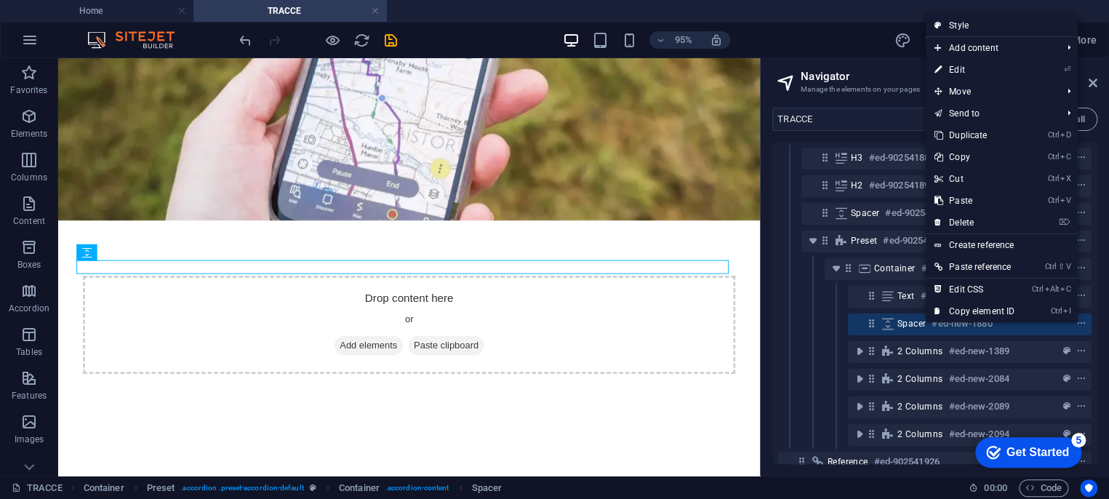
click at [974, 136] on link "Ctrl D Duplicate" at bounding box center [974, 135] width 97 height 22
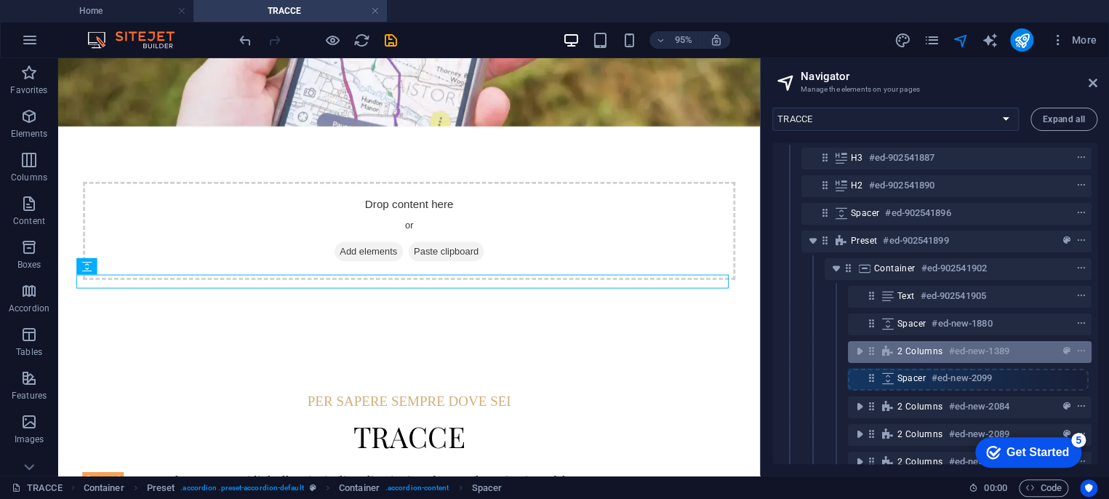
drag, startPoint x: 872, startPoint y: 348, endPoint x: 872, endPoint y: 375, distance: 26.9
click at [872, 379] on div "Reference #ed-902541929 Banner #ed-902541932 Container #ed-902541884 H3 #ed-902…" at bounding box center [934, 303] width 325 height 321
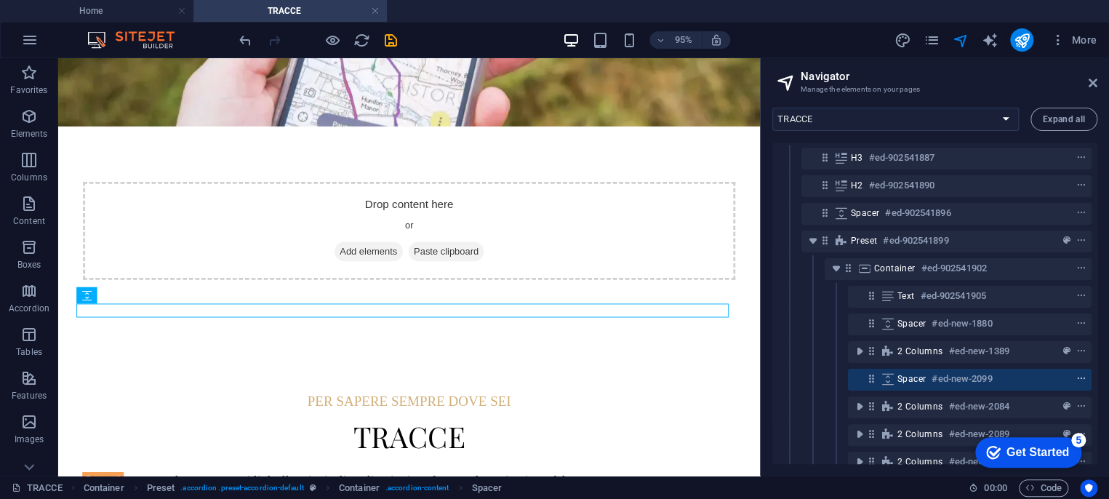
click at [1079, 375] on icon "context-menu" at bounding box center [1081, 379] width 10 height 10
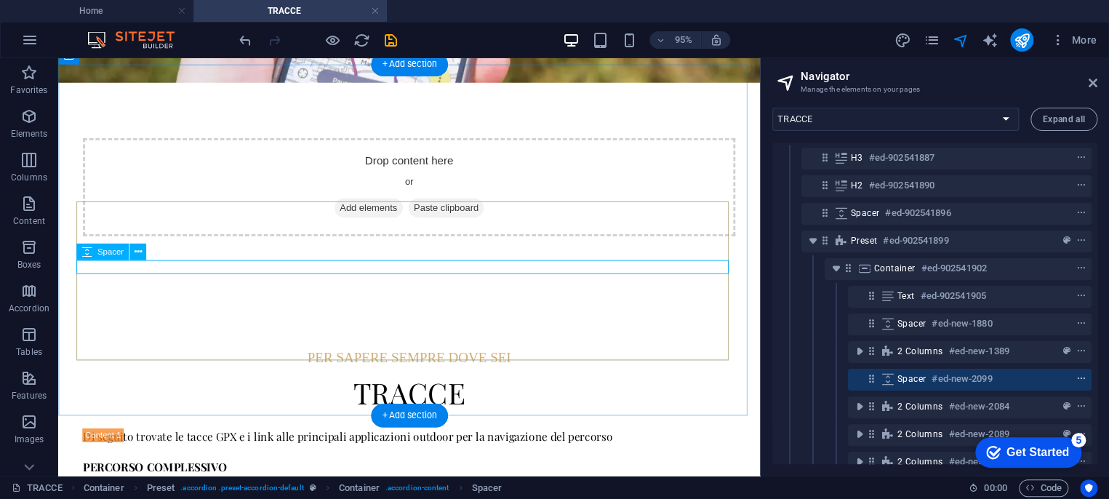
click at [1080, 379] on icon "context-menu" at bounding box center [1081, 379] width 10 height 10
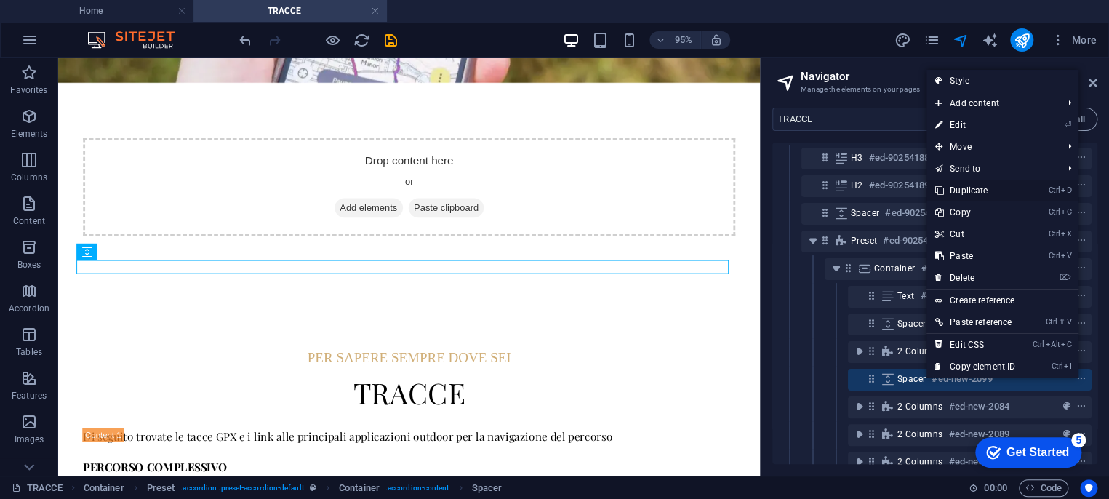
click at [977, 186] on link "Ctrl D Duplicate" at bounding box center [974, 191] width 97 height 22
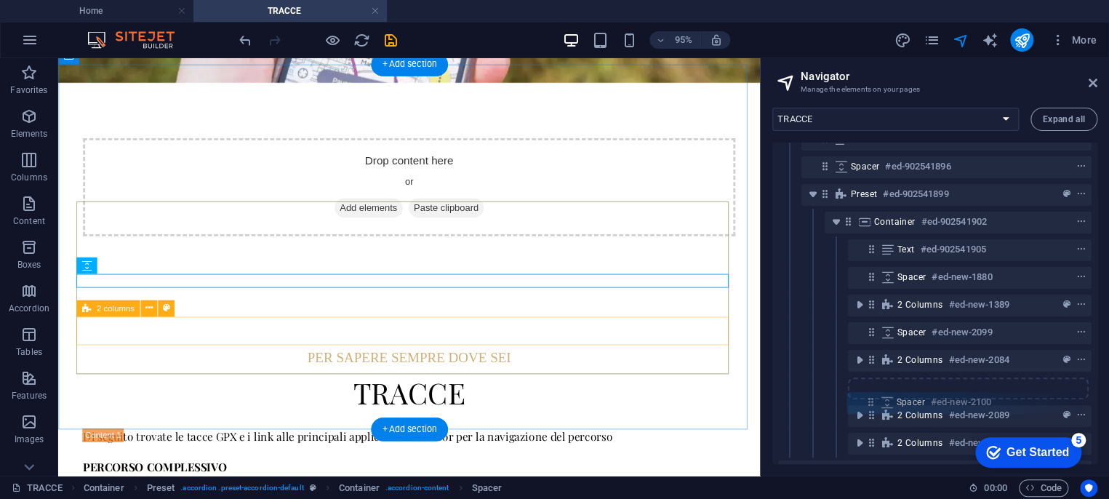
scroll to position [135, 0]
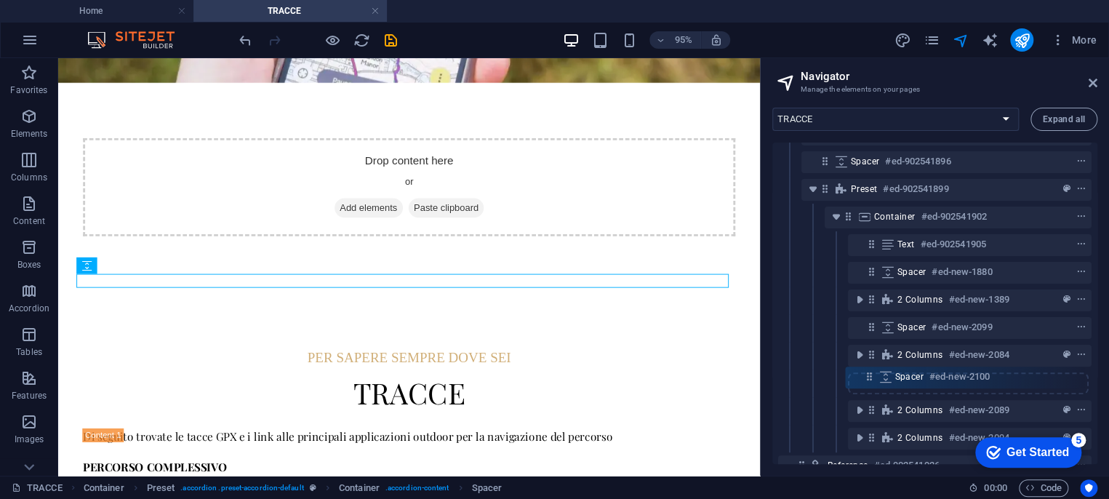
drag, startPoint x: 870, startPoint y: 407, endPoint x: 868, endPoint y: 382, distance: 25.5
click at [868, 382] on div "Reference #ed-902541929 Banner #ed-902541932 Container #ed-902541884 H3 #ed-902…" at bounding box center [934, 303] width 325 height 321
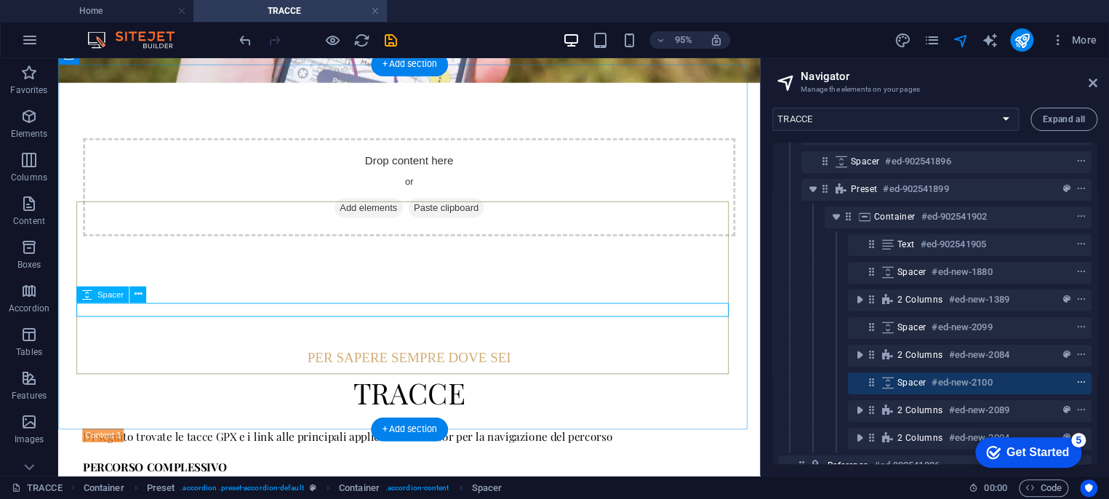
click at [1079, 381] on icon "context-menu" at bounding box center [1081, 382] width 10 height 10
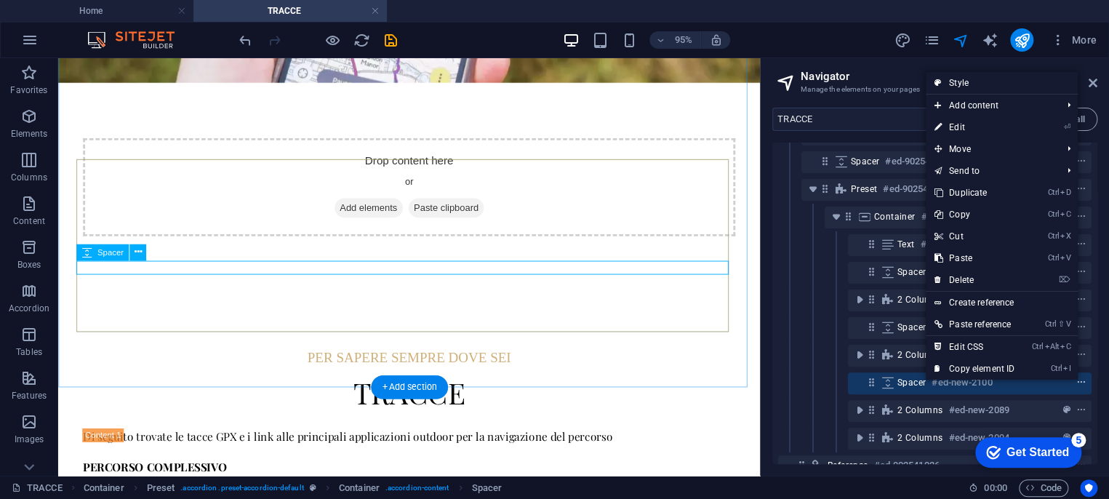
scroll to position [356, 0]
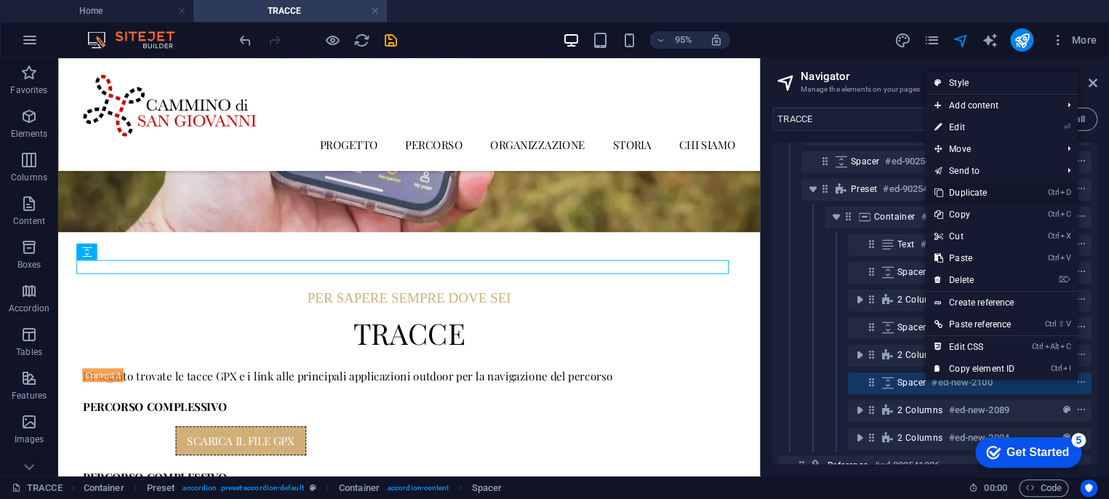
click at [977, 188] on link "Ctrl D Duplicate" at bounding box center [974, 193] width 97 height 22
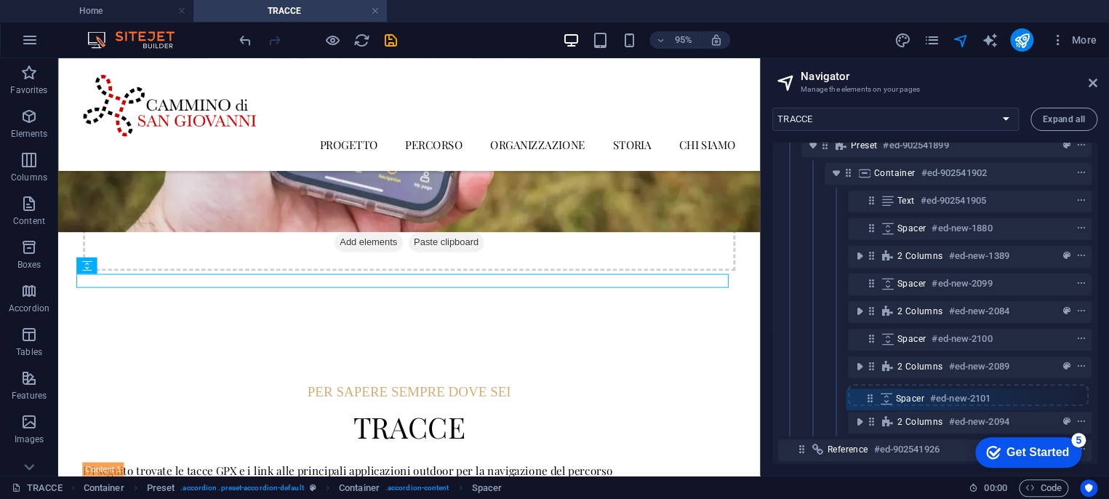
scroll to position [182, 0]
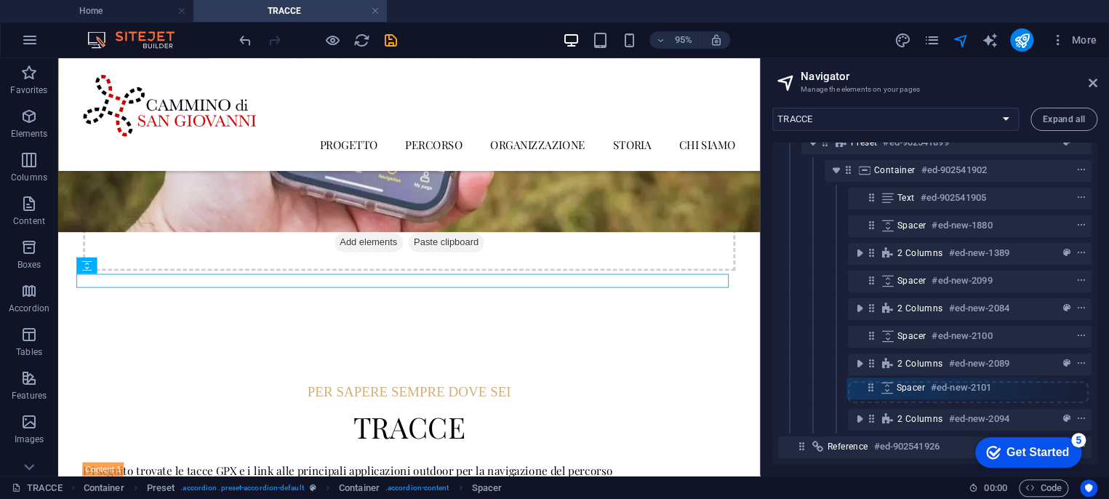
drag, startPoint x: 872, startPoint y: 406, endPoint x: 872, endPoint y: 390, distance: 16.0
click at [872, 390] on div "Reference #ed-902541929 Banner #ed-902541932 Container #ed-902541884 H3 #ed-902…" at bounding box center [934, 303] width 325 height 321
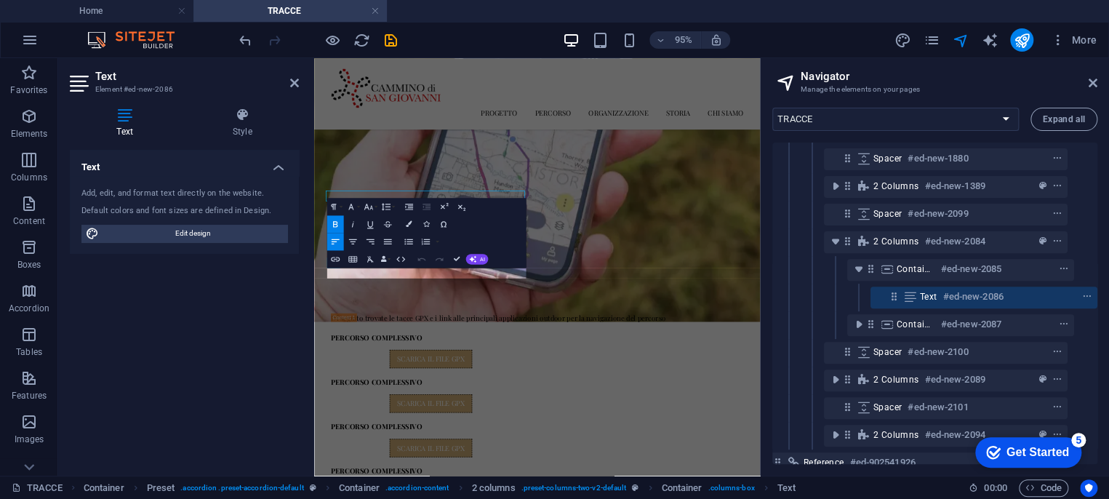
scroll to position [319, 0]
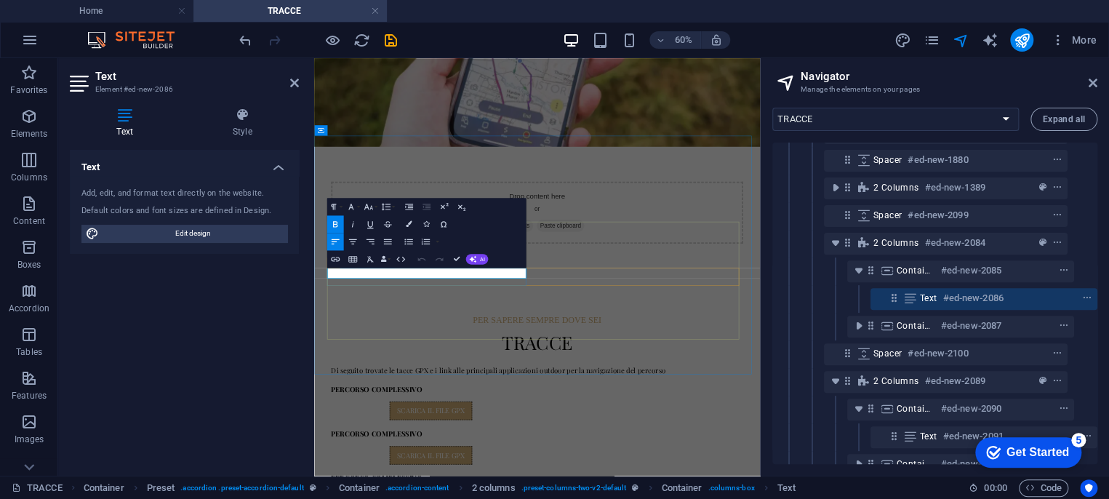
scroll to position [249, 26]
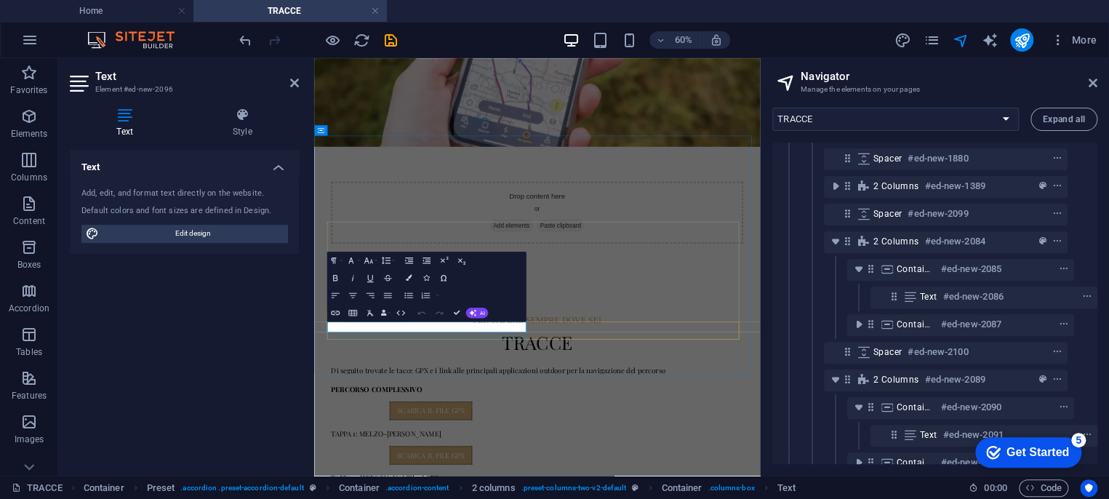
scroll to position [443, 26]
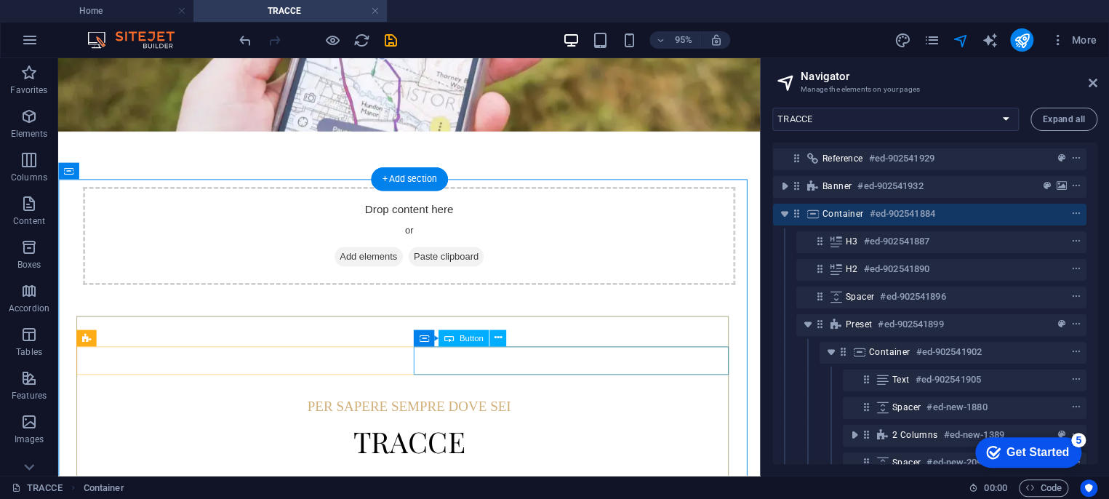
scroll to position [271, 0]
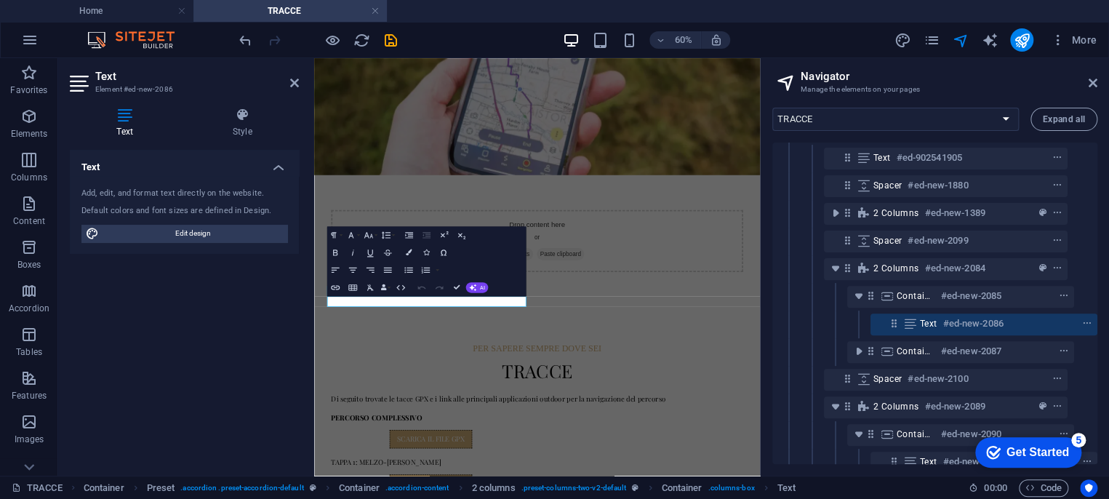
scroll to position [249, 26]
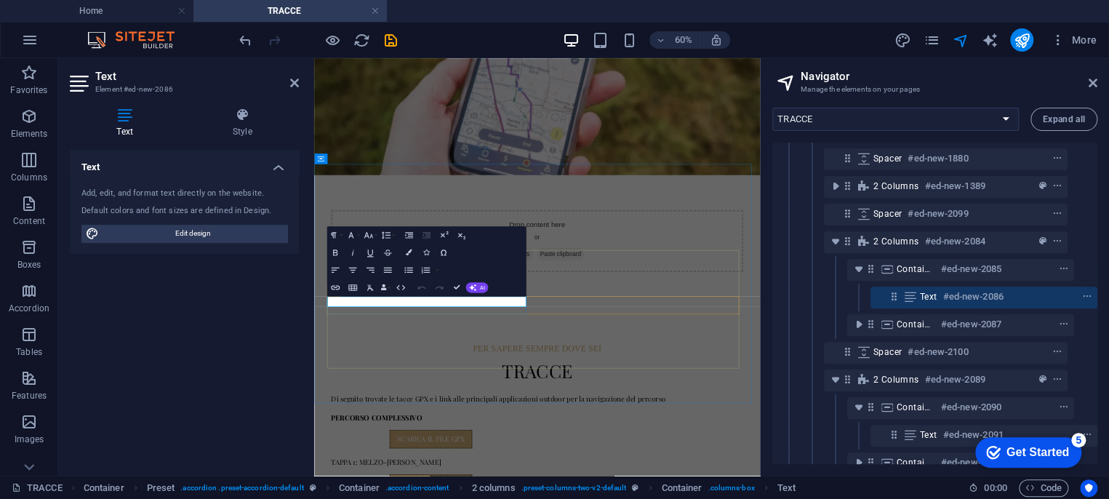
click at [338, 251] on icon "button" at bounding box center [335, 252] width 10 height 10
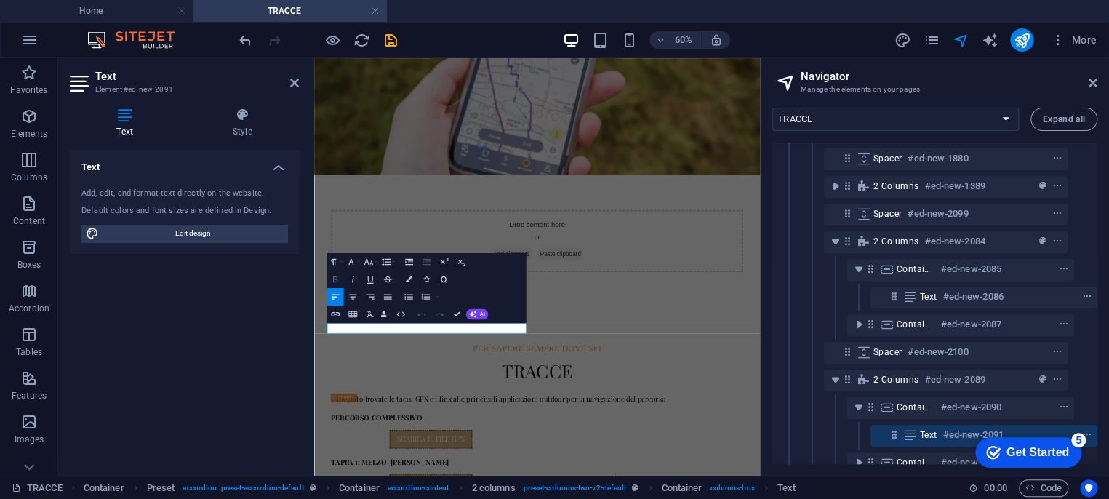
click at [338, 276] on icon "button" at bounding box center [335, 279] width 10 height 10
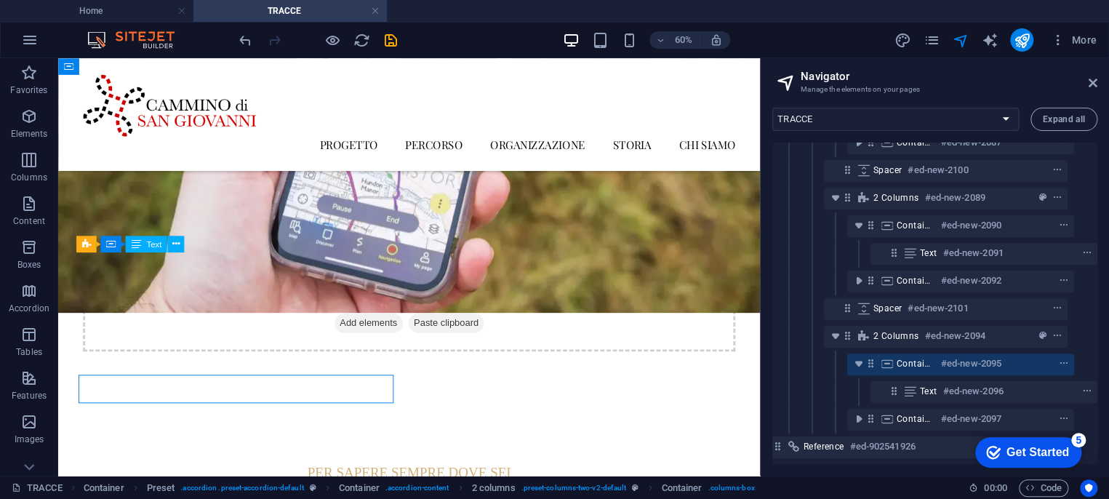
scroll to position [424, 0]
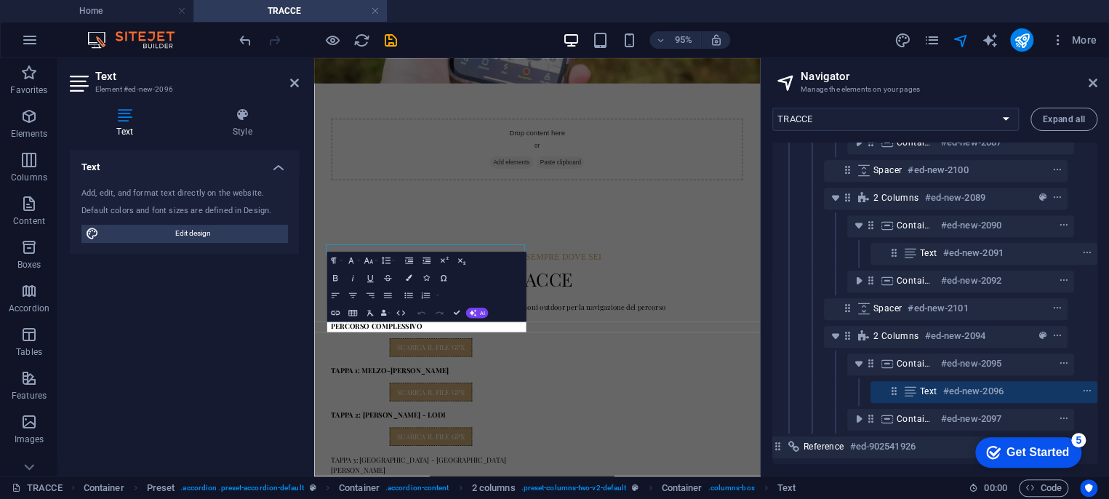
click at [220, 259] on div "Text Add, edit, and format text directly on the website. Default colors and fon…" at bounding box center [184, 307] width 229 height 314
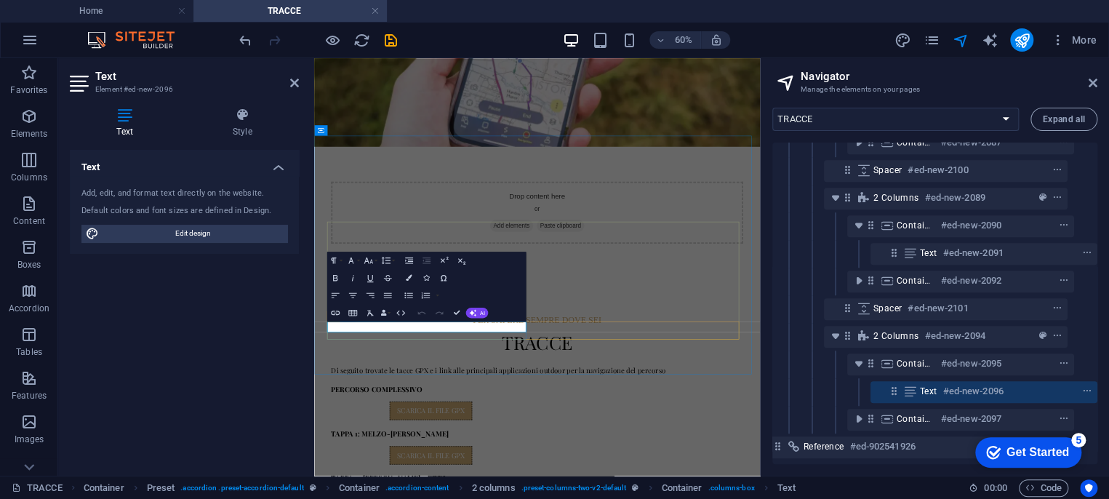
click at [336, 279] on icon "button" at bounding box center [335, 278] width 10 height 10
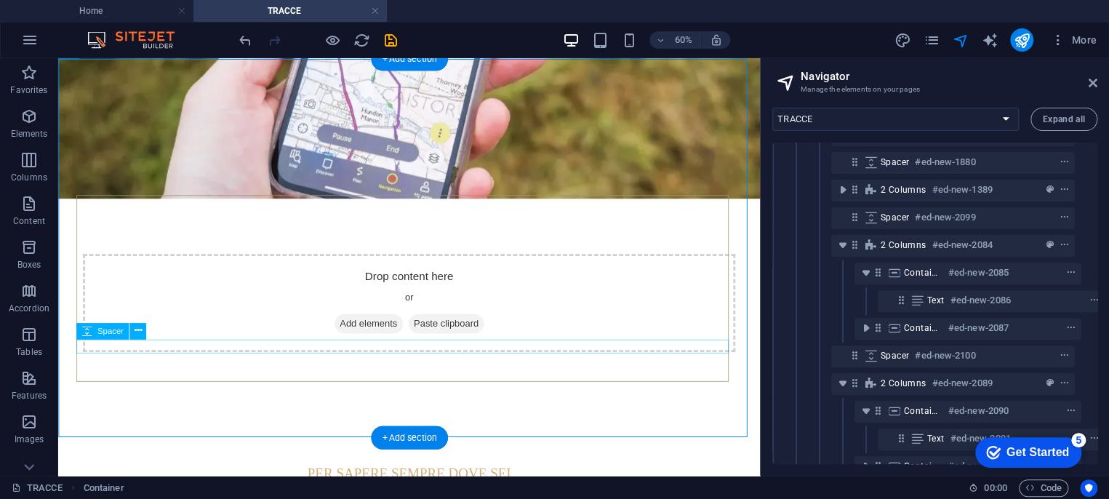
scroll to position [0, 5]
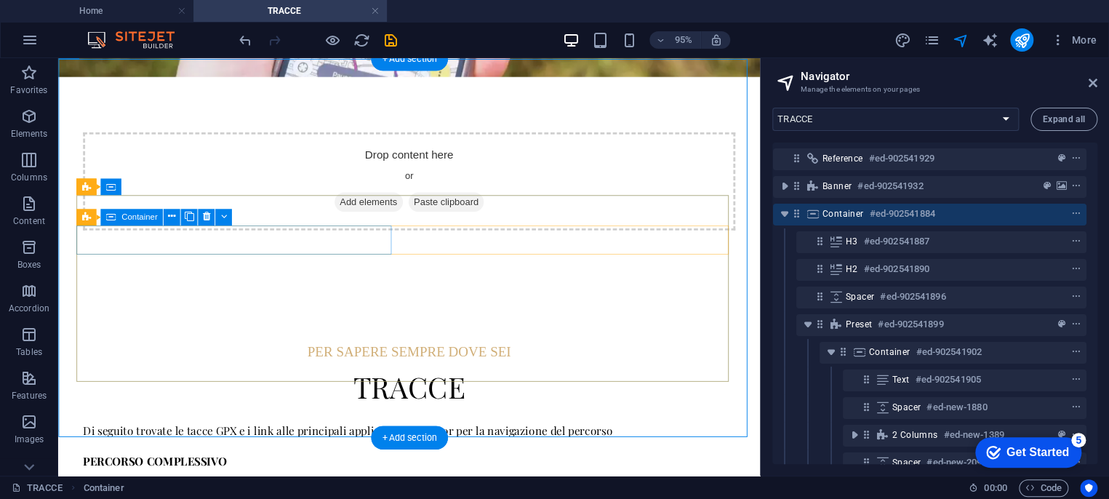
click at [230, 473] on div "PERCORSO COMPLESSIVO" at bounding box center [250, 481] width 332 height 17
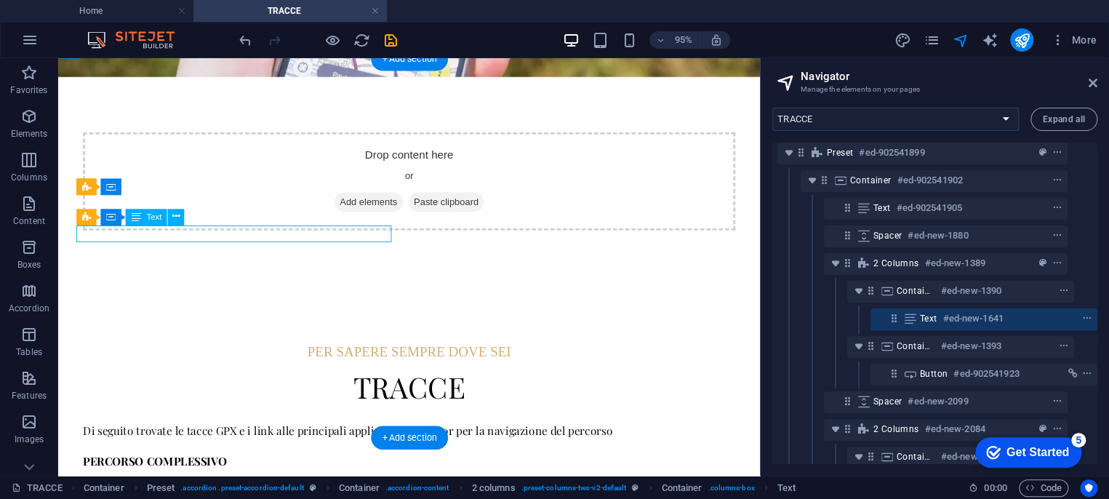
scroll to position [193, 26]
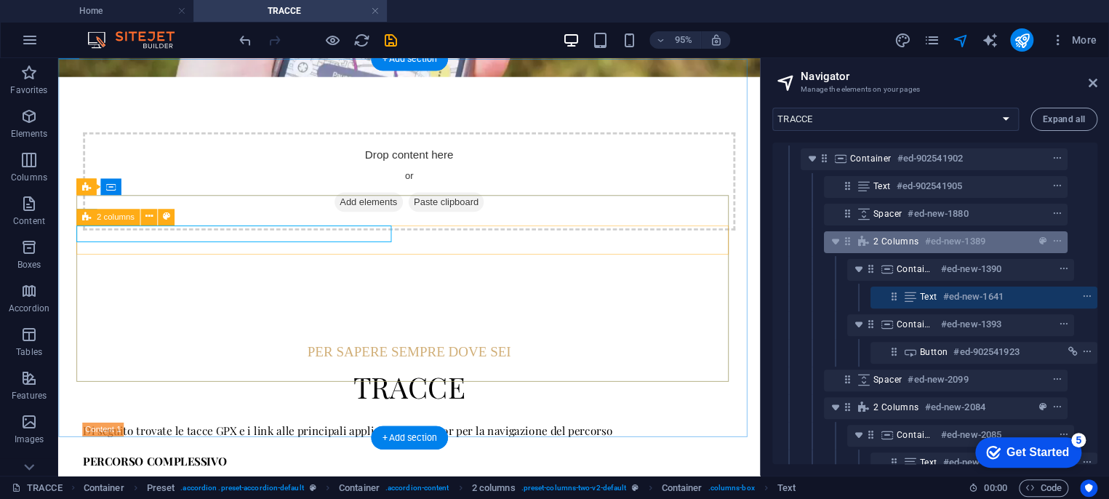
click at [897, 236] on span "2 columns" at bounding box center [896, 242] width 46 height 12
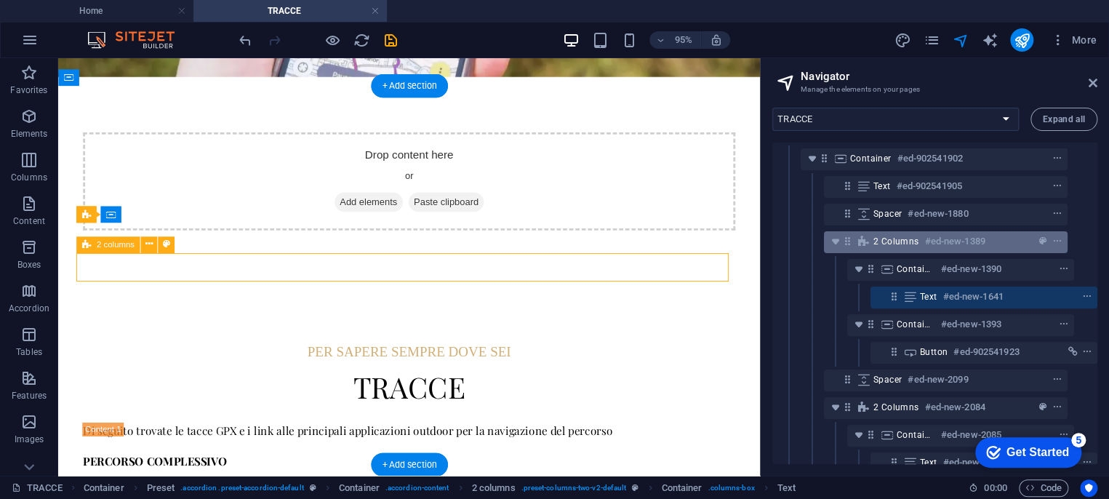
scroll to position [289, 0]
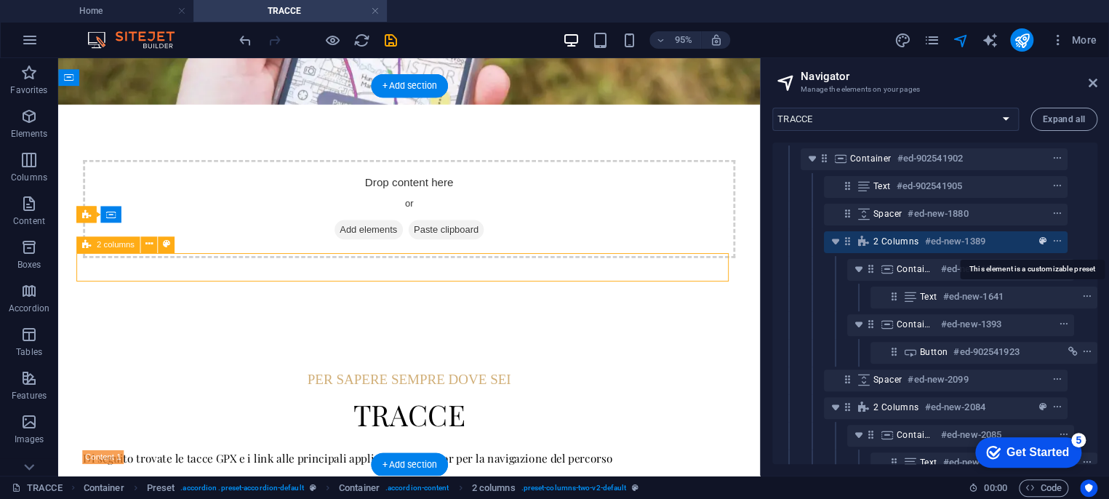
click at [1039, 242] on icon "preset" at bounding box center [1042, 241] width 7 height 10
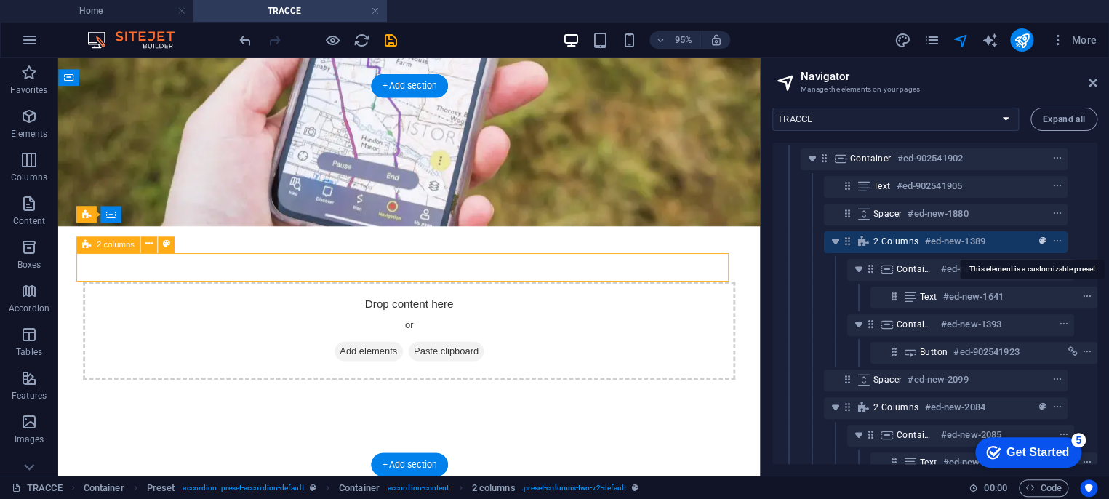
scroll to position [290, 0]
select select "rem"
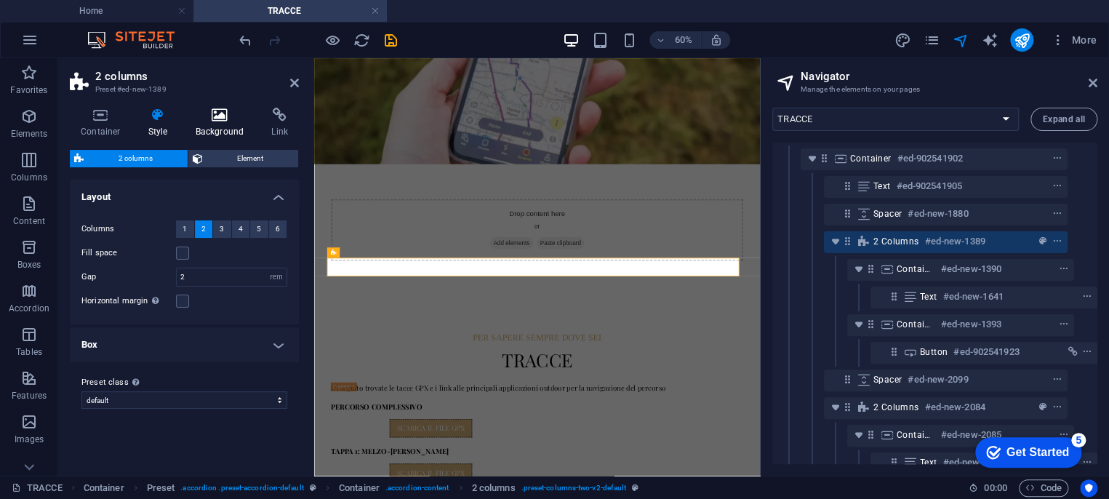
click at [222, 119] on icon at bounding box center [220, 115] width 71 height 15
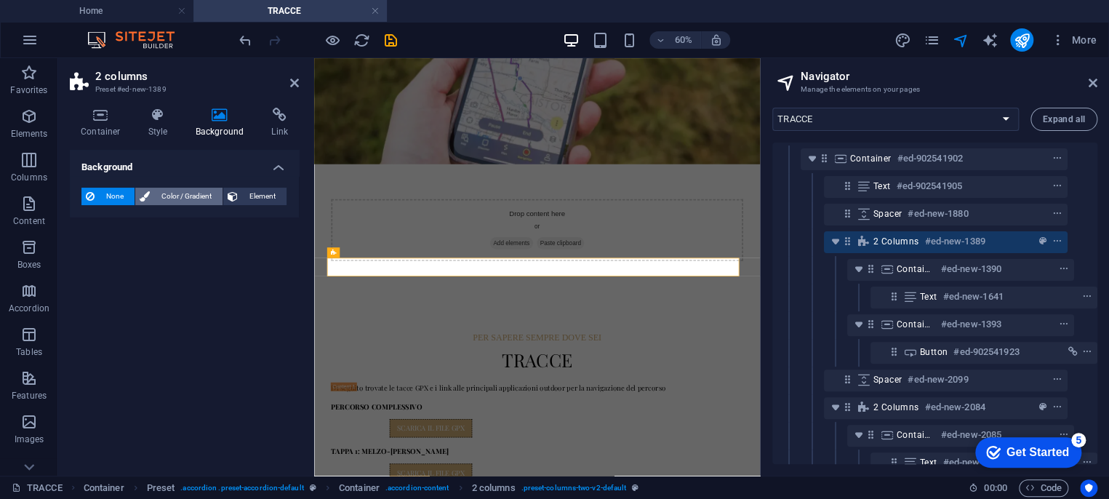
click at [190, 196] on span "Color / Gradient" at bounding box center [186, 196] width 64 height 17
click at [95, 252] on span at bounding box center [91, 255] width 16 height 16
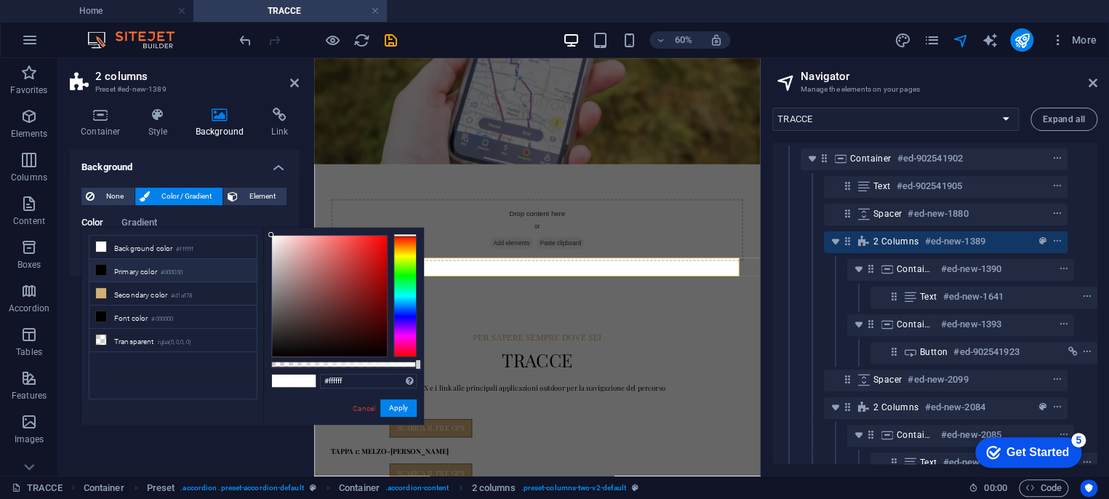
click at [95, 251] on span at bounding box center [101, 247] width 12 height 12
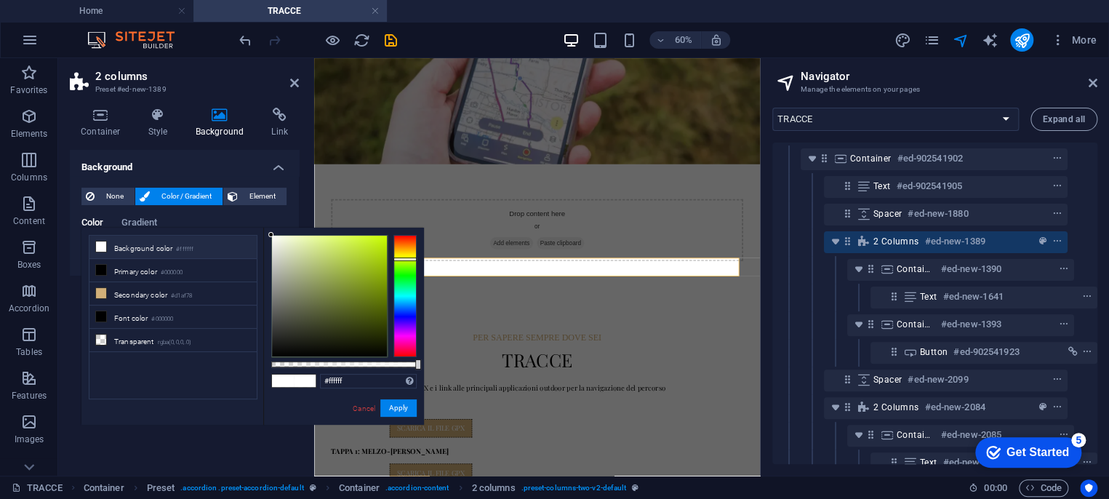
click at [408, 259] on div at bounding box center [404, 296] width 23 height 122
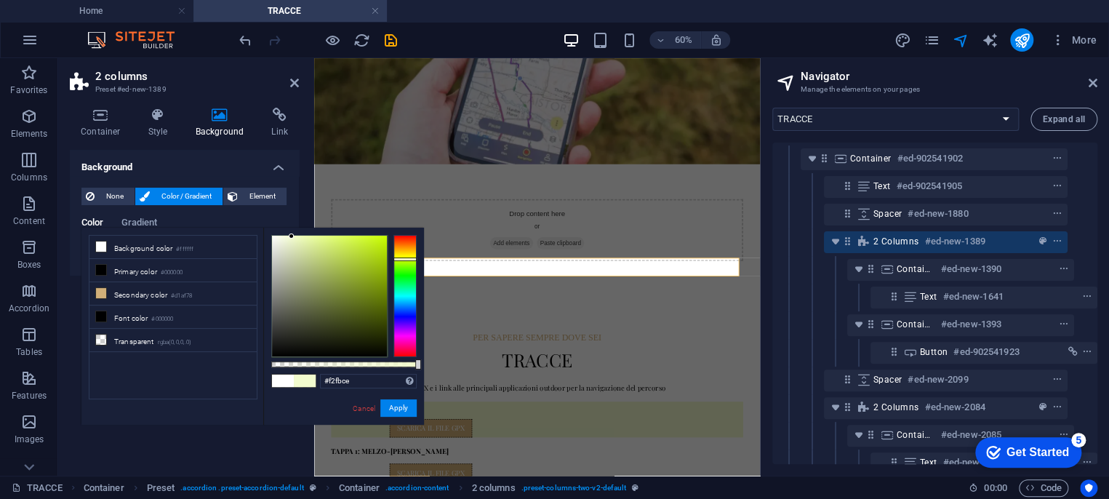
drag, startPoint x: 375, startPoint y: 239, endPoint x: 292, endPoint y: 236, distance: 82.2
click at [292, 236] on div at bounding box center [329, 296] width 115 height 121
type input "#f2fbcd"
click at [393, 407] on button "Apply" at bounding box center [398, 407] width 36 height 17
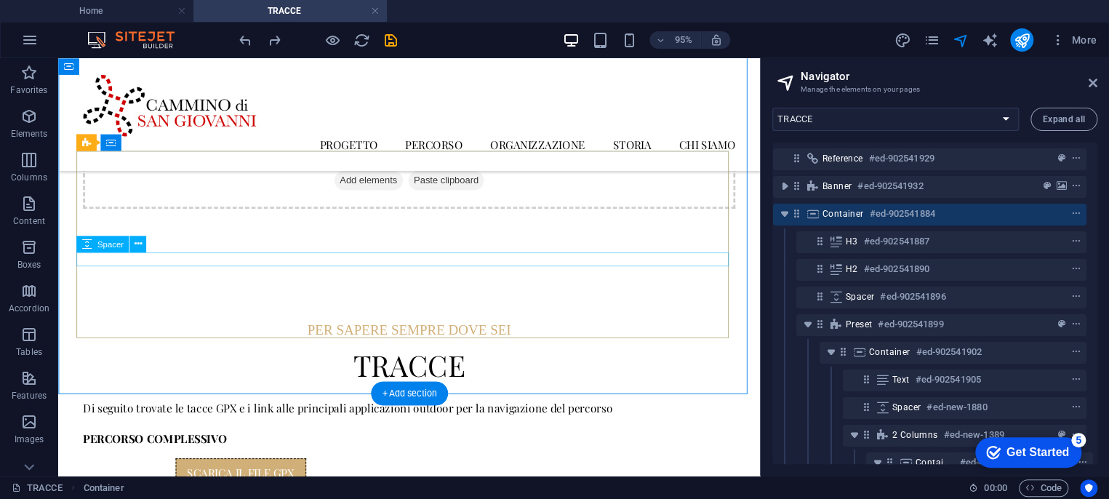
scroll to position [371, 0]
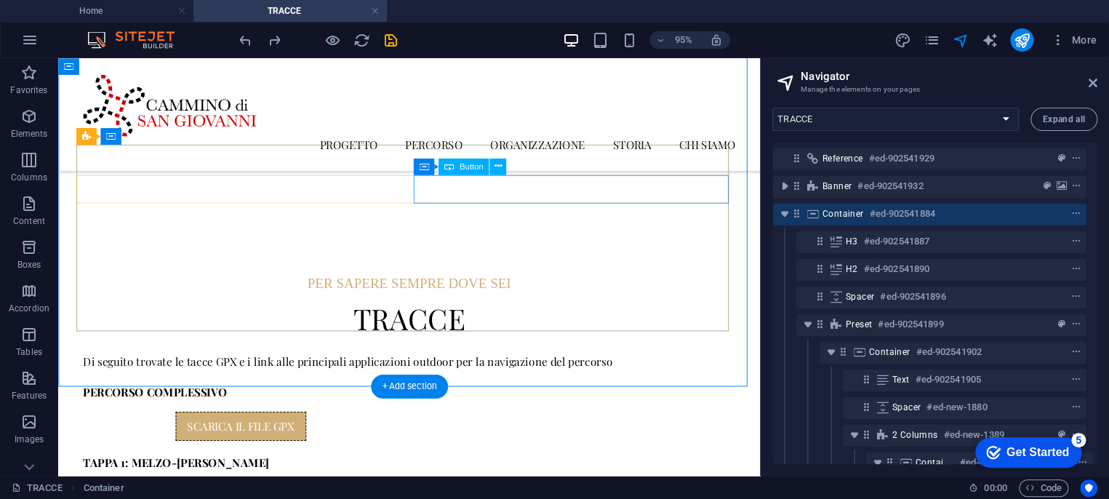
click at [416, 431] on div "SCARICA IL FILE GPX" at bounding box center [250, 446] width 332 height 31
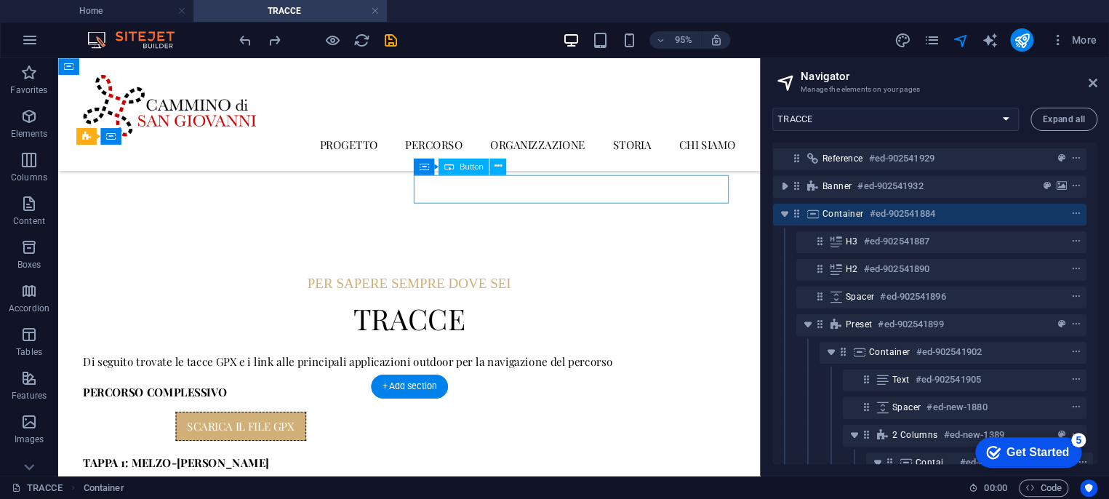
click at [416, 431] on div "SCARICA IL FILE GPX" at bounding box center [250, 446] width 332 height 31
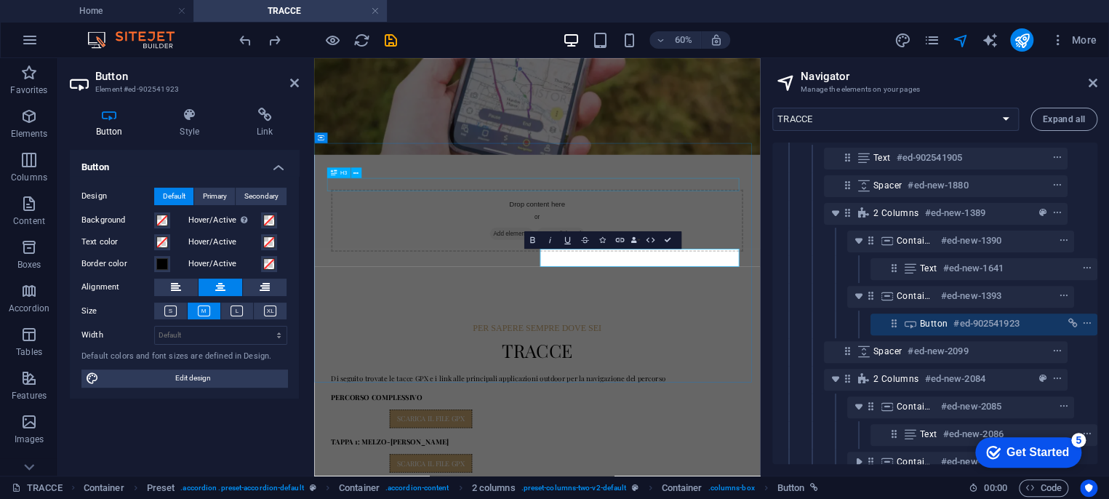
scroll to position [249, 26]
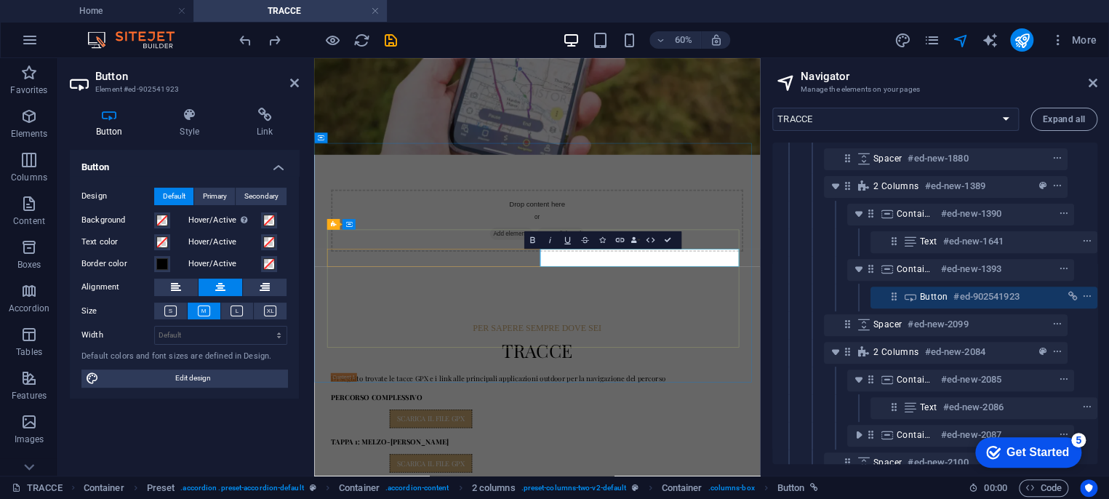
click at [923, 294] on span "Button" at bounding box center [934, 297] width 28 height 12
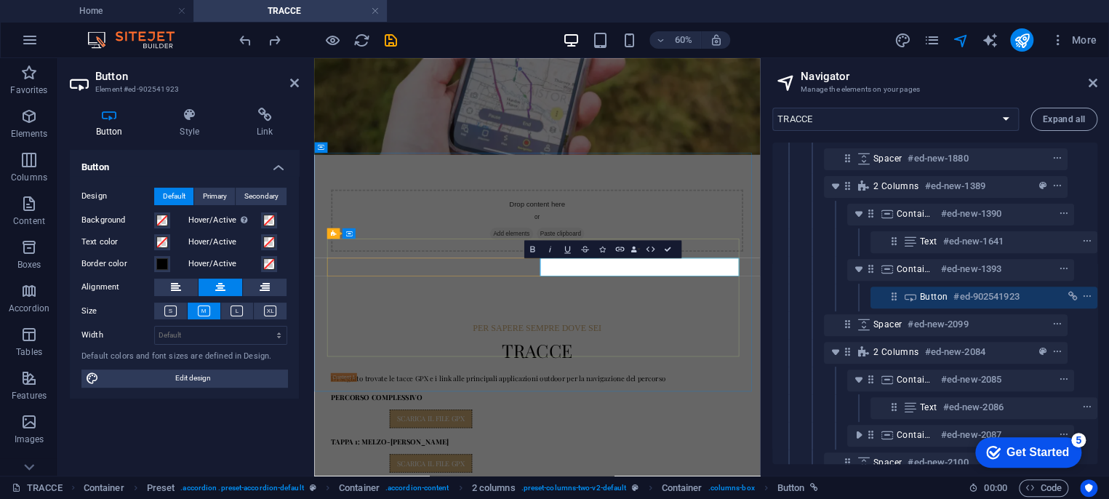
scroll to position [290, 0]
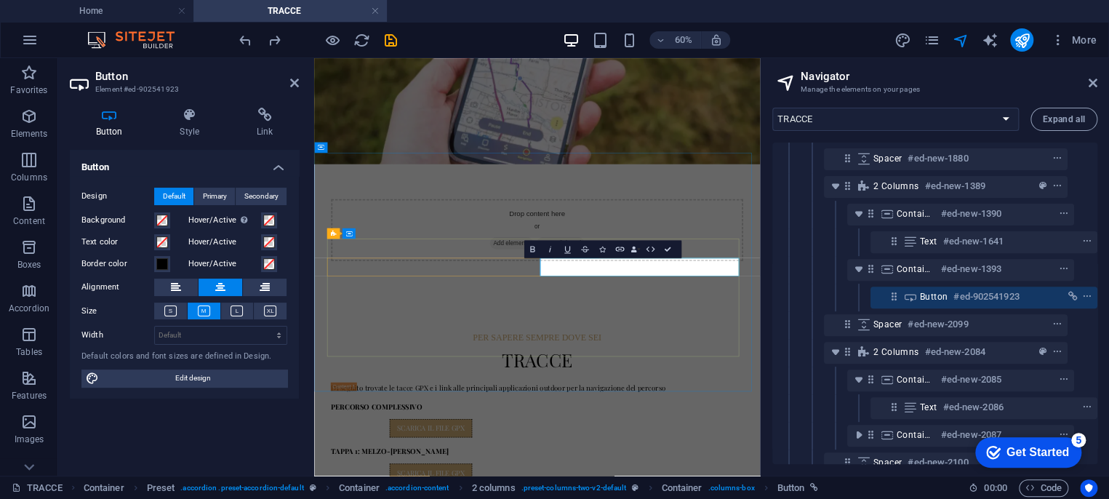
click at [923, 294] on span "Button" at bounding box center [934, 297] width 28 height 12
click at [265, 127] on h4 "Link" at bounding box center [265, 123] width 68 height 31
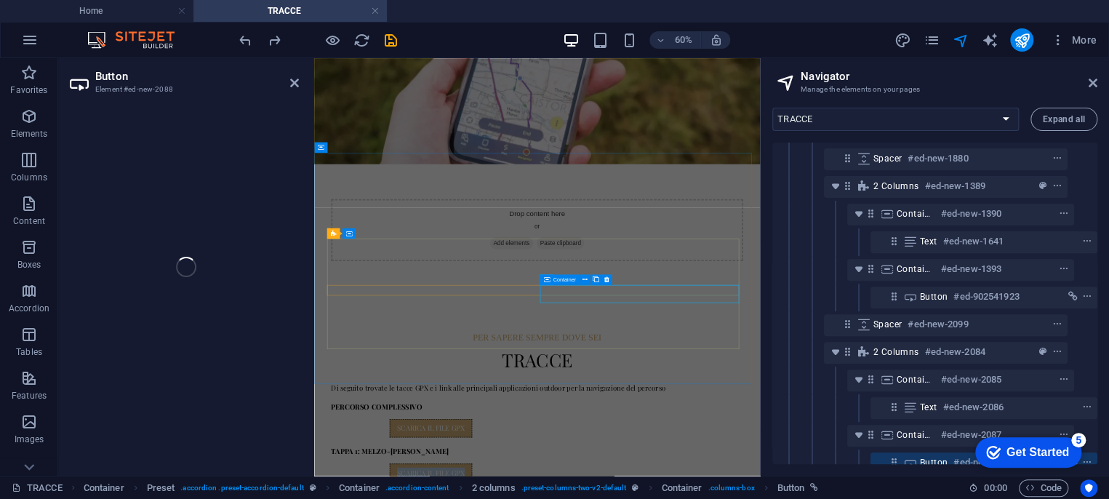
scroll to position [415, 26]
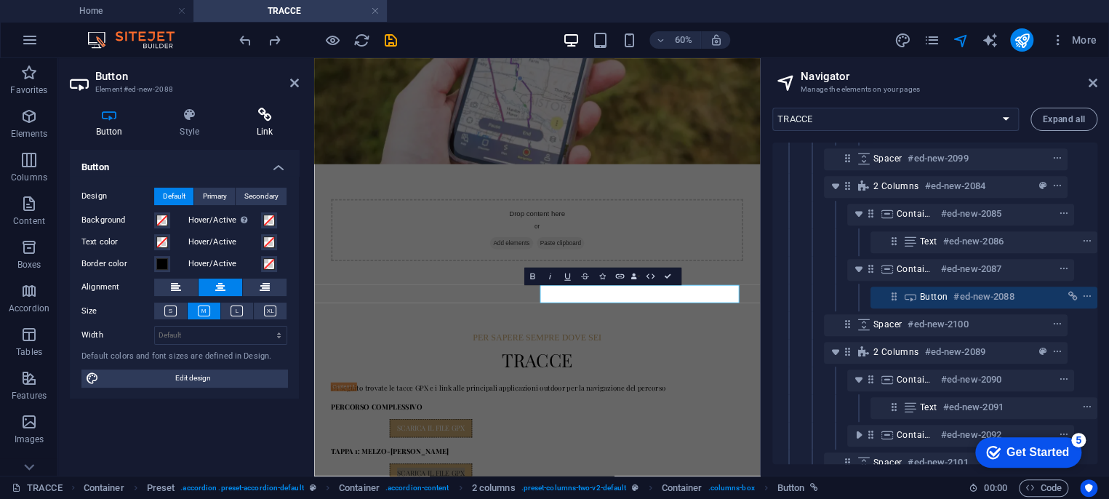
click at [264, 123] on h4 "Link" at bounding box center [265, 123] width 68 height 31
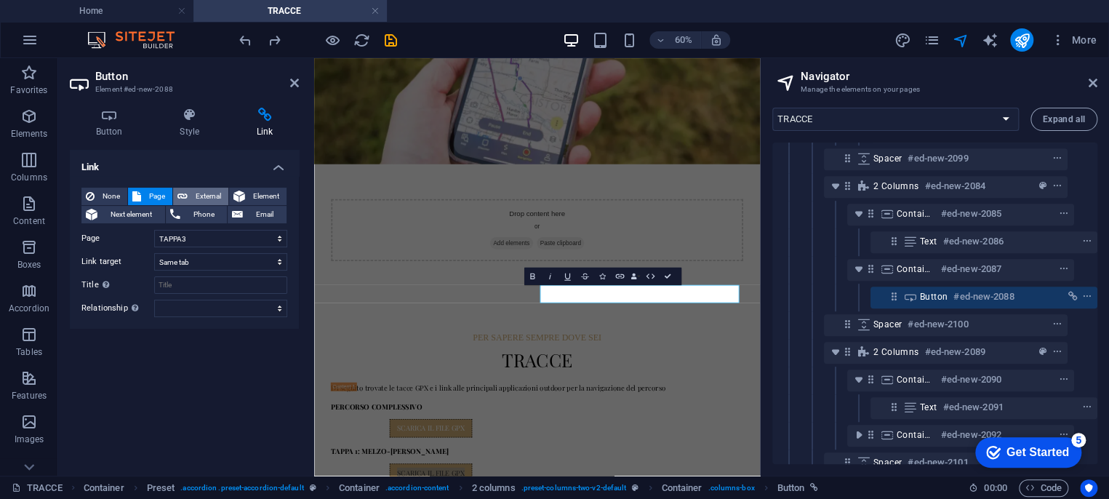
click at [193, 194] on span "External" at bounding box center [208, 196] width 32 height 17
select select "blank"
click at [218, 237] on input "/16875567" at bounding box center [220, 238] width 133 height 17
click at [218, 236] on input "/16875567" at bounding box center [220, 238] width 133 height 17
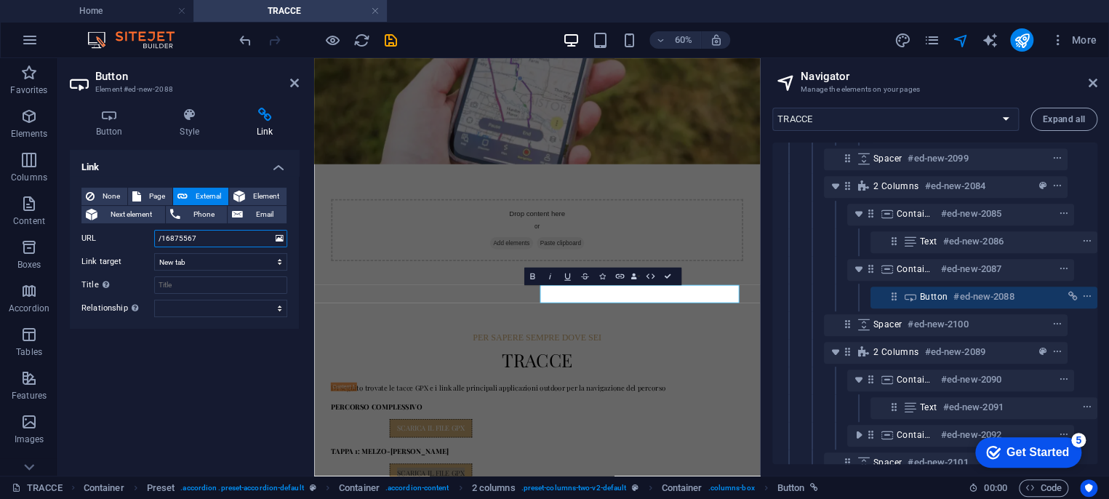
paste input "[URL][DOMAIN_NAME]"
type input "[URL][DOMAIN_NAME]"
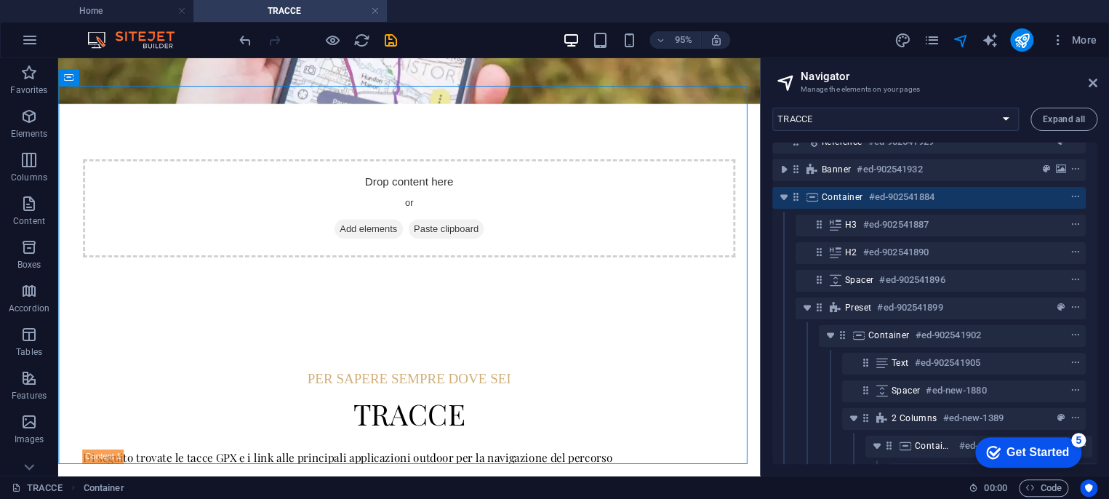
scroll to position [0, 5]
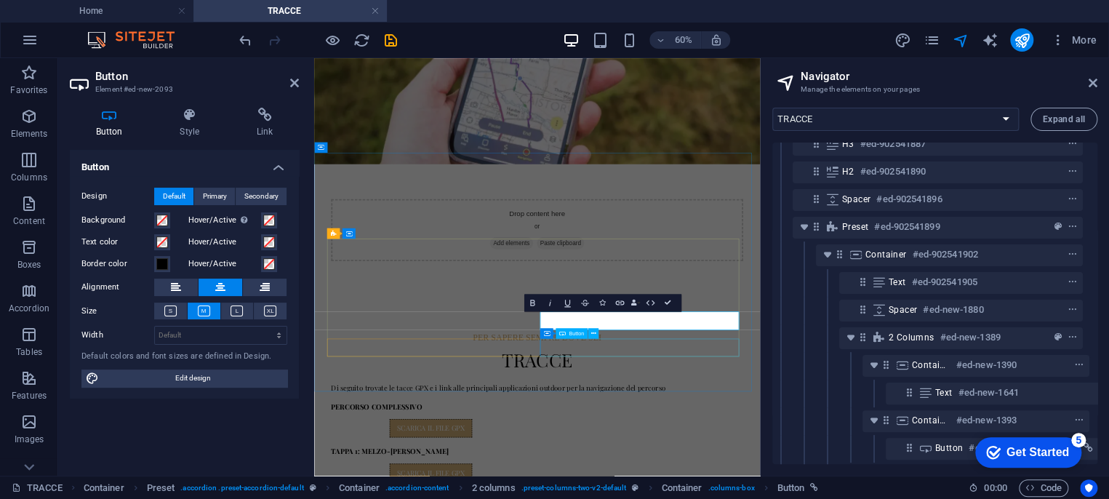
scroll to position [580, 26]
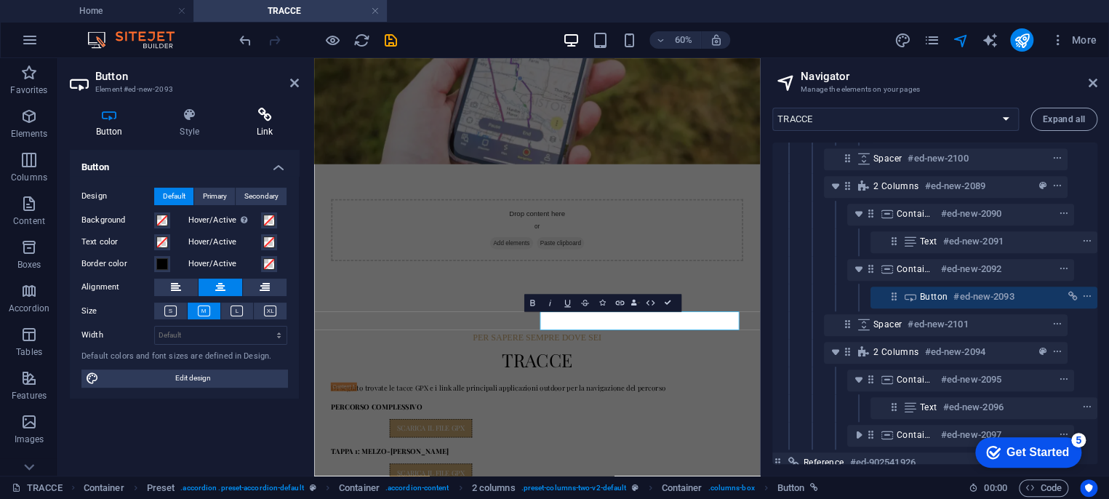
click at [252, 120] on icon at bounding box center [265, 115] width 68 height 15
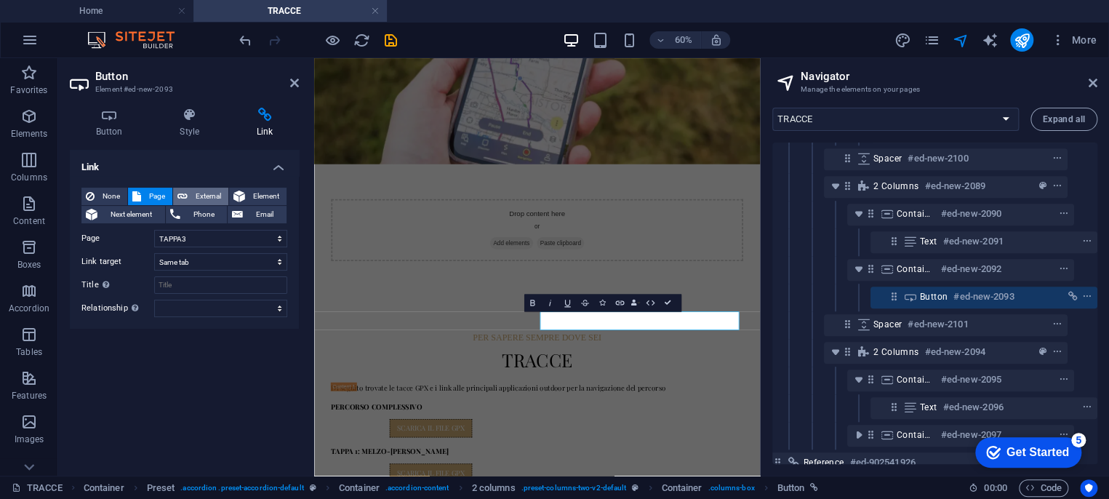
click at [203, 195] on span "External" at bounding box center [208, 196] width 32 height 17
select select "blank"
click at [228, 241] on input "/16875567" at bounding box center [220, 238] width 133 height 17
click at [227, 241] on input "/16875567" at bounding box center [220, 238] width 133 height 17
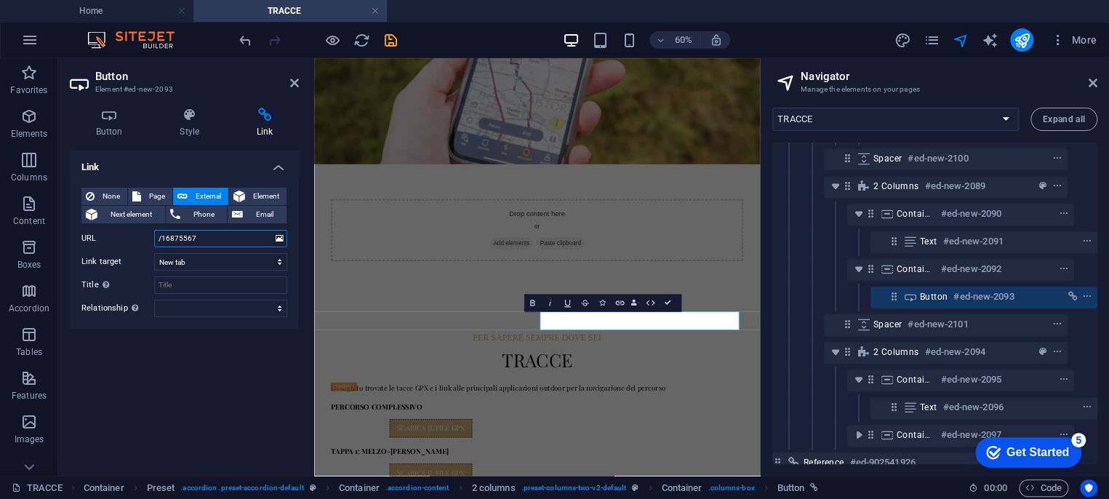
paste input "[URL][DOMAIN_NAME]"
type input "[URL][DOMAIN_NAME]"
click at [285, 376] on div "Link None Page External Element Next element Phone Email Page Home PROGETTO RAS…" at bounding box center [184, 307] width 229 height 314
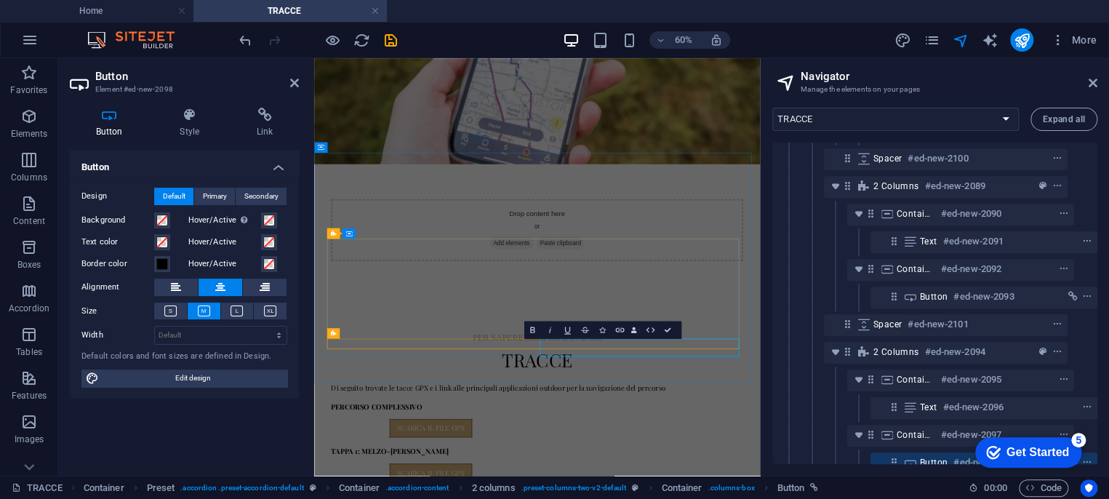
scroll to position [636, 26]
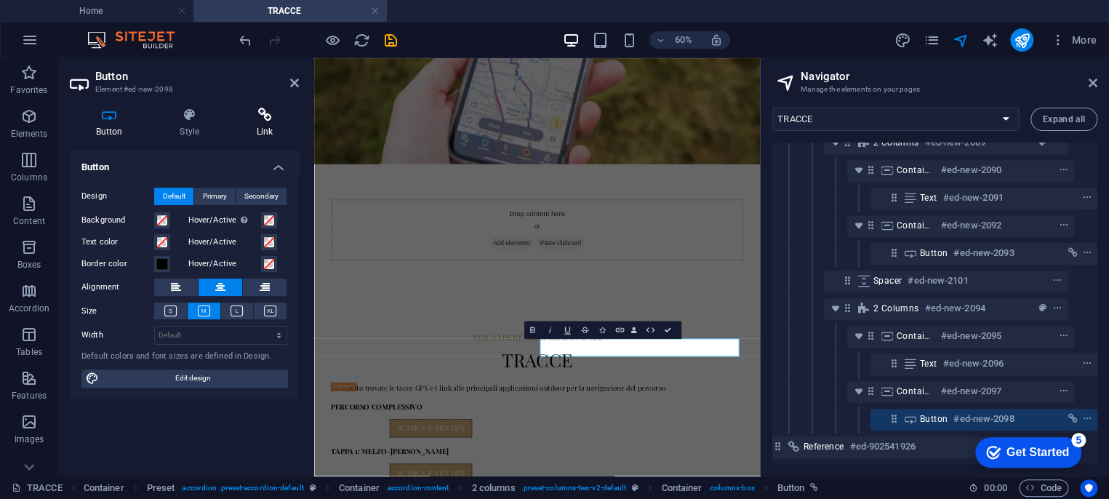
click at [259, 121] on icon at bounding box center [265, 115] width 68 height 15
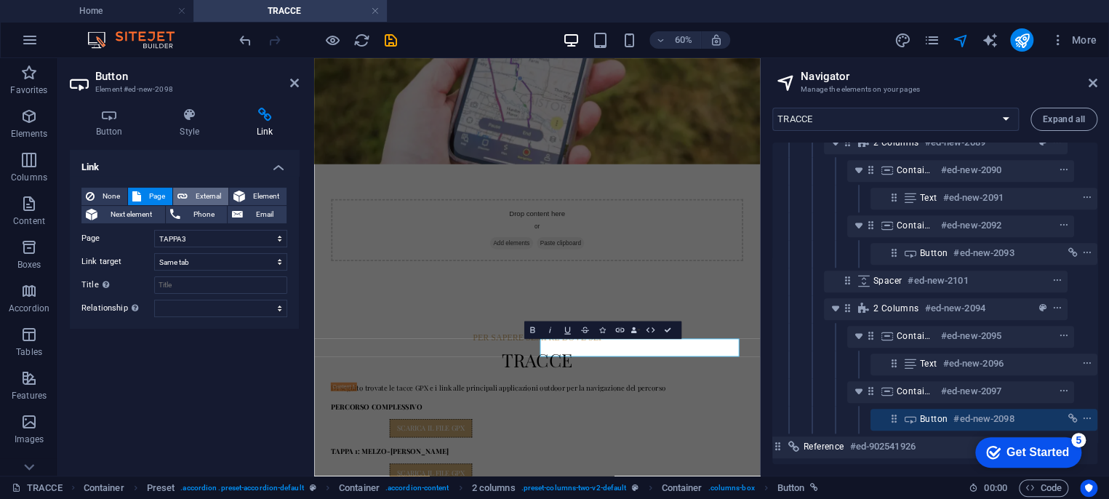
click at [196, 197] on span "External" at bounding box center [208, 196] width 32 height 17
select select "blank"
click at [211, 236] on input "/16875567" at bounding box center [220, 238] width 133 height 17
click at [211, 234] on input "/16875567" at bounding box center [220, 238] width 133 height 17
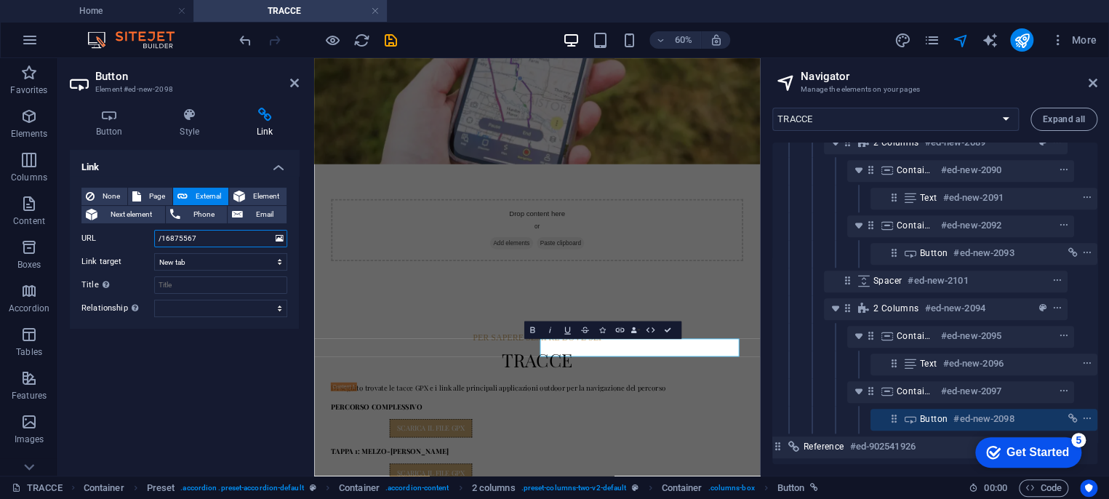
paste input "[URL][DOMAIN_NAME]"
type input "[URL][DOMAIN_NAME]"
click at [231, 373] on div "Link None Page External Element Next element Phone Email Page Home PROGETTO RAS…" at bounding box center [184, 307] width 229 height 314
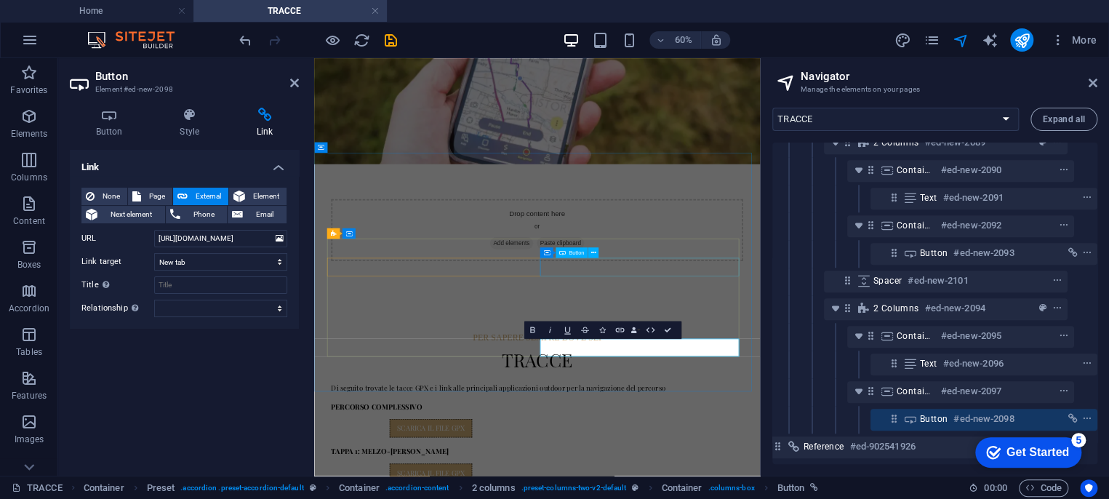
select select "7"
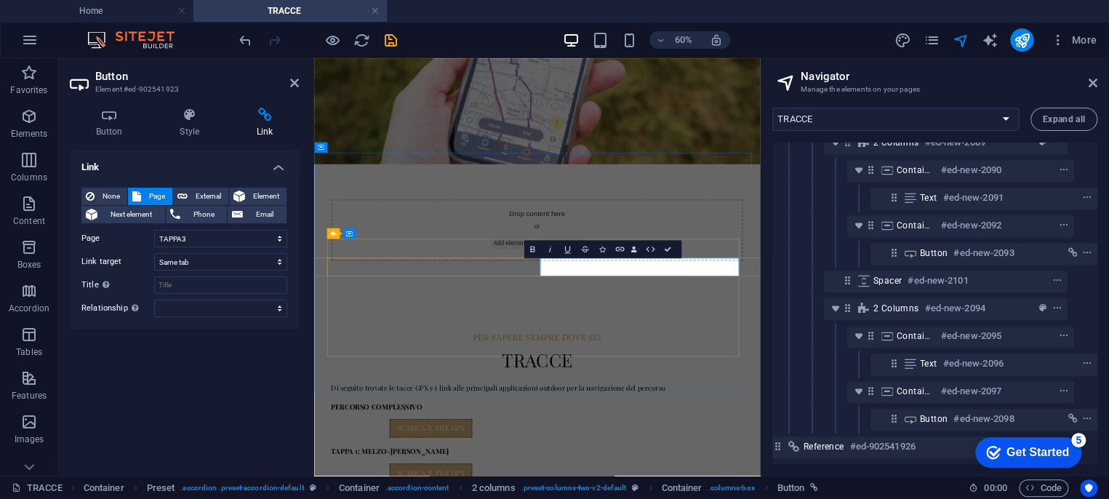
scroll to position [249, 26]
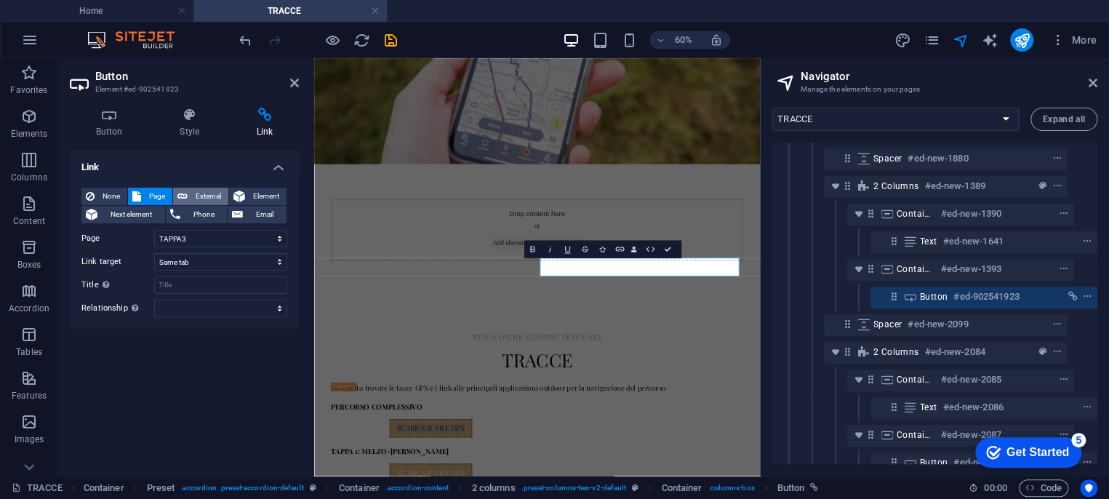
click at [186, 193] on icon at bounding box center [182, 196] width 10 height 17
select select "blank"
click at [210, 236] on input "/16875567" at bounding box center [220, 238] width 133 height 17
click at [210, 235] on input "/16875567" at bounding box center [220, 238] width 133 height 17
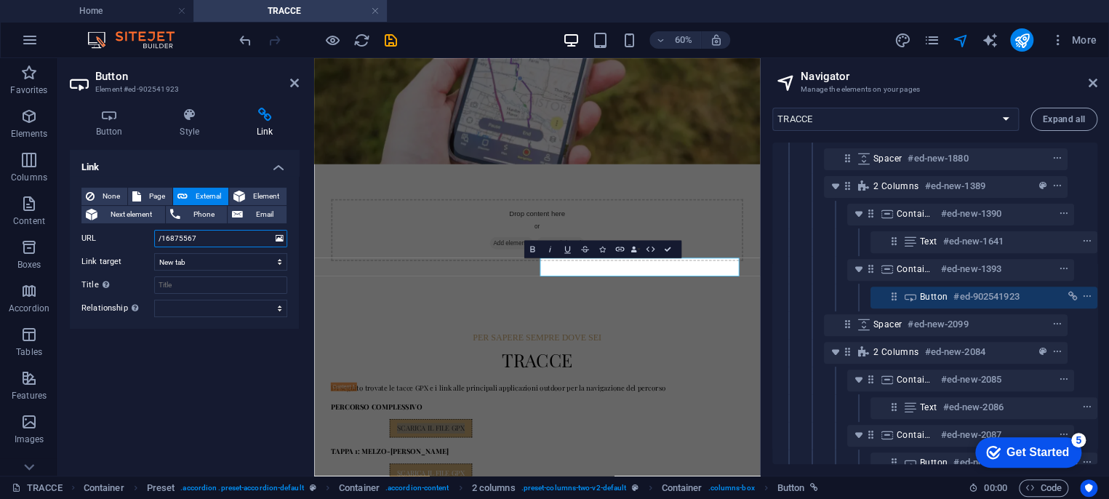
paste input "[URL][DOMAIN_NAME]"
type input "[URL][DOMAIN_NAME]"
click at [220, 367] on div "Link None Page External Element Next element Phone Email Page Home PROGETTO RAS…" at bounding box center [184, 307] width 229 height 314
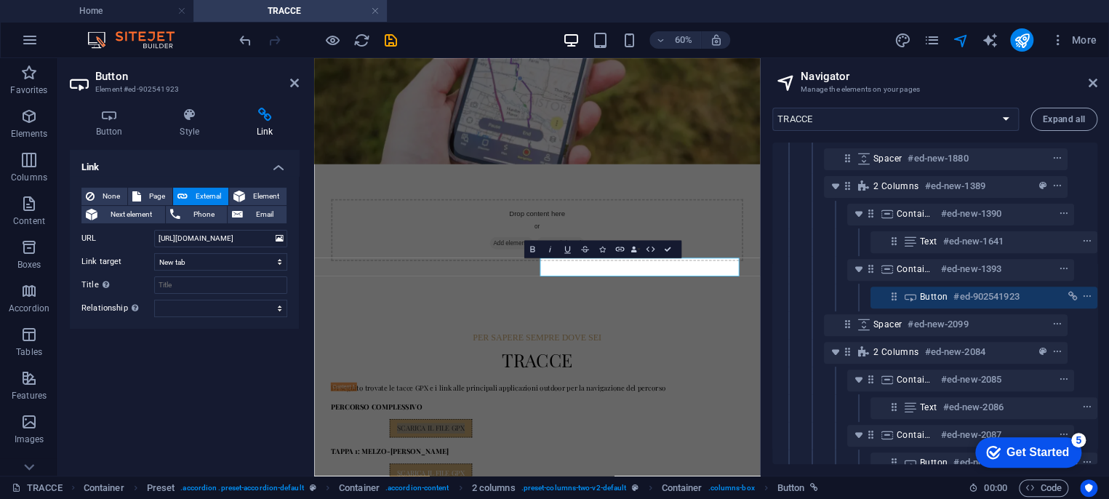
click at [220, 361] on div "Link None Page External Element Next element Phone Email Page Home PROGETTO RAS…" at bounding box center [184, 307] width 229 height 314
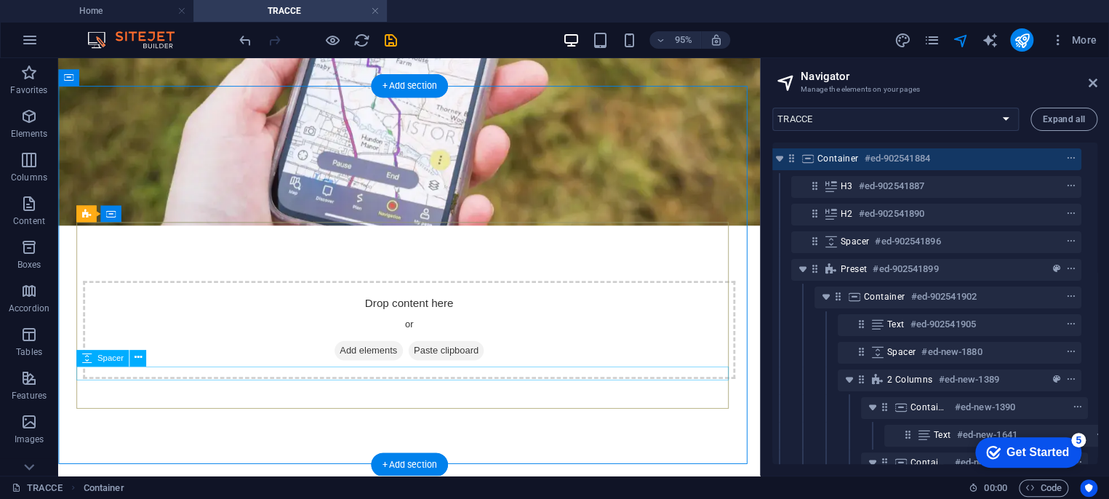
scroll to position [0, 5]
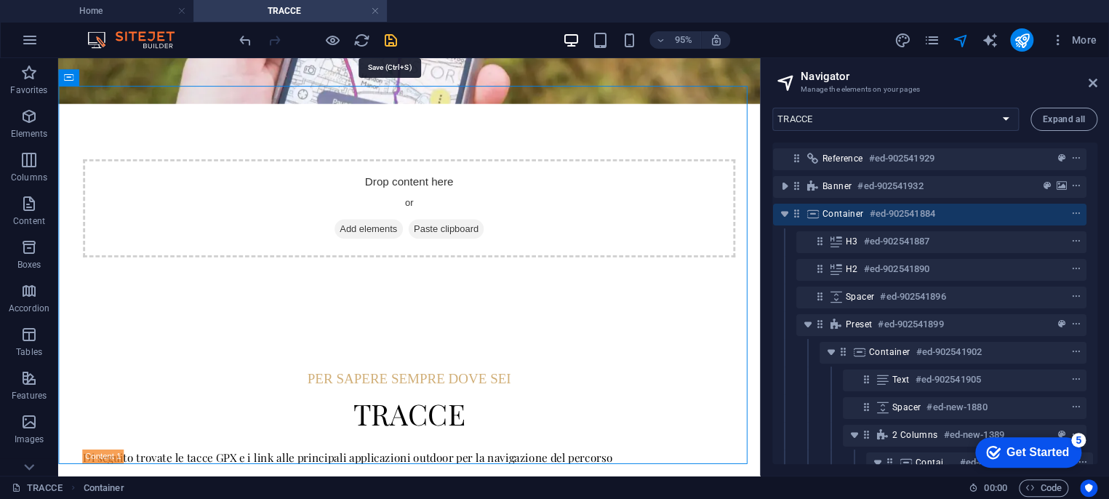
click at [388, 41] on icon "save" at bounding box center [391, 40] width 17 height 17
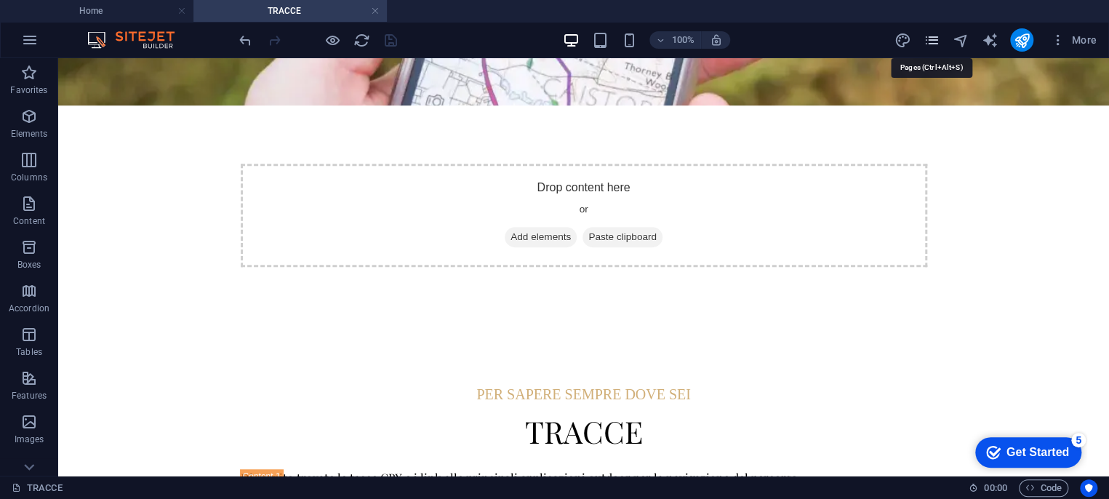
click at [933, 38] on icon "pages" at bounding box center [931, 40] width 17 height 17
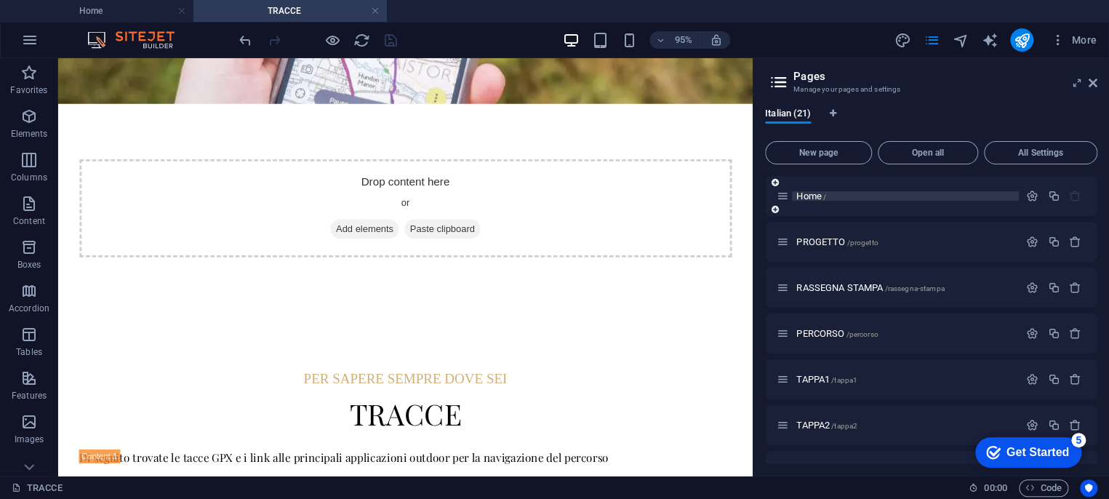
click at [849, 197] on p "Home /" at bounding box center [905, 195] width 218 height 9
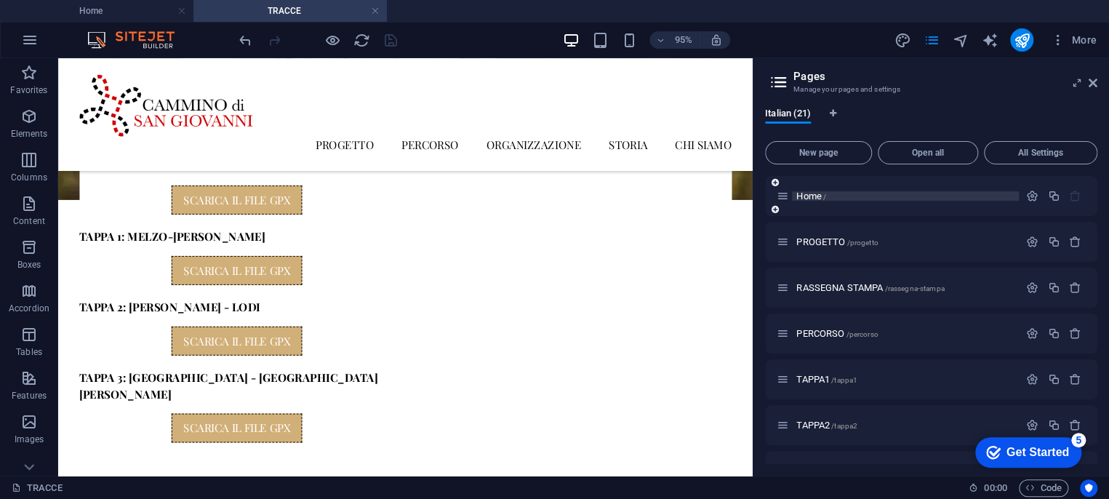
scroll to position [0, 0]
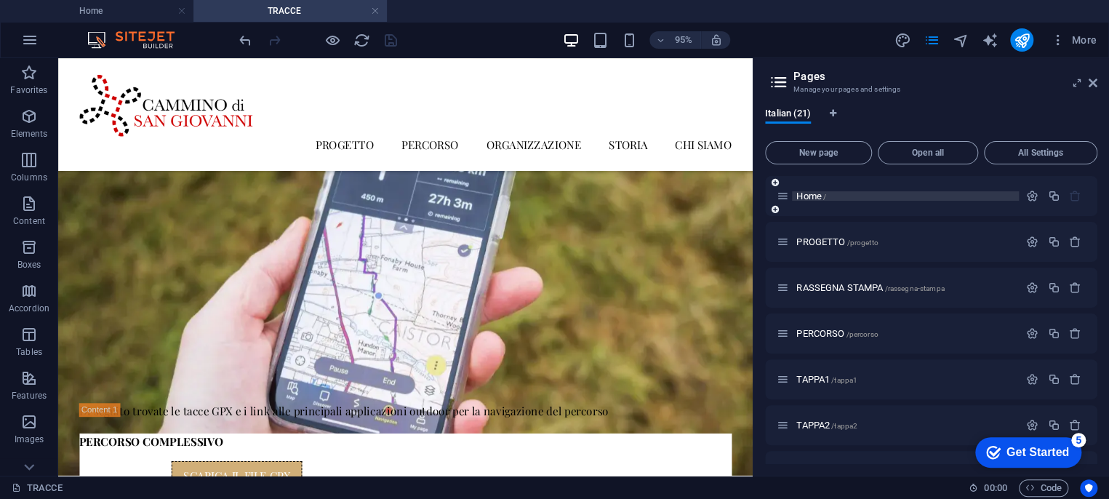
click at [849, 197] on p "Home /" at bounding box center [905, 195] width 218 height 9
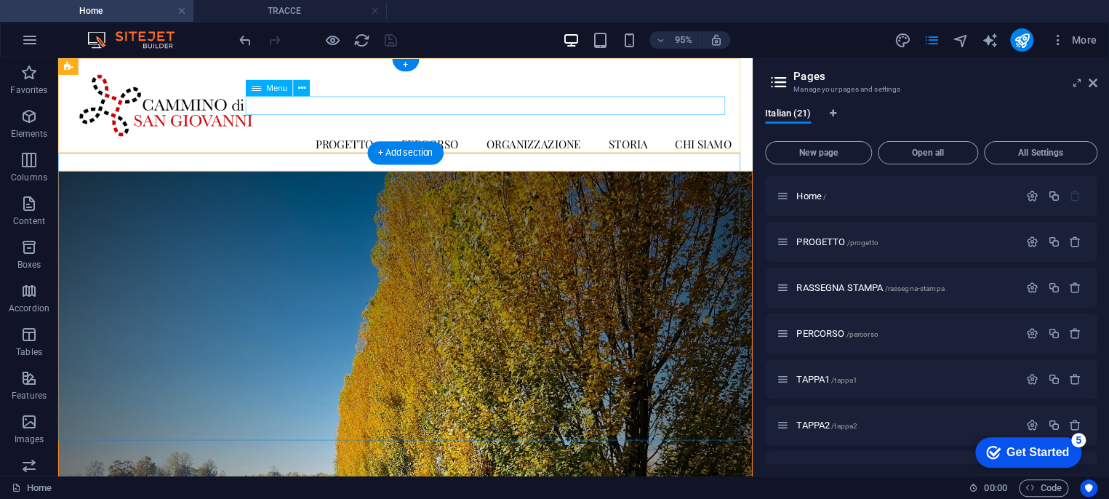
click at [477, 140] on nav "PROGETTO PROGETTO STORIA CARTA DEL PELLEGRINO TESTIMONIUM RASSEGNA STAMPA PERCO…" at bounding box center [424, 149] width 686 height 19
select select "1"
select select
select select "1"
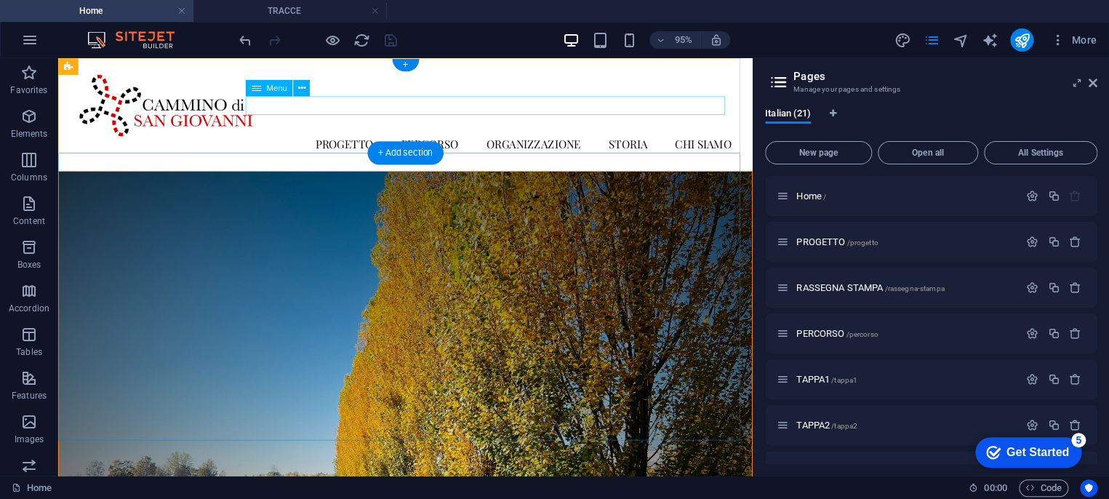
select select
select select "9"
select select
select select "11"
select select
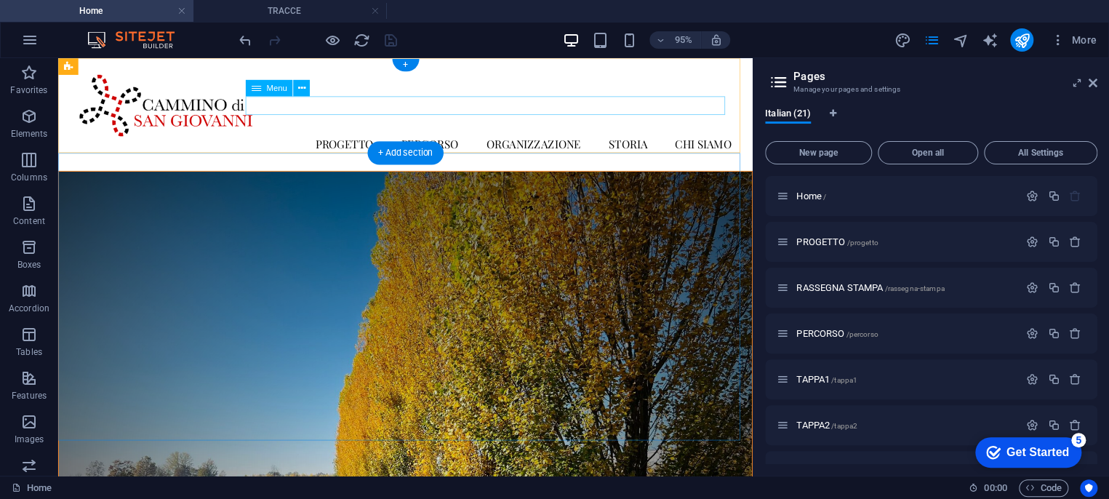
select select "17"
select select
select select "2"
select select
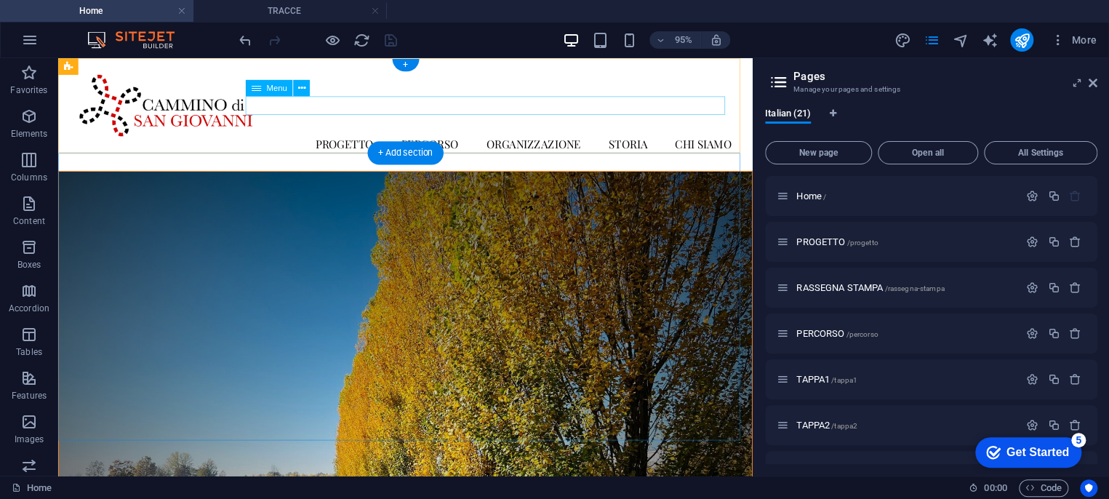
select select "3"
select select
select select "3"
select select
select select "4"
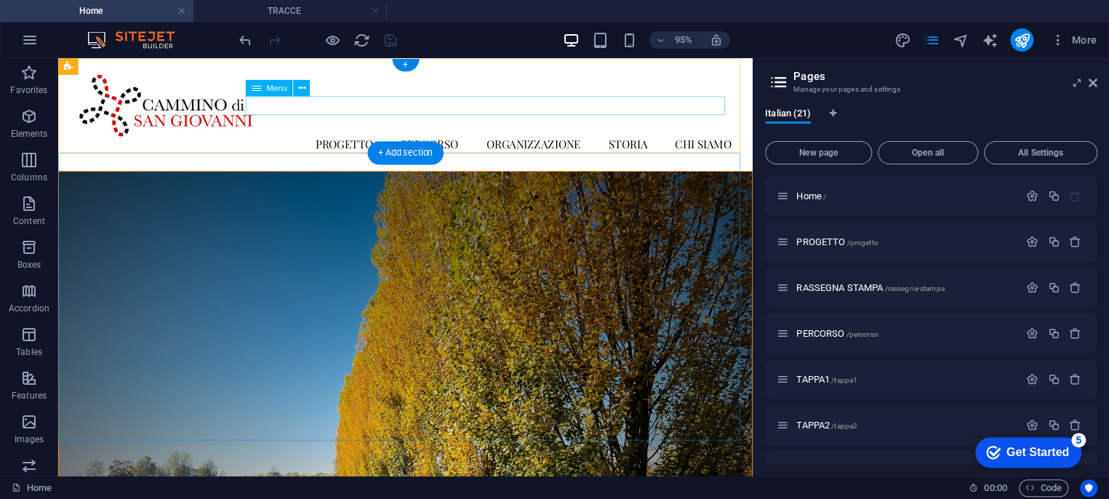
select select
select select "5"
select select
select select "7"
select select
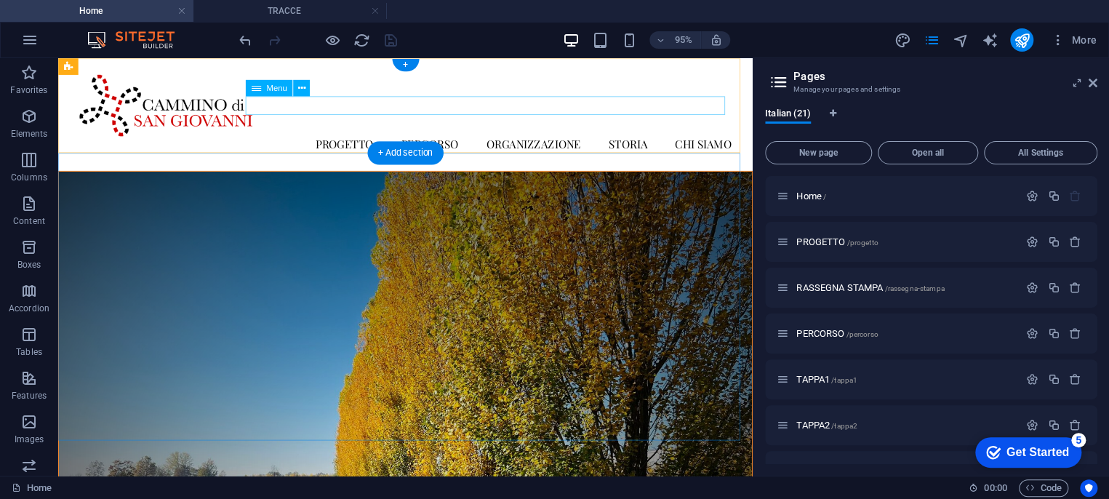
select select
select select "8"
select select
select select "14"
select select
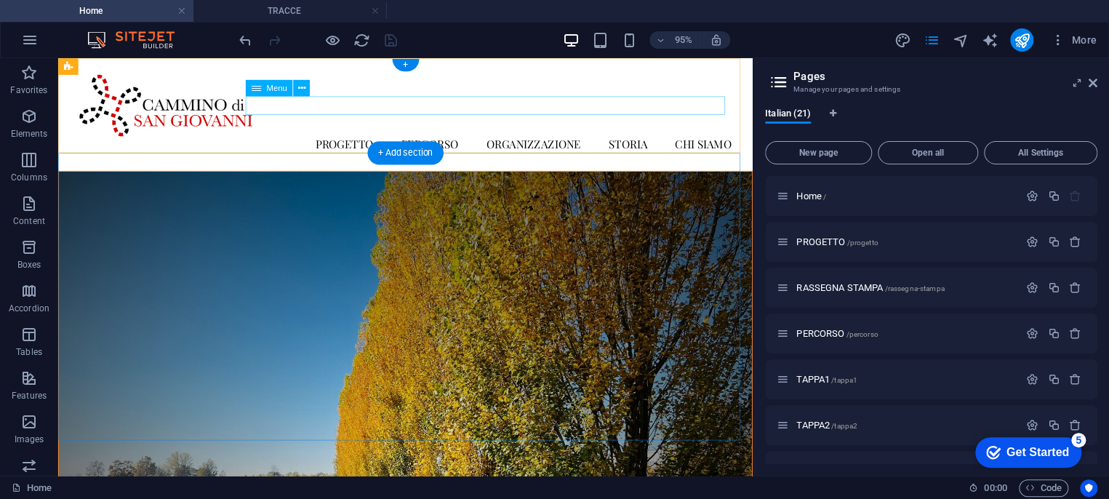
select select "15"
select select
select select "13"
select select
select select "9"
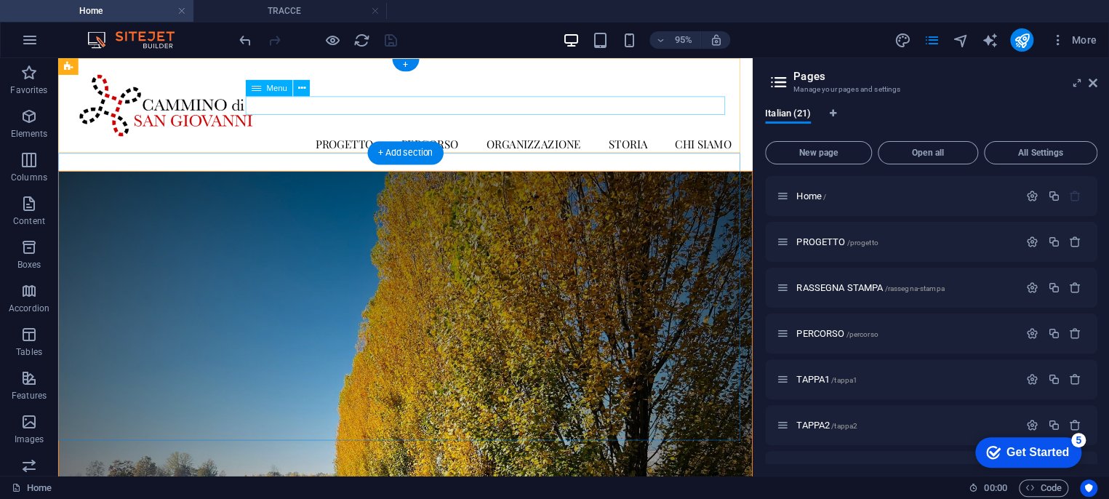
select select
select select "9"
select select
select select "10"
select select
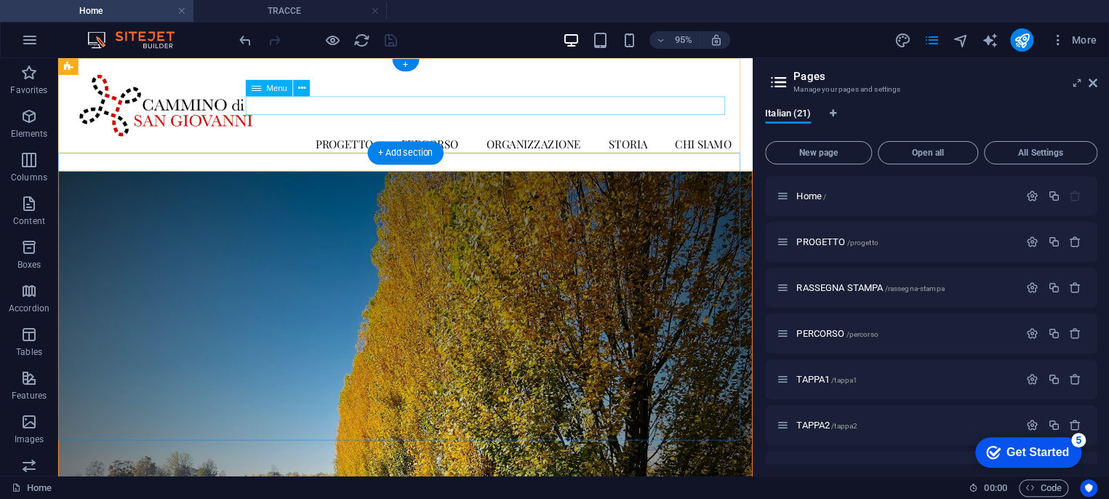
select select "16"
select select
select select "18"
select select
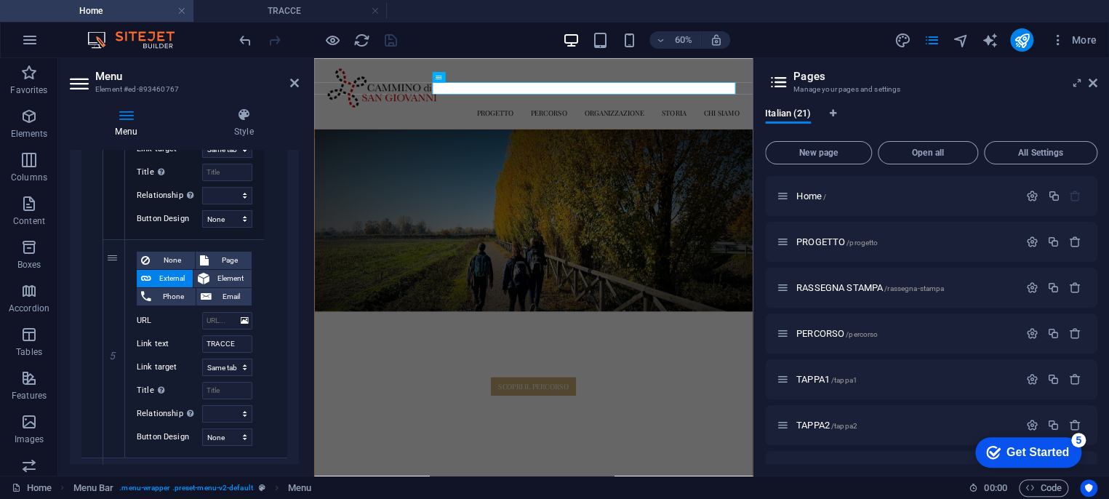
scroll to position [2666, 0]
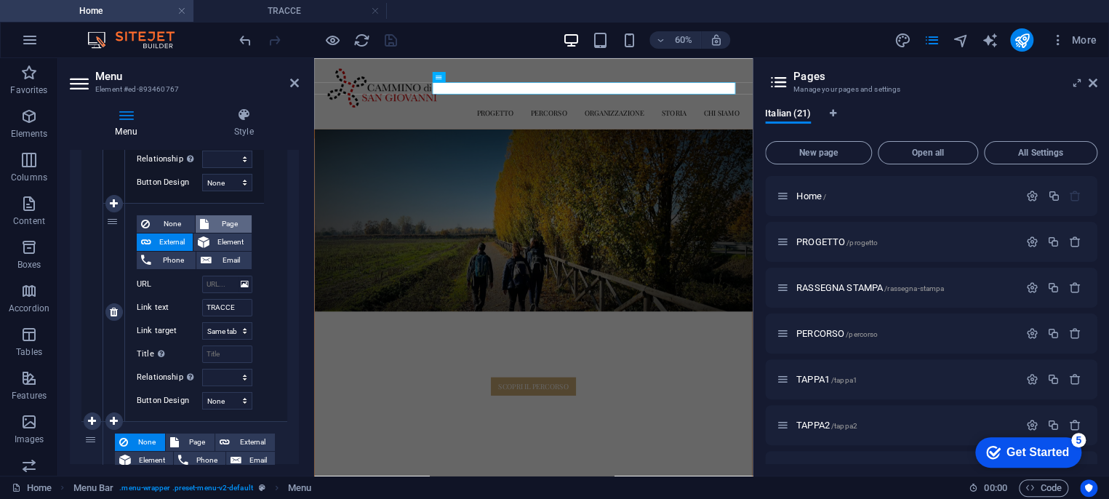
click at [218, 223] on span "Page" at bounding box center [230, 223] width 35 height 17
select select
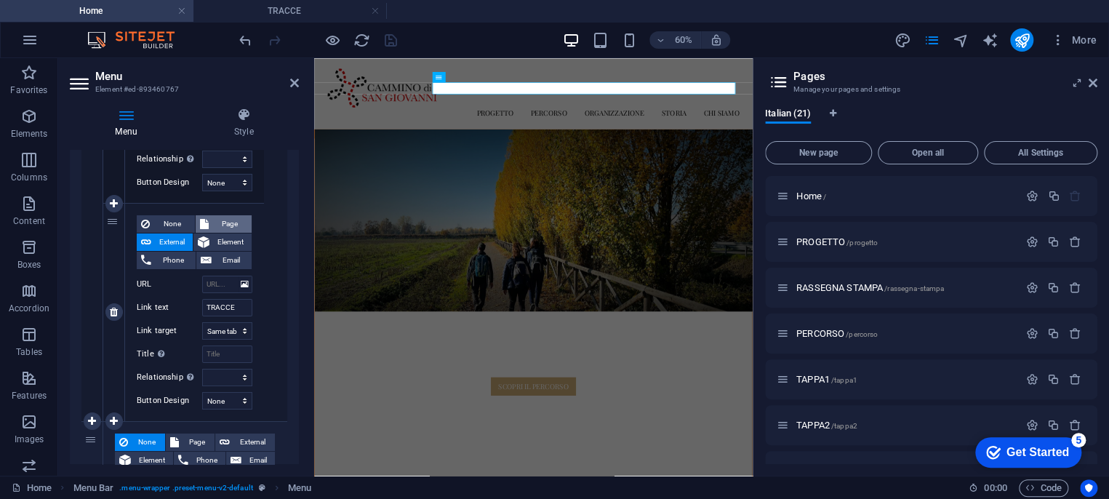
select select
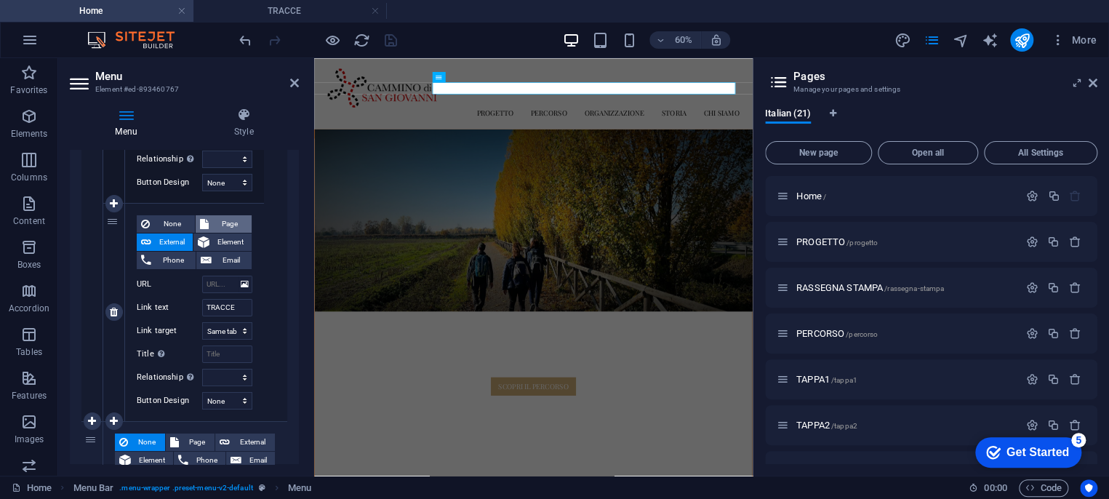
select select
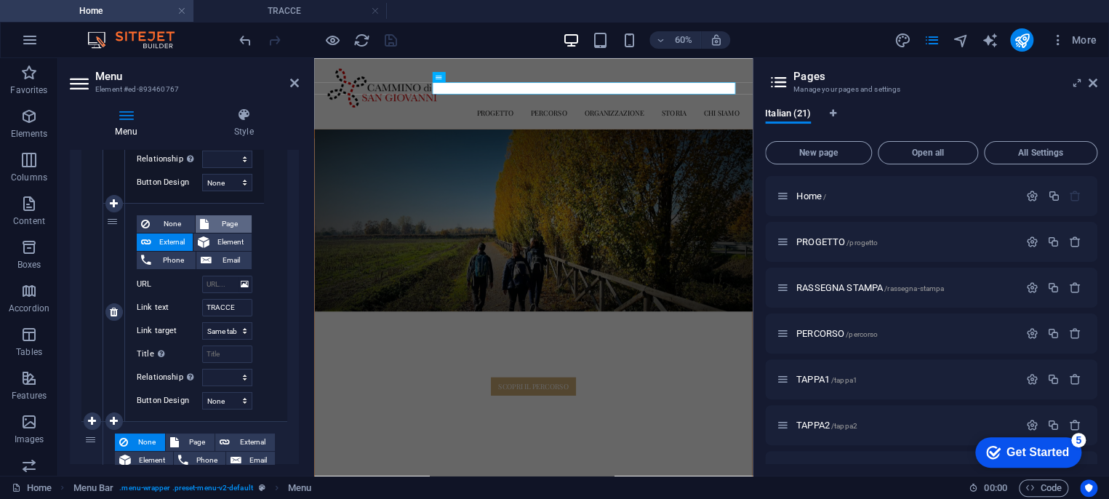
select select
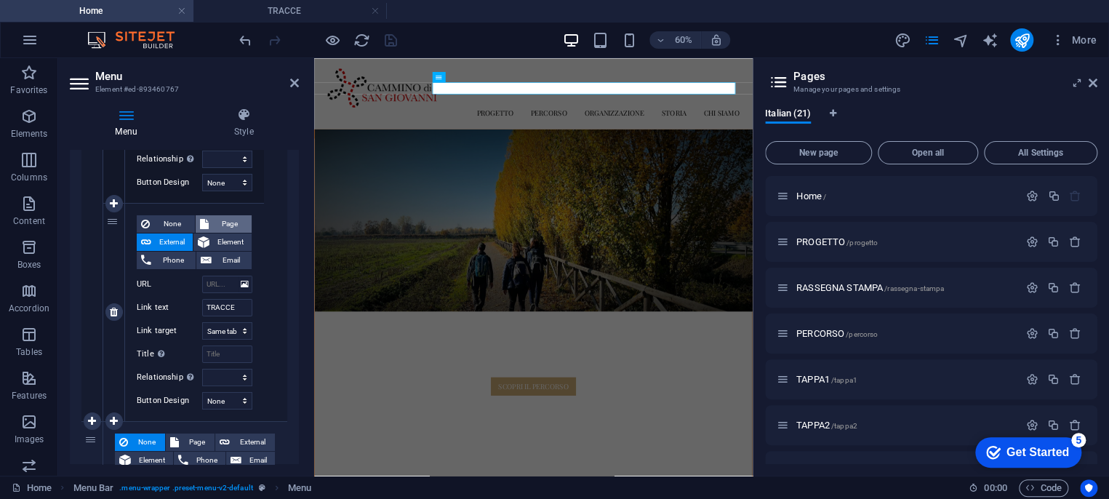
select select
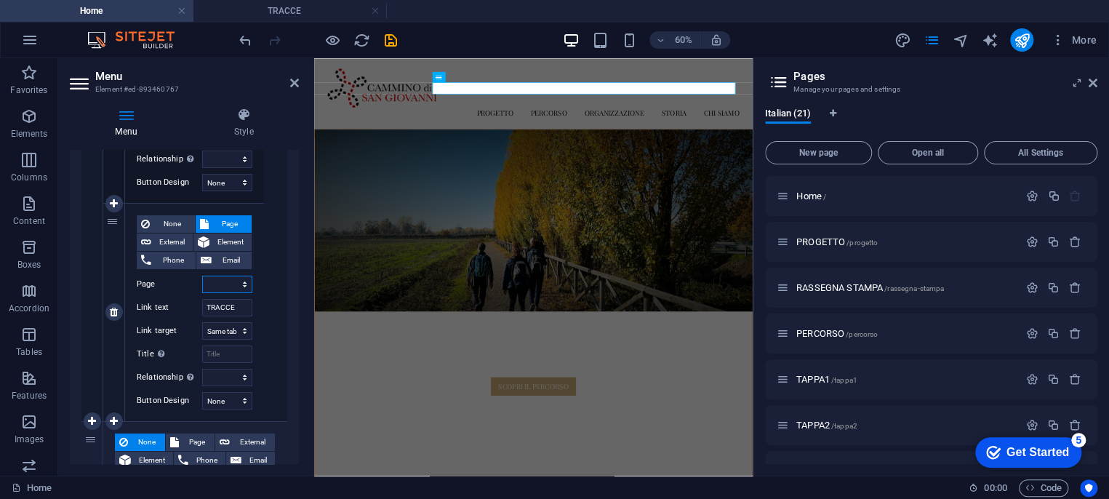
click at [232, 282] on select "Home PROGETTO RASSEGNA STAMPA PERCORSO TAPPA1 TAPPA2 TRACCE TAPPA3 TIMBRI STORI…" at bounding box center [227, 284] width 50 height 17
select select "6"
click at [202, 276] on select "Home PROGETTO RASSEGNA STAMPA PERCORSO TAPPA1 TAPPA2 TRACCE TAPPA3 TIMBRI STORI…" at bounding box center [227, 284] width 50 height 17
select select
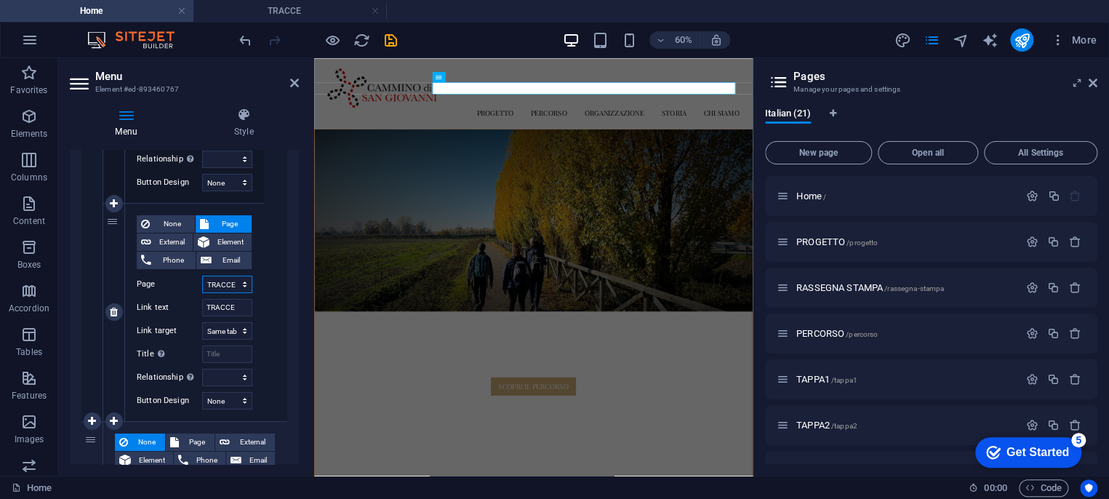
select select
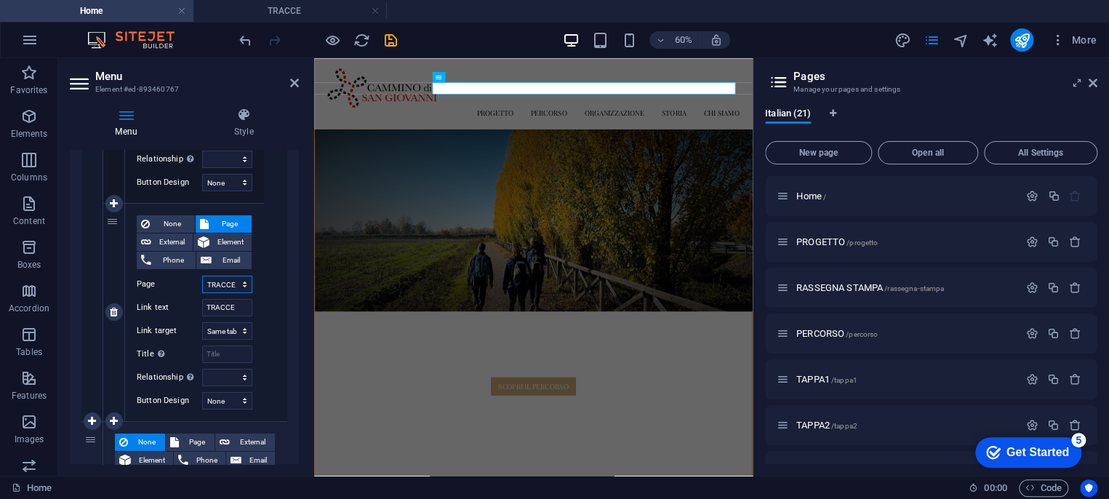
select select
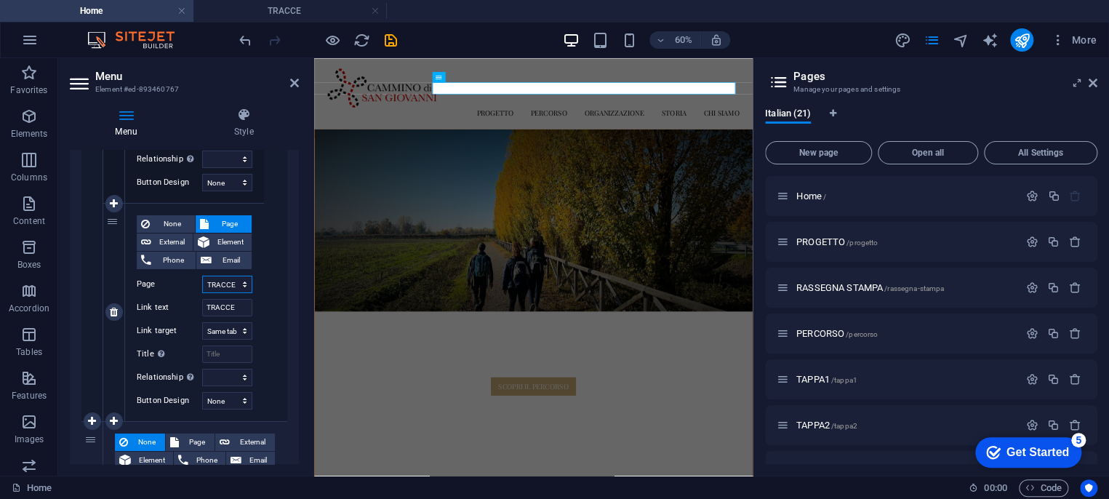
select select
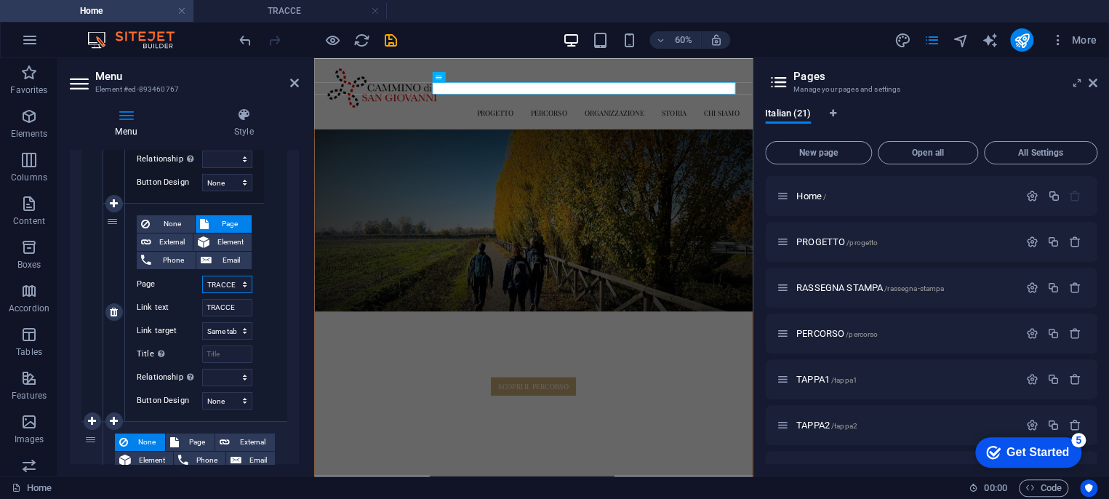
select select
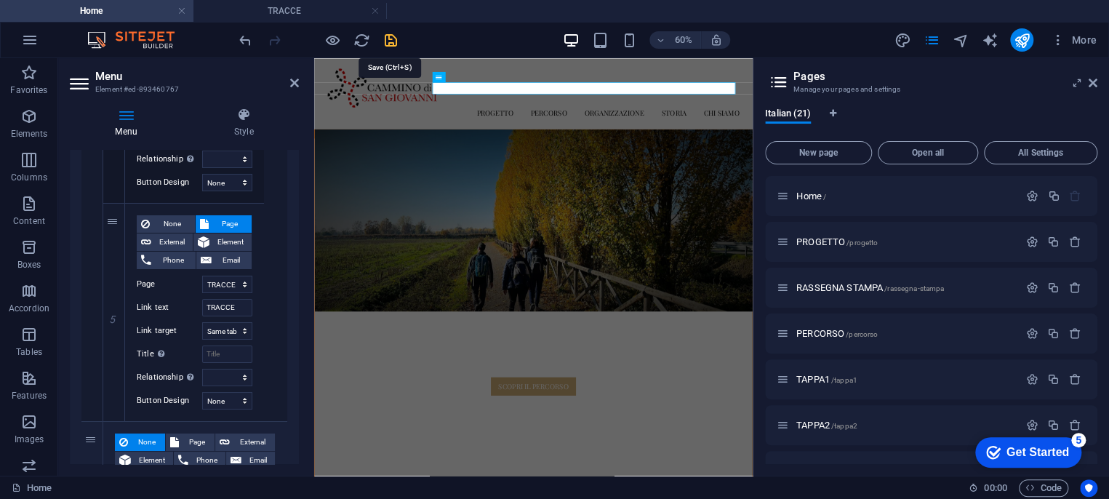
click at [388, 37] on icon "save" at bounding box center [391, 40] width 17 height 17
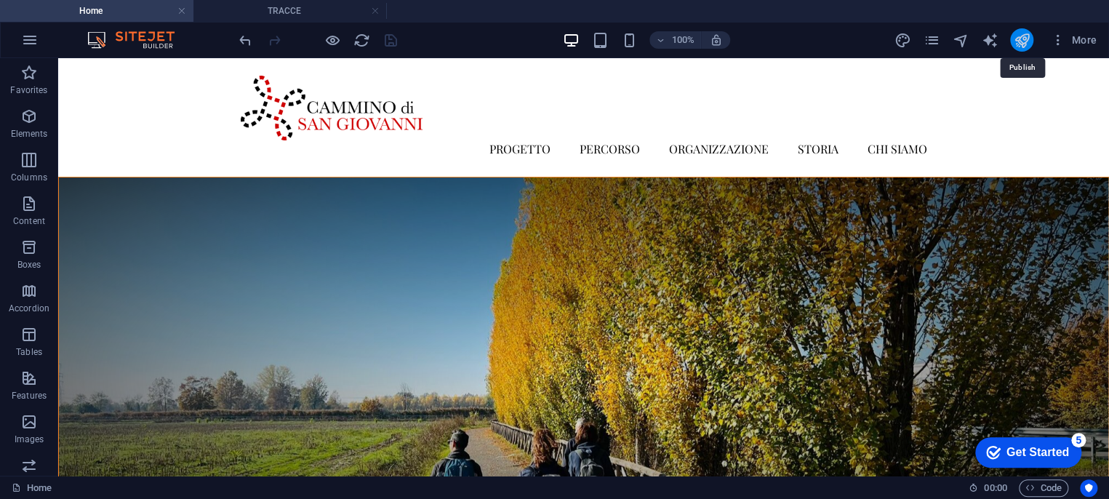
click at [1020, 38] on icon "publish" at bounding box center [1021, 40] width 17 height 17
